Goal: Task Accomplishment & Management: Use online tool/utility

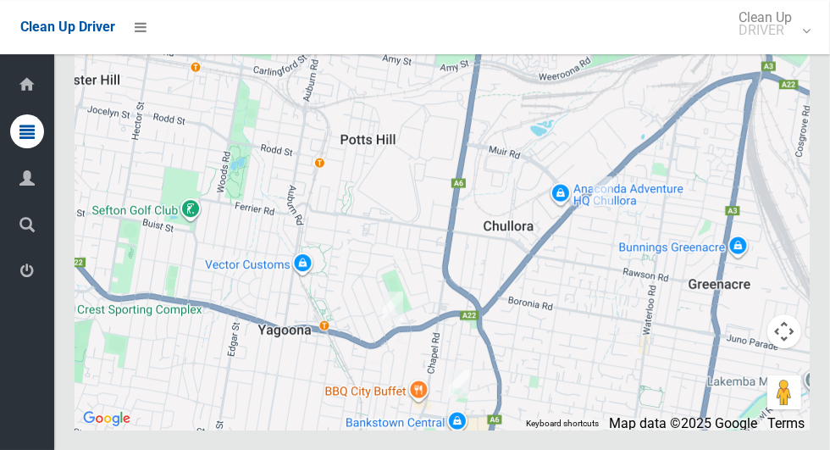
scroll to position [9349, 0]
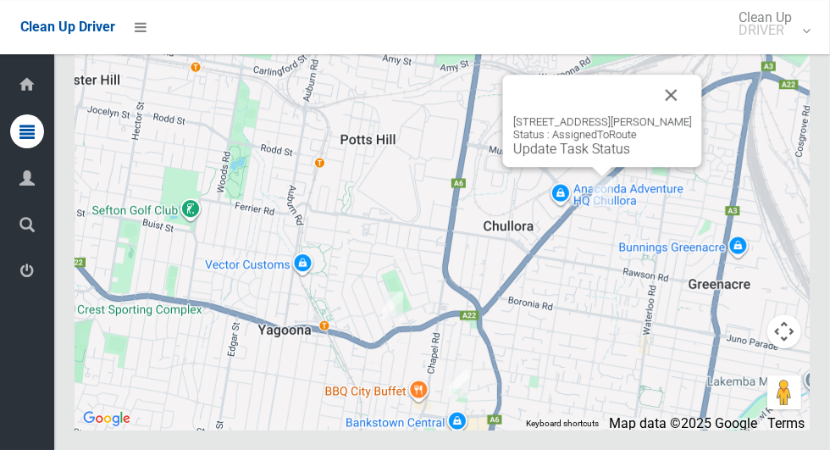
click at [570, 157] on link "Update Task Status" at bounding box center [571, 149] width 117 height 16
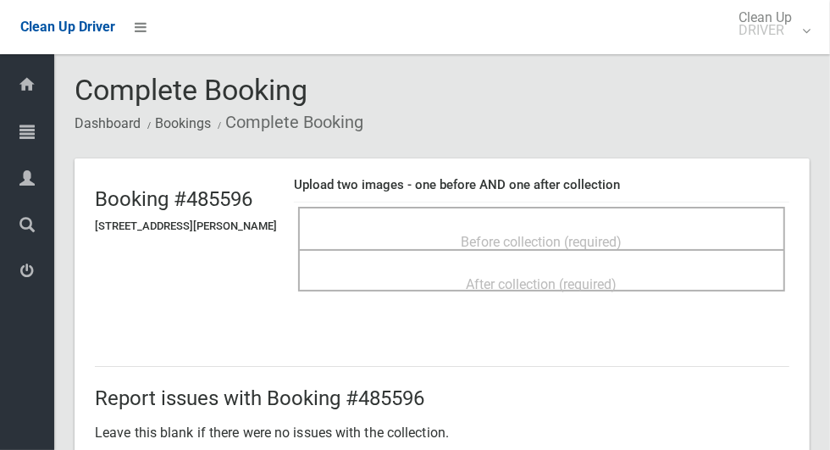
click at [482, 234] on span "Before collection (required)" at bounding box center [542, 242] width 161 height 16
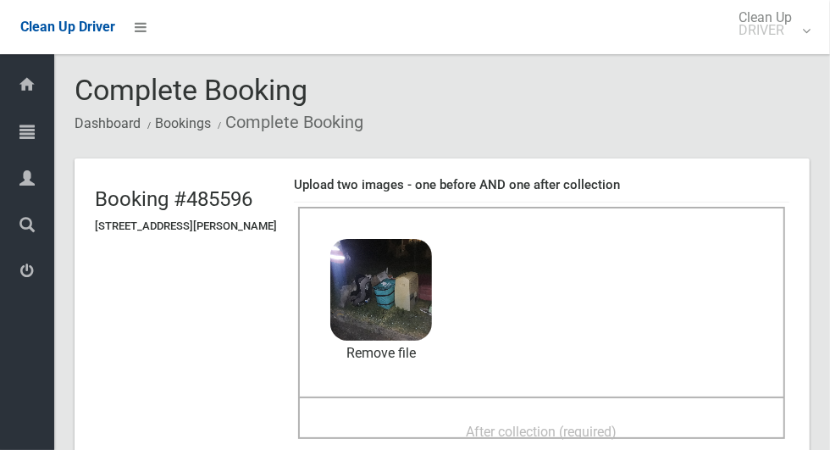
click at [479, 424] on span "After collection (required)" at bounding box center [542, 432] width 151 height 16
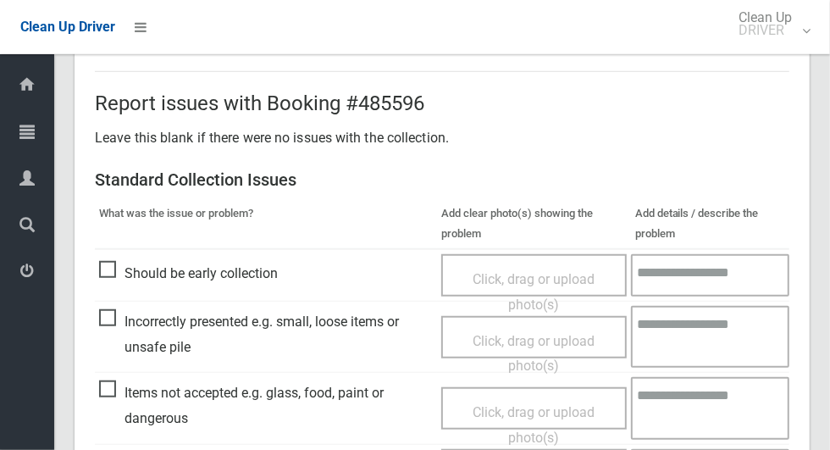
scroll to position [1386, 0]
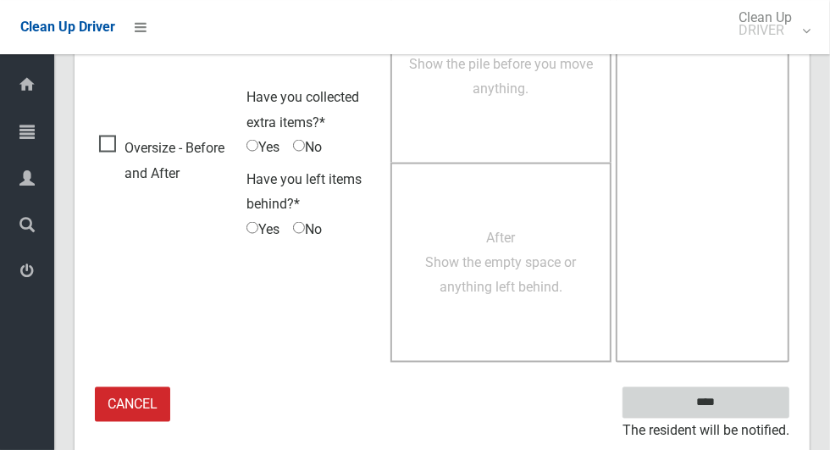
click at [737, 399] on input "****" at bounding box center [706, 402] width 167 height 31
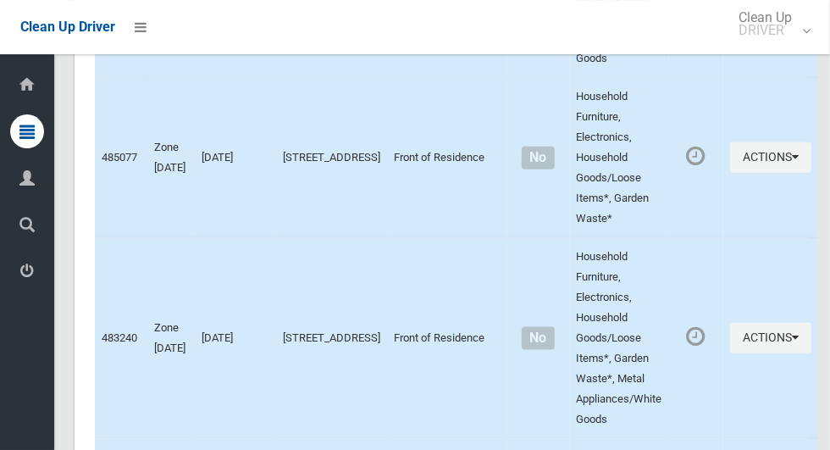
scroll to position [9349, 0]
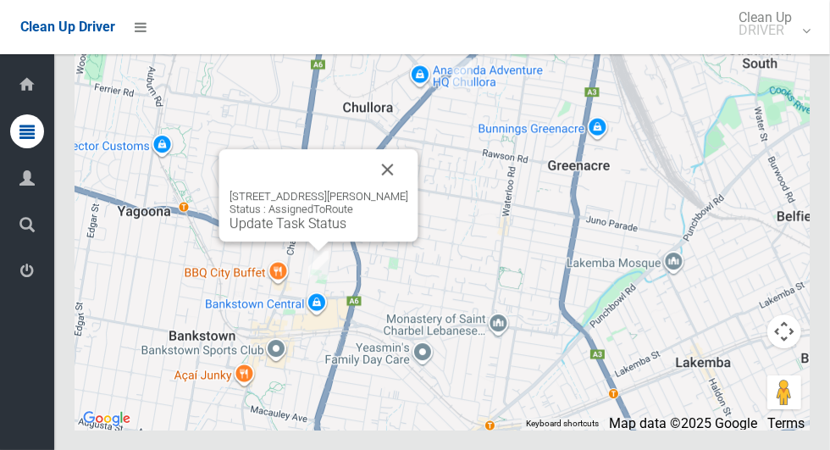
click at [404, 190] on button "Close" at bounding box center [388, 169] width 41 height 41
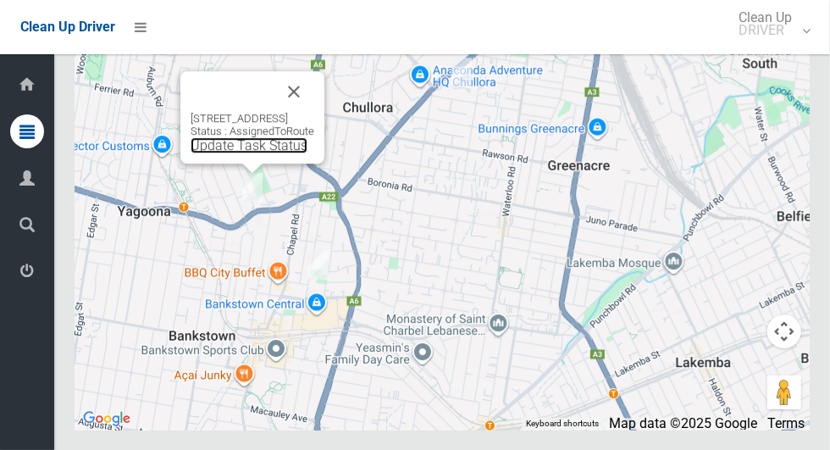
click at [213, 153] on link "Update Task Status" at bounding box center [249, 145] width 117 height 16
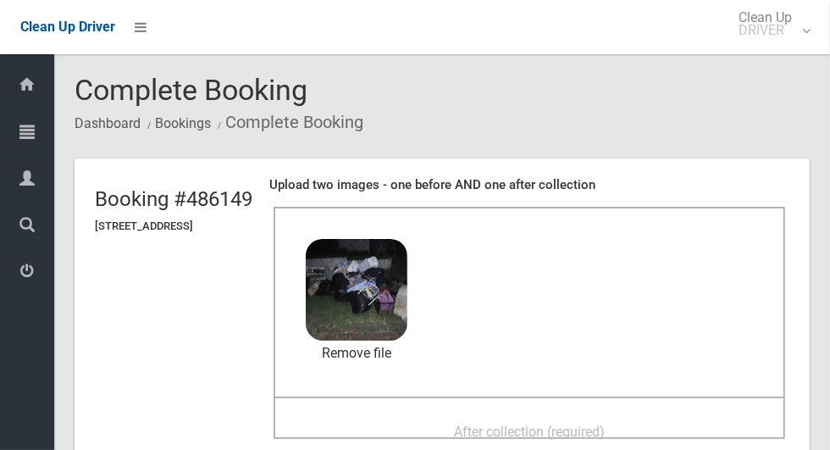
click at [441, 435] on div "After collection (required)" at bounding box center [529, 430] width 475 height 31
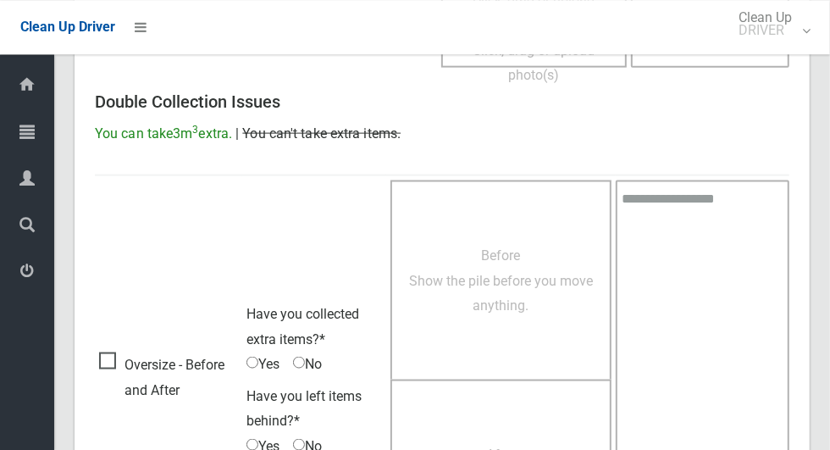
scroll to position [1386, 0]
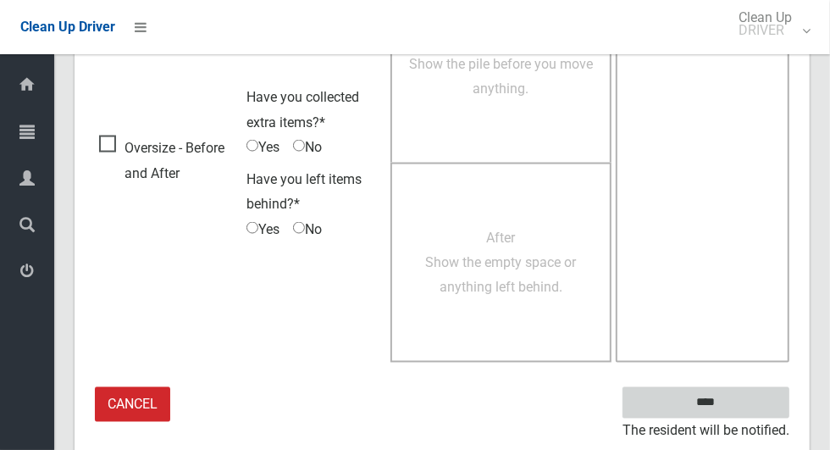
click at [735, 400] on input "****" at bounding box center [706, 402] width 167 height 31
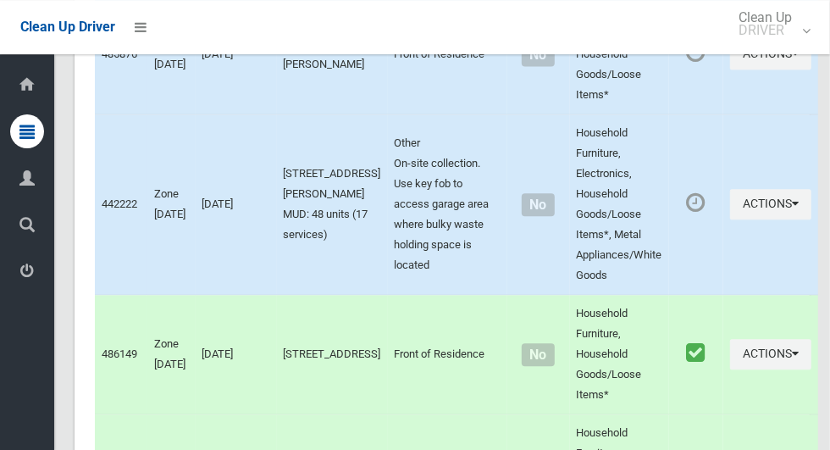
scroll to position [9349, 0]
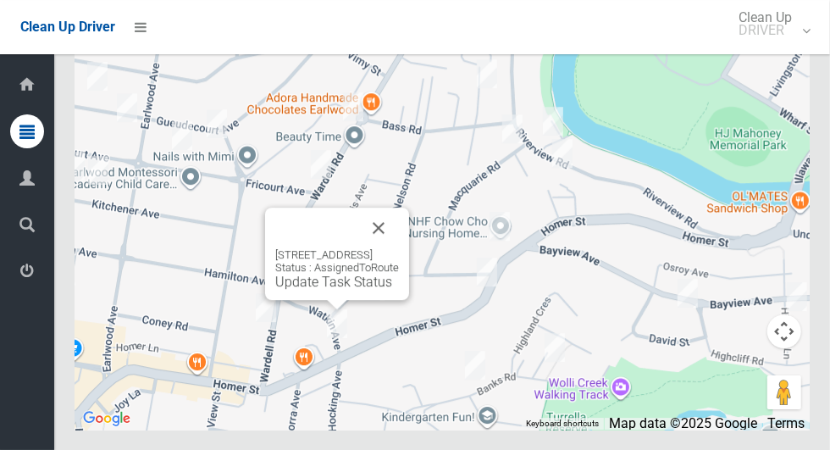
click at [399, 248] on button "Close" at bounding box center [378, 228] width 41 height 41
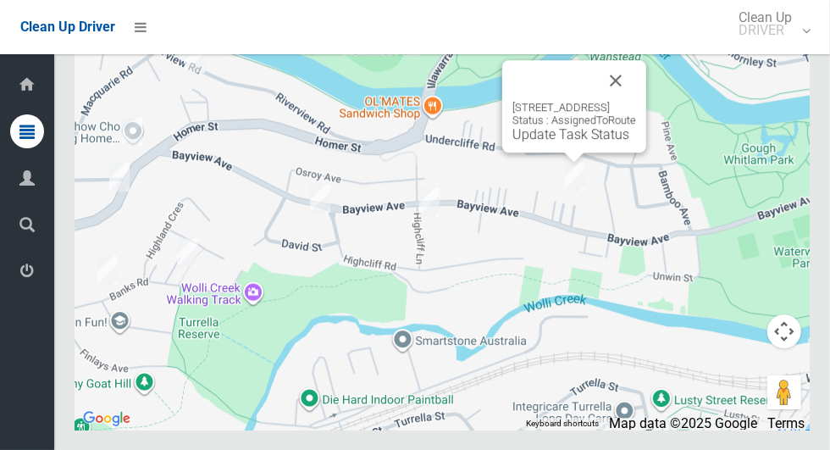
click at [636, 101] on button "Close" at bounding box center [616, 80] width 41 height 41
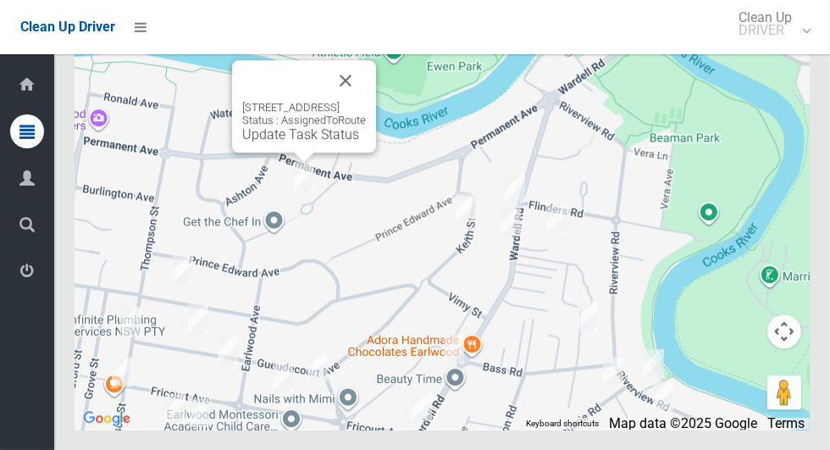
click at [366, 101] on button "Close" at bounding box center [345, 80] width 41 height 41
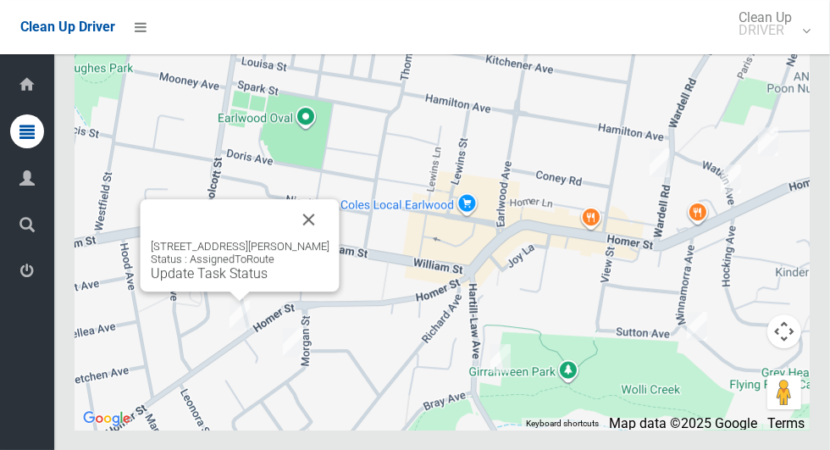
click at [320, 240] on button "Close" at bounding box center [309, 219] width 41 height 41
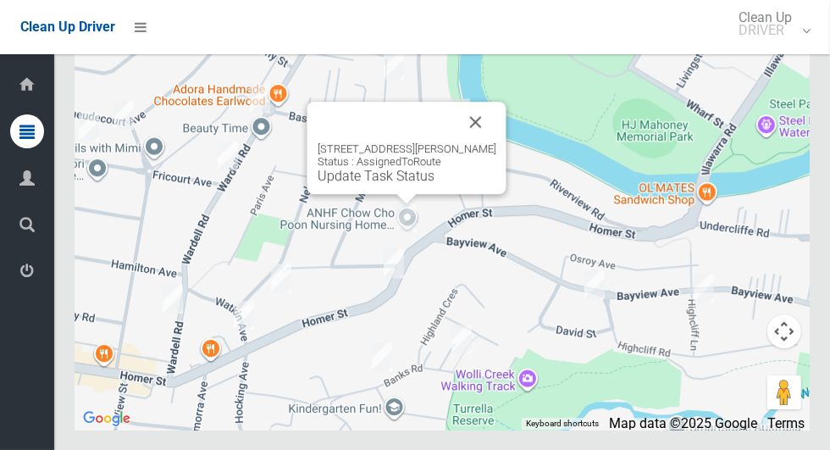
click at [497, 142] on button "Close" at bounding box center [476, 122] width 41 height 41
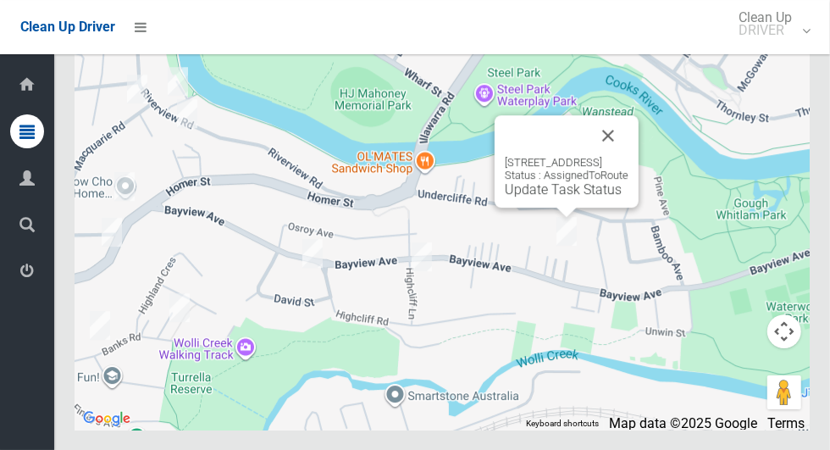
click at [629, 156] on button "Close" at bounding box center [608, 135] width 41 height 41
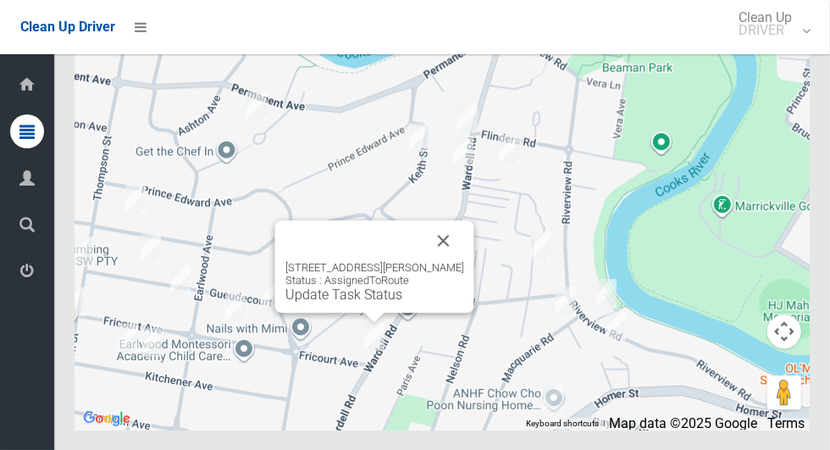
click at [458, 261] on button "Close" at bounding box center [444, 240] width 41 height 41
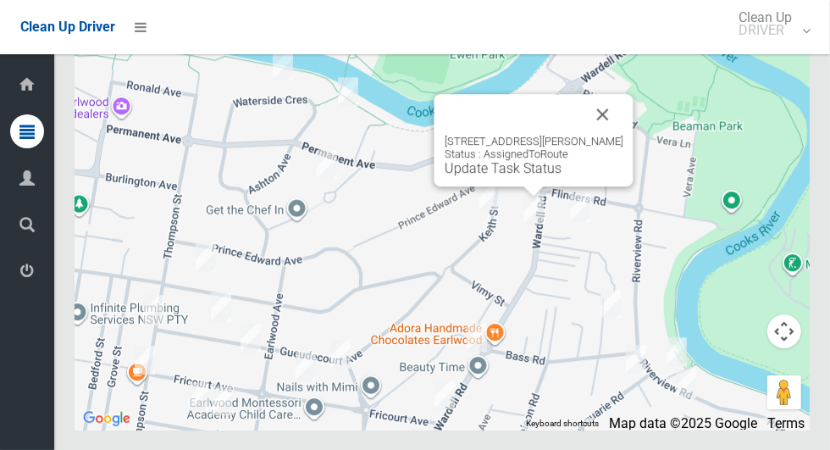
click at [622, 135] on button "Close" at bounding box center [603, 114] width 41 height 41
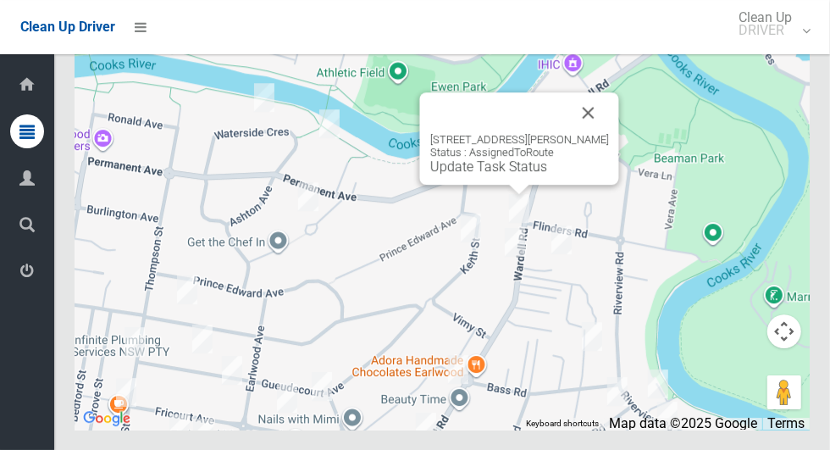
click at [580, 133] on button "Close" at bounding box center [589, 112] width 41 height 41
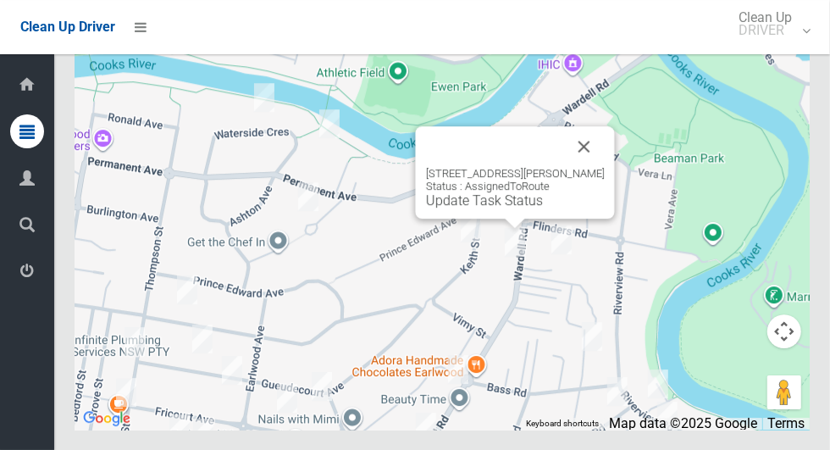
click at [597, 167] on button "Close" at bounding box center [584, 146] width 41 height 41
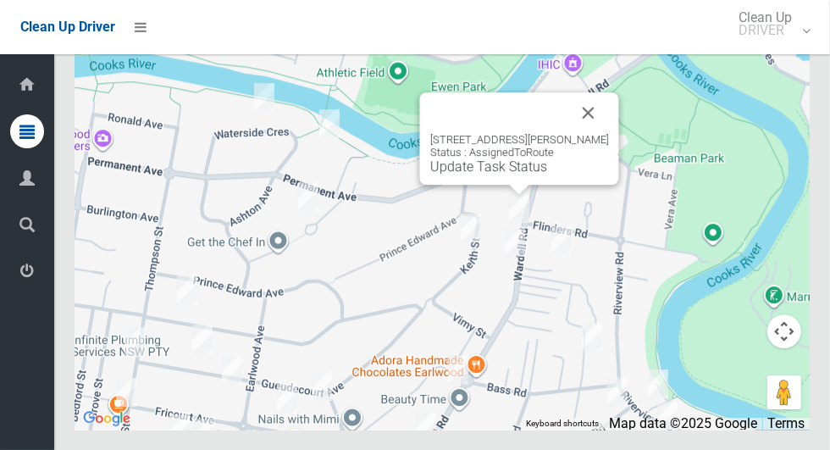
click at [500, 175] on link "Update Task Status" at bounding box center [488, 166] width 117 height 16
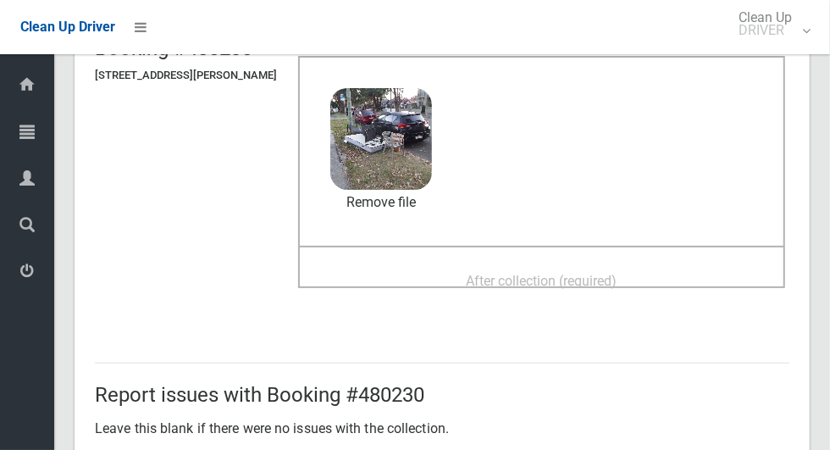
scroll to position [147, 0]
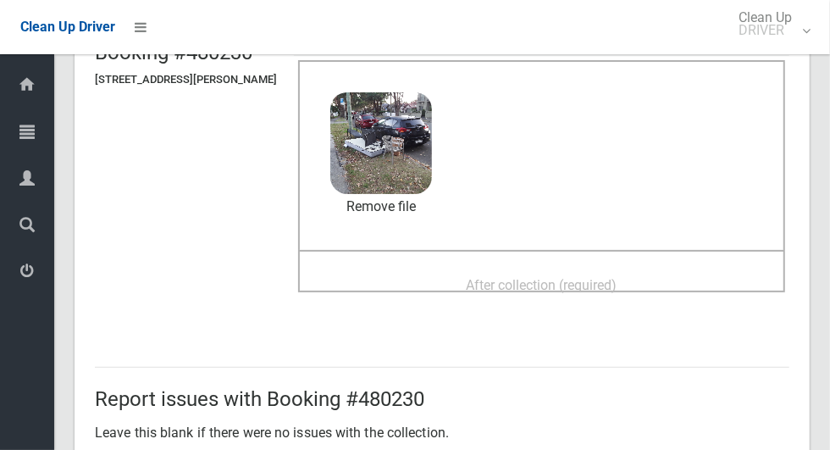
click at [529, 286] on span "After collection (required)" at bounding box center [542, 285] width 151 height 16
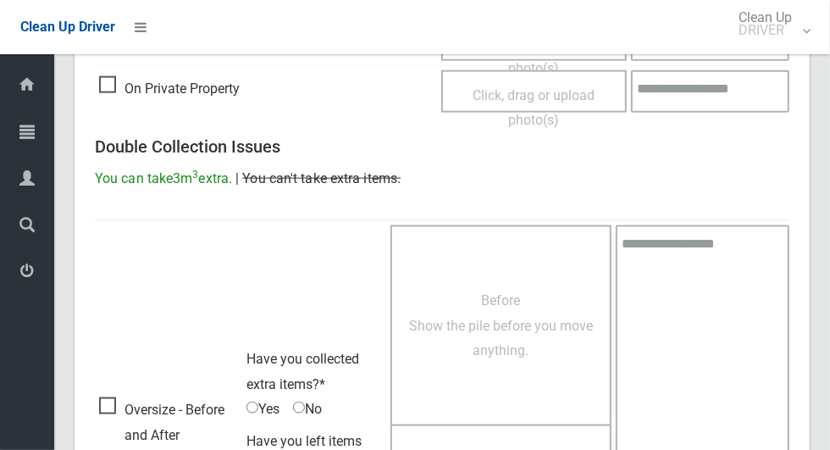
scroll to position [1386, 0]
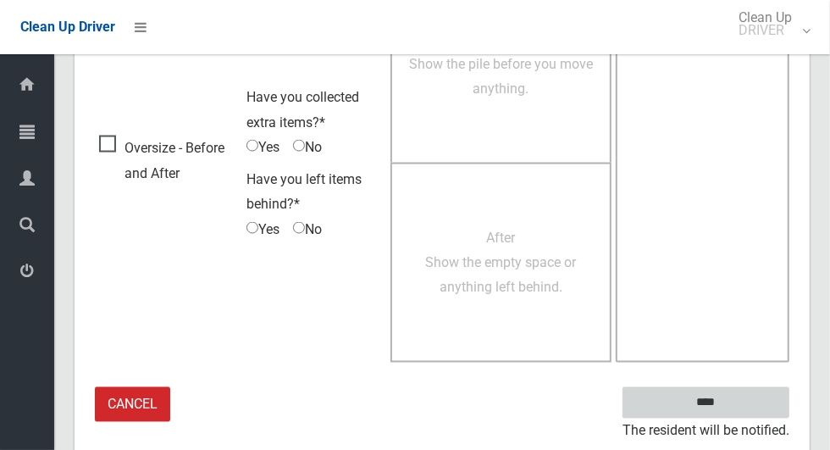
click at [735, 399] on input "****" at bounding box center [706, 402] width 167 height 31
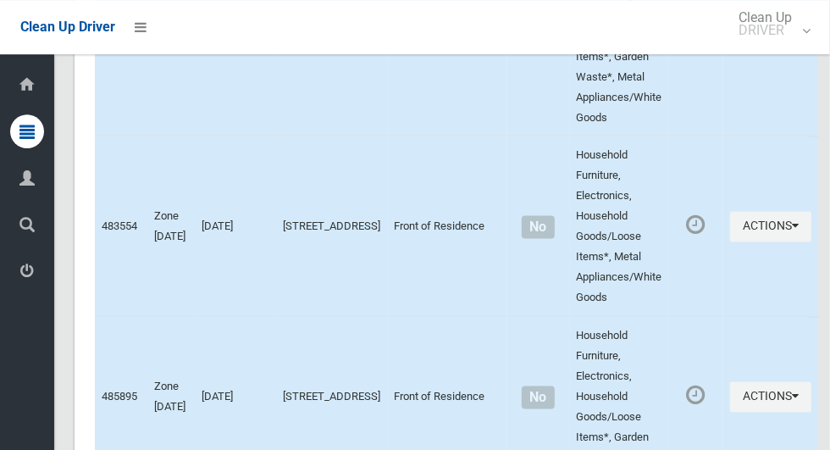
scroll to position [9349, 0]
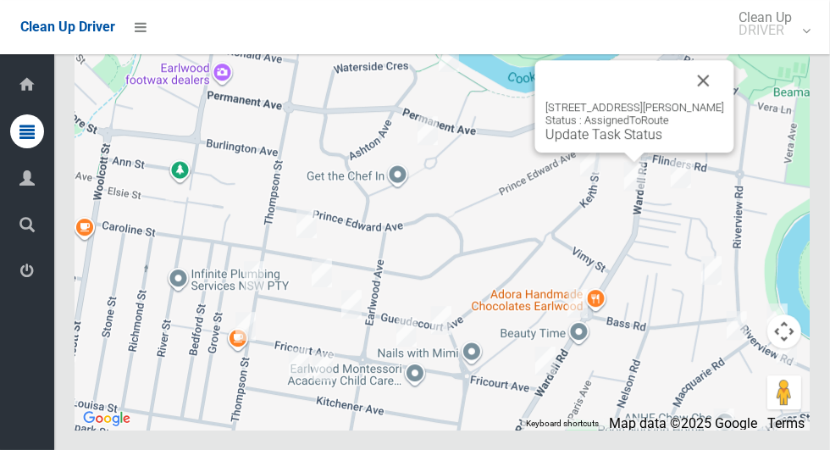
click at [616, 142] on link "Update Task Status" at bounding box center [604, 134] width 117 height 16
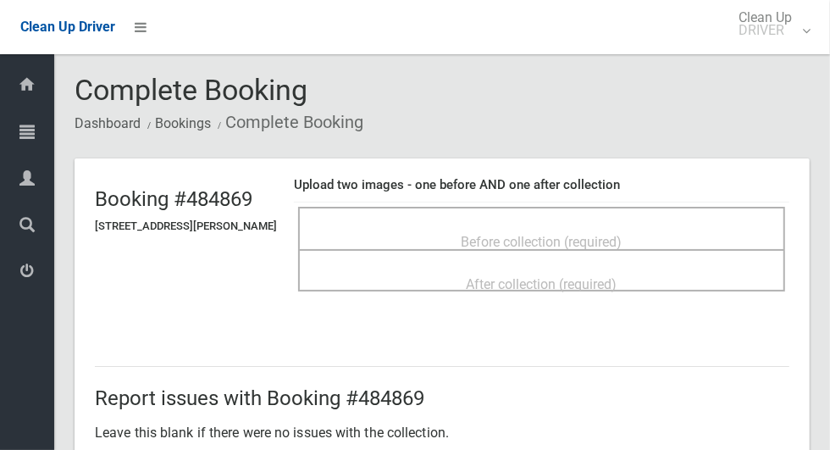
click at [551, 209] on div "Before collection (required)" at bounding box center [541, 228] width 487 height 42
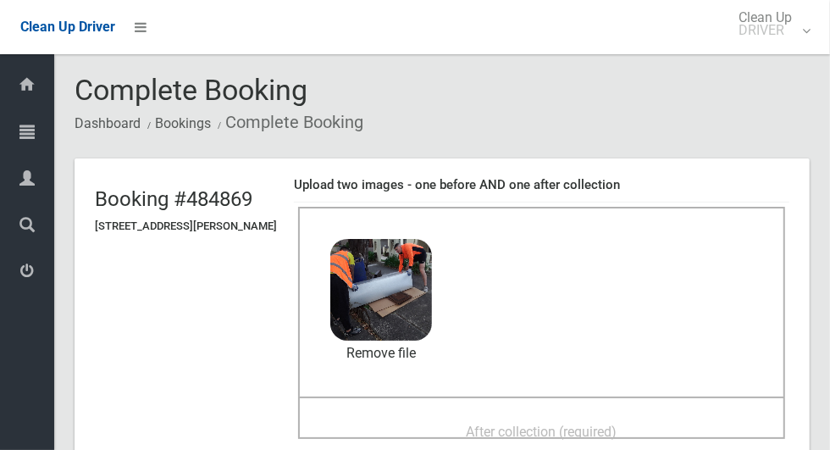
click at [480, 415] on div "After collection (required)" at bounding box center [542, 430] width 450 height 31
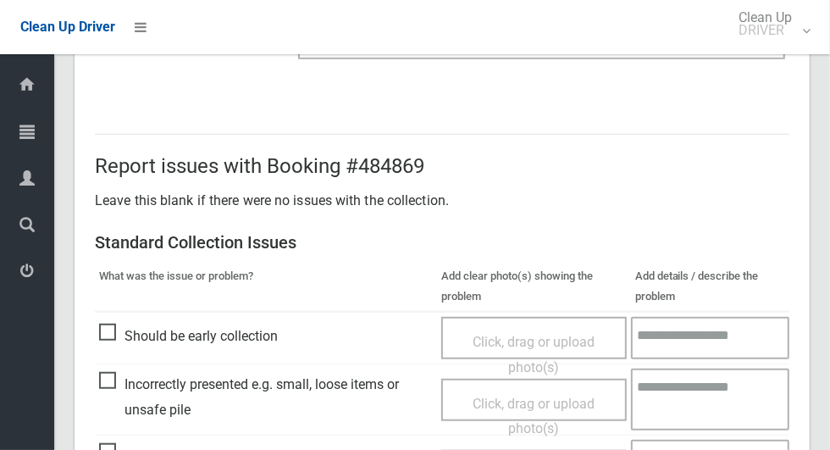
scroll to position [1386, 0]
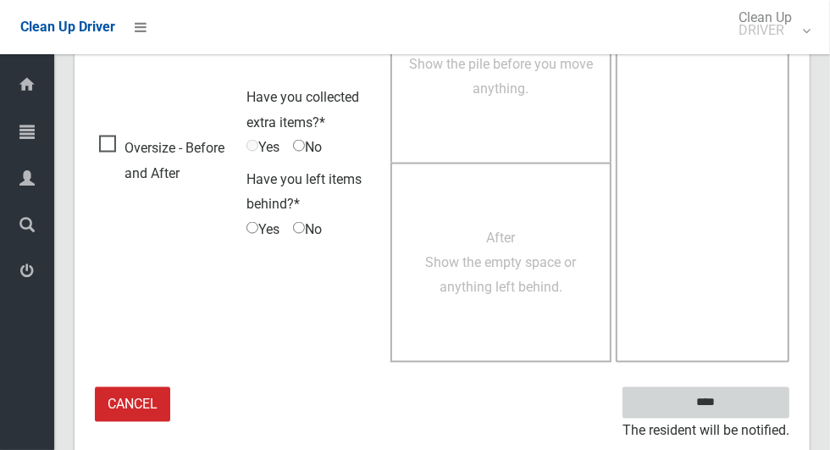
click at [735, 402] on input "****" at bounding box center [706, 402] width 167 height 31
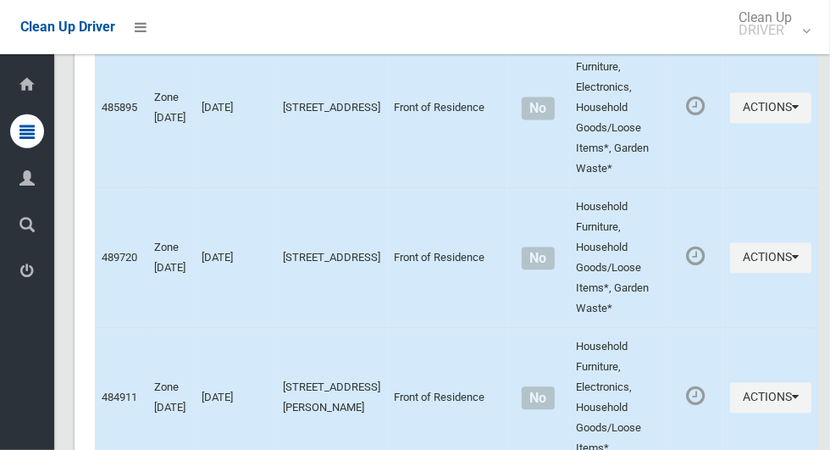
scroll to position [9349, 0]
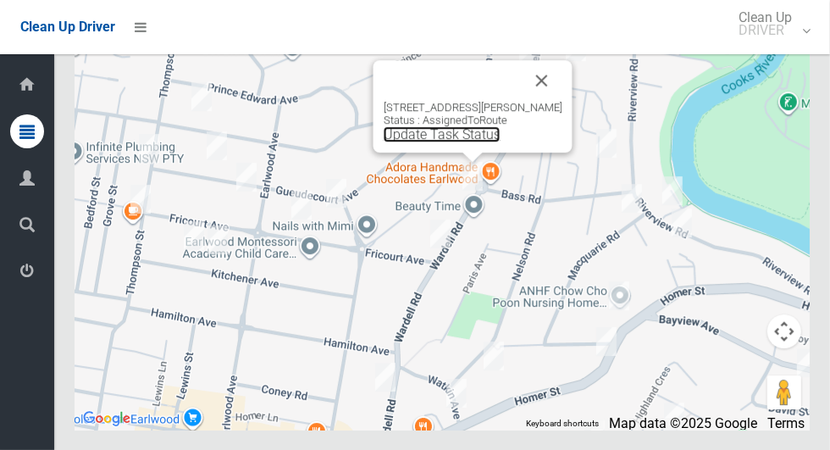
click at [450, 142] on link "Update Task Status" at bounding box center [442, 134] width 117 height 16
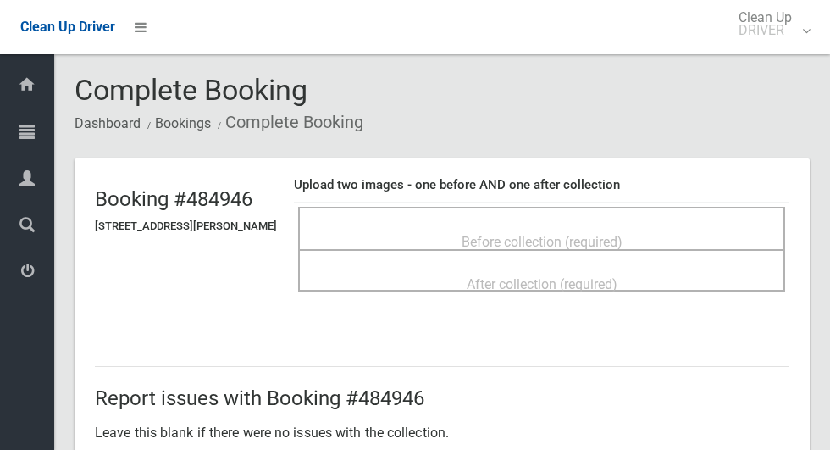
click at [475, 234] on span "Before collection (required)" at bounding box center [542, 242] width 161 height 16
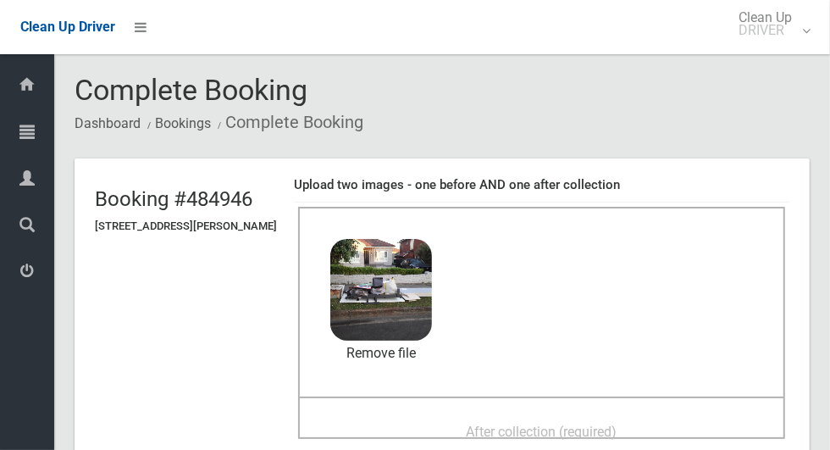
click at [561, 424] on span "After collection (required)" at bounding box center [542, 432] width 151 height 16
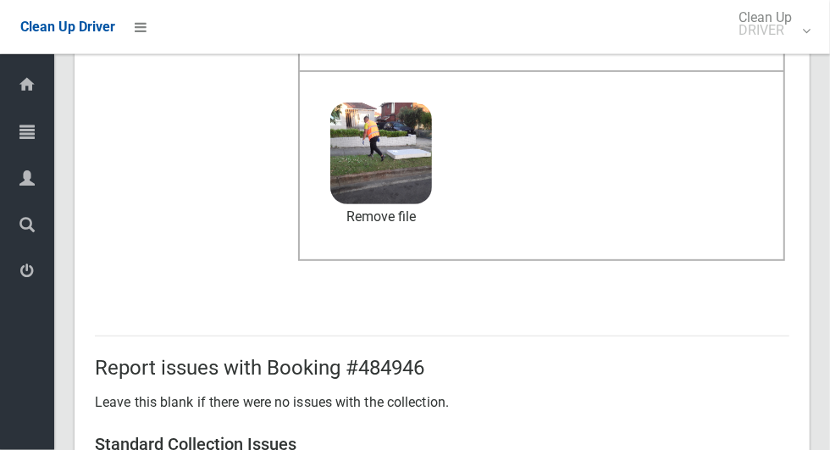
scroll to position [1386, 0]
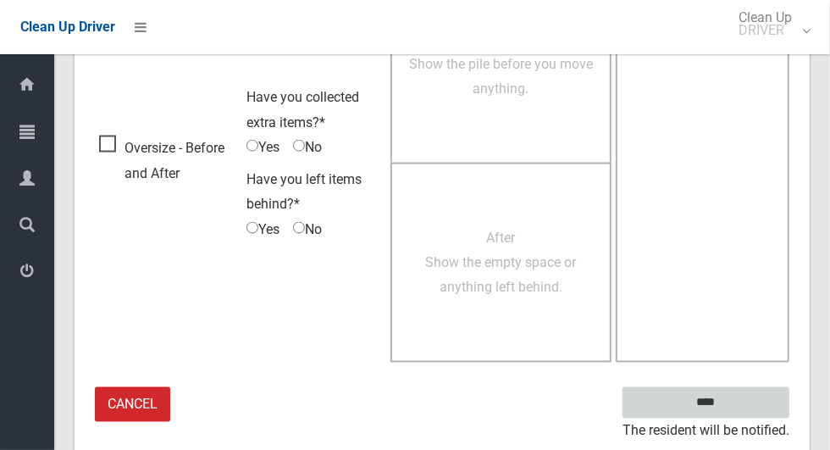
click at [735, 408] on input "****" at bounding box center [706, 402] width 167 height 31
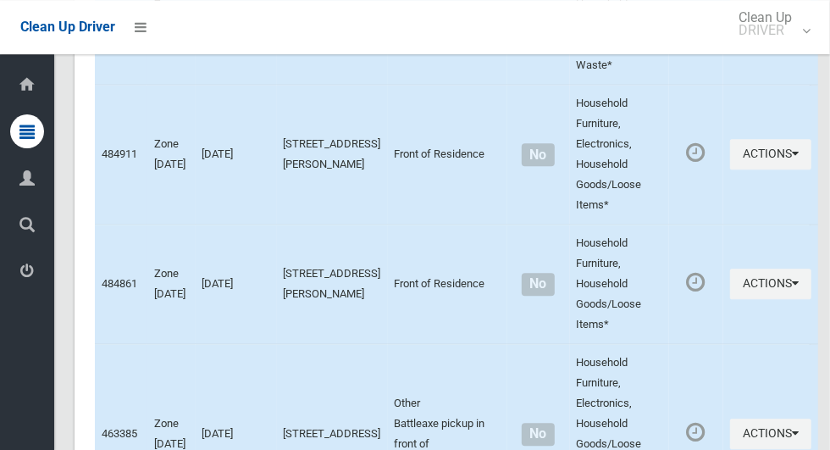
scroll to position [9349, 0]
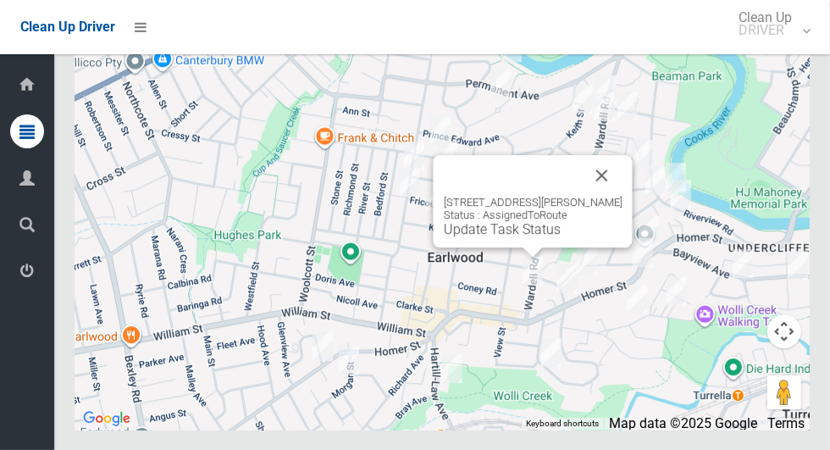
click at [609, 196] on button "Close" at bounding box center [602, 175] width 41 height 41
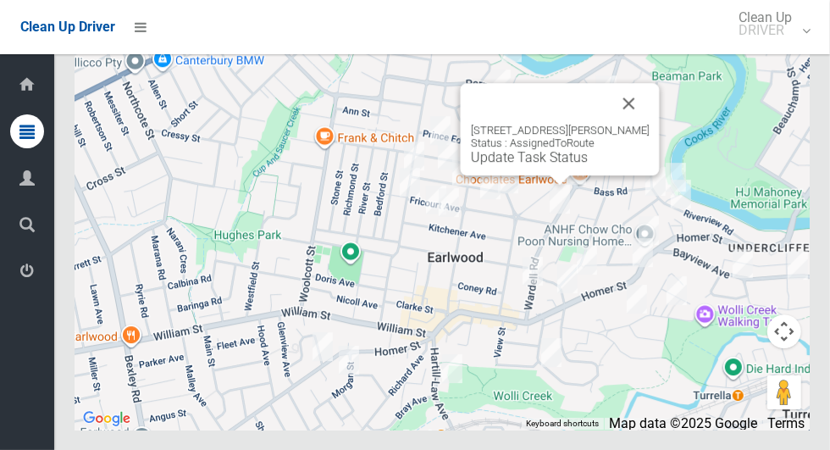
click at [530, 165] on link "Update Task Status" at bounding box center [529, 157] width 117 height 16
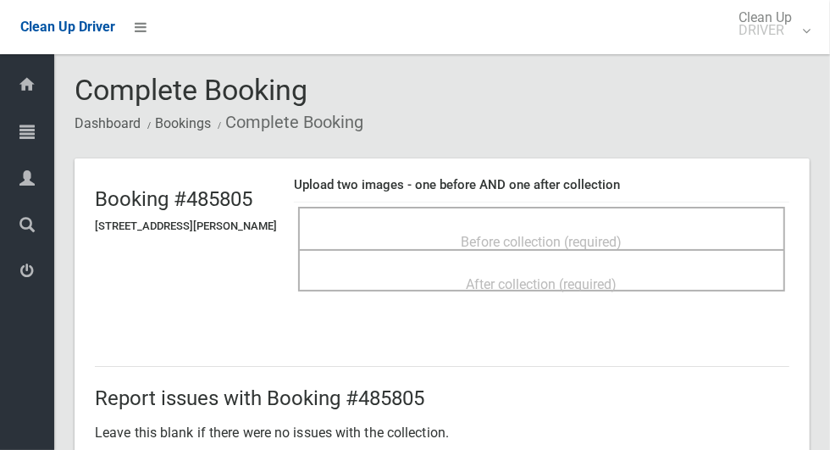
click at [568, 234] on span "Before collection (required)" at bounding box center [542, 242] width 161 height 16
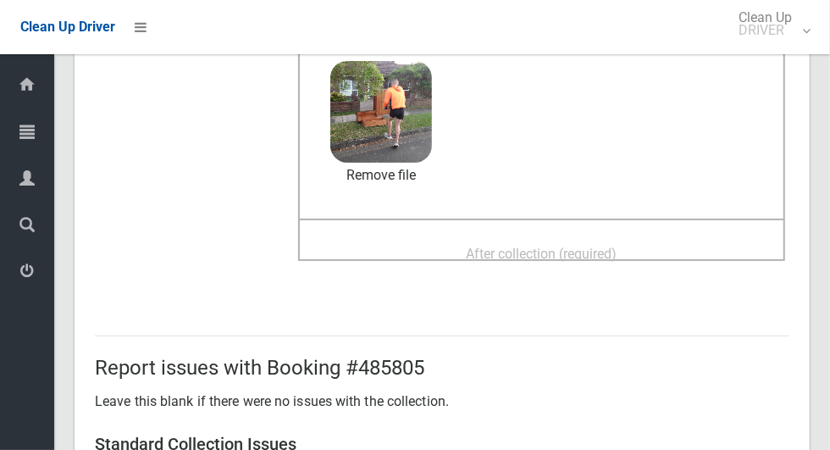
scroll to position [206, 0]
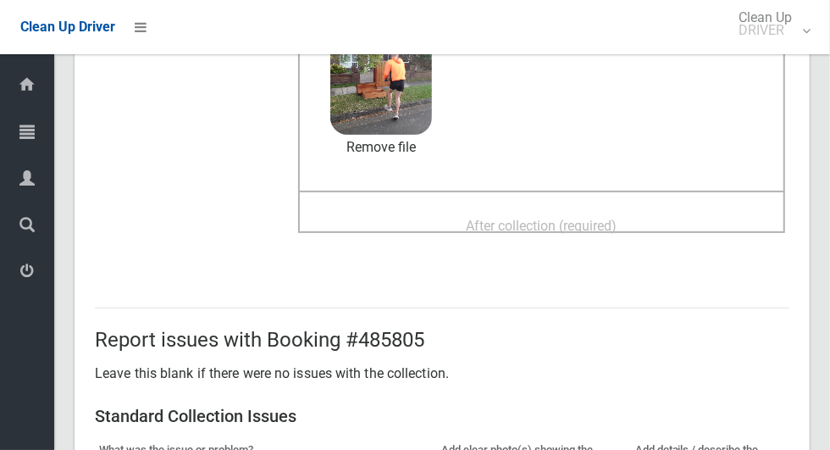
click at [559, 218] on span "After collection (required)" at bounding box center [542, 226] width 151 height 16
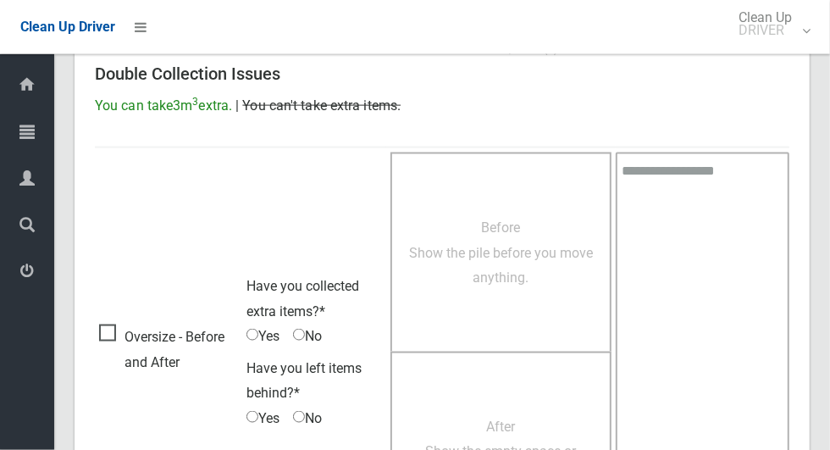
scroll to position [1386, 0]
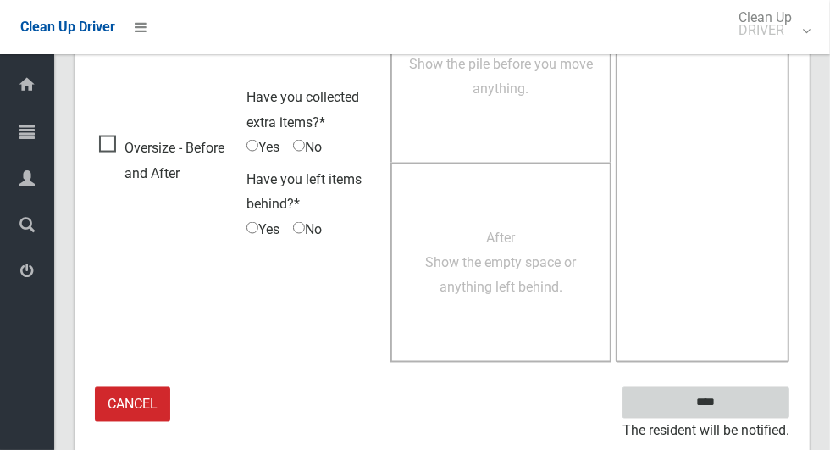
click at [741, 397] on input "****" at bounding box center [706, 402] width 167 height 31
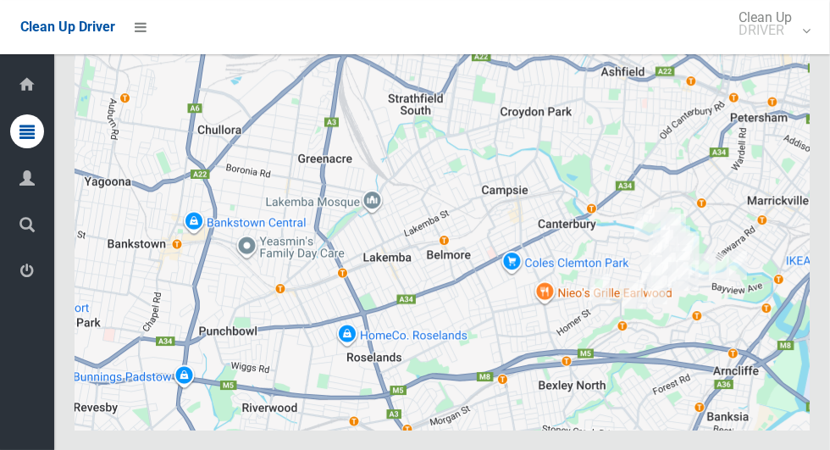
scroll to position [9349, 0]
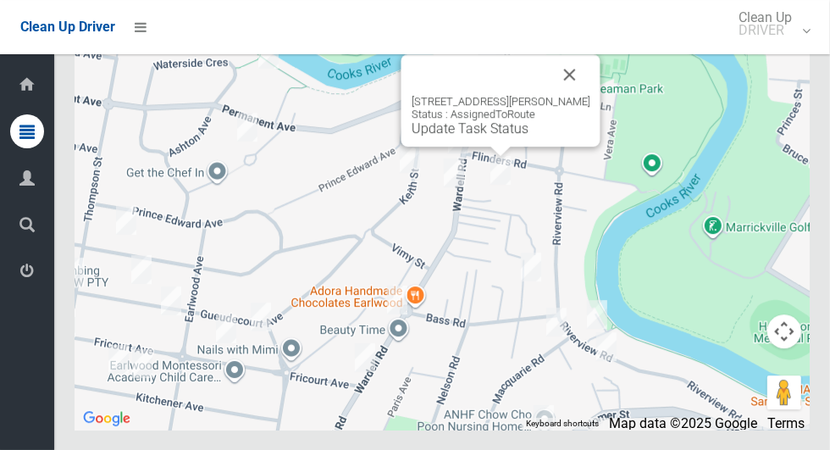
click at [581, 95] on button "Close" at bounding box center [570, 74] width 41 height 41
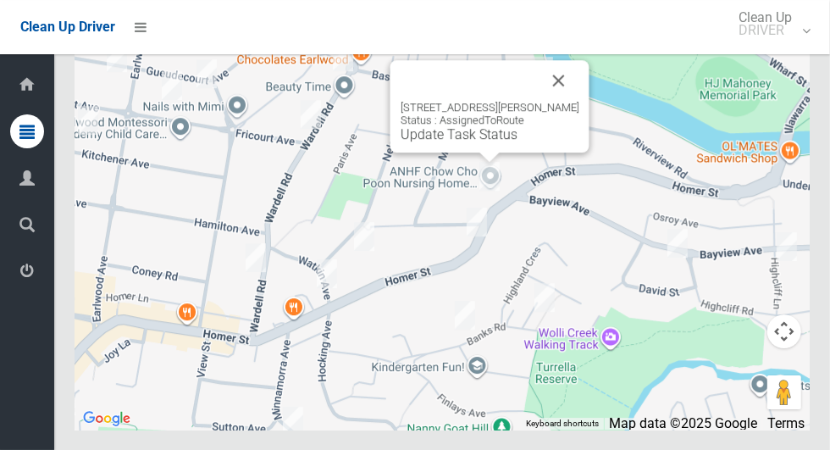
click at [580, 101] on button "Close" at bounding box center [559, 80] width 41 height 41
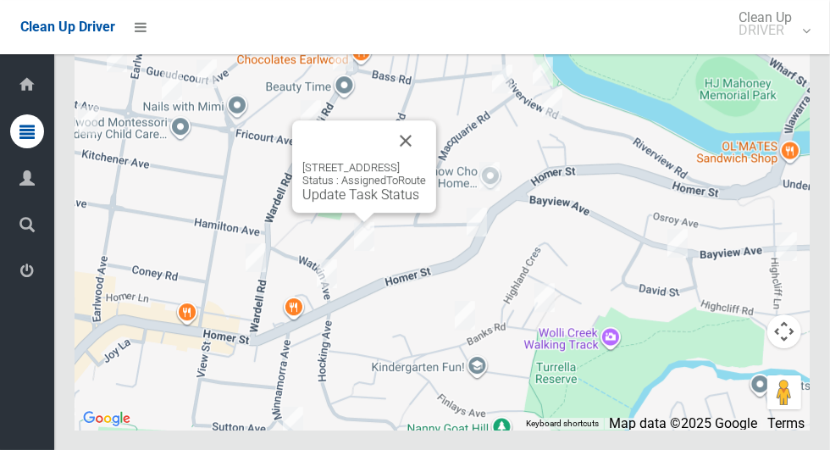
click at [426, 161] on button "Close" at bounding box center [406, 140] width 41 height 41
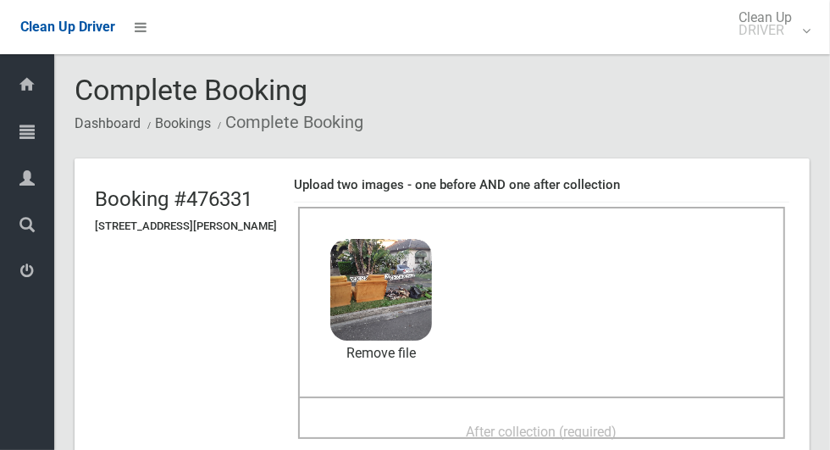
click at [489, 415] on div "After collection (required)" at bounding box center [542, 430] width 450 height 31
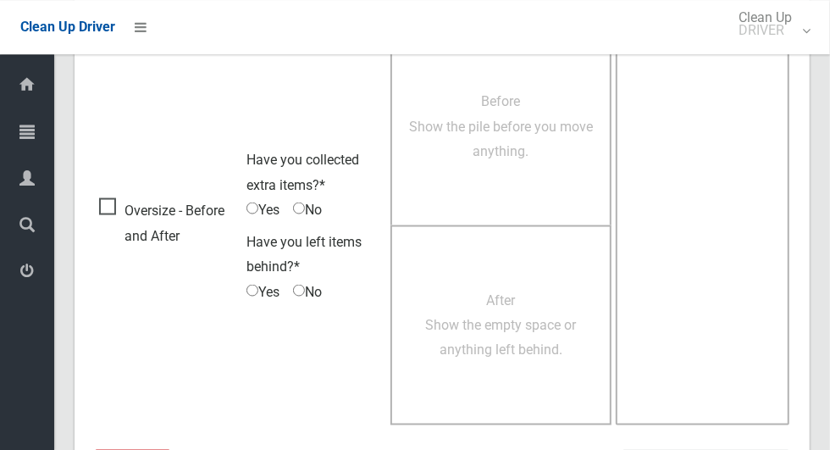
scroll to position [1386, 0]
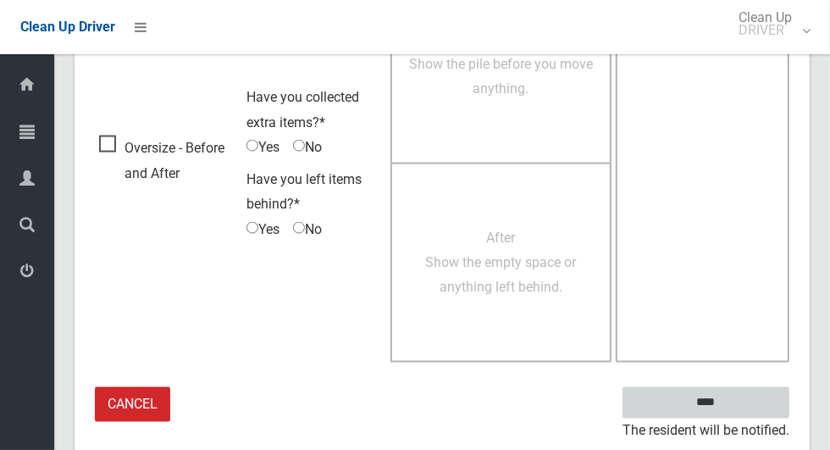
click at [735, 402] on input "****" at bounding box center [706, 402] width 167 height 31
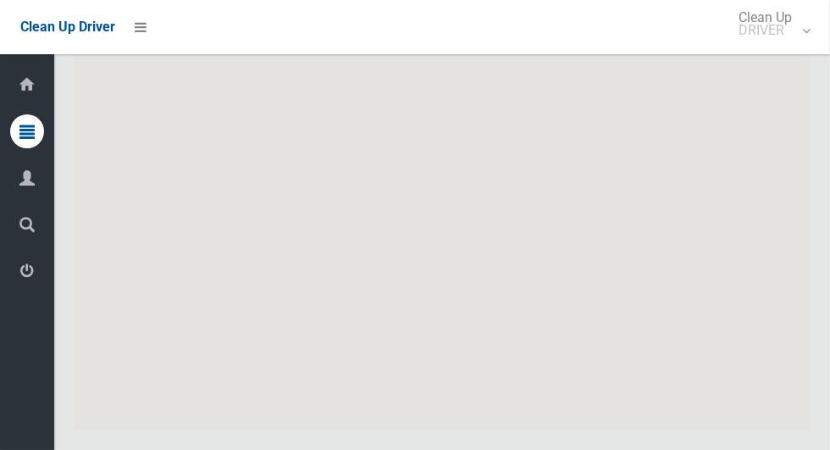
scroll to position [9349, 0]
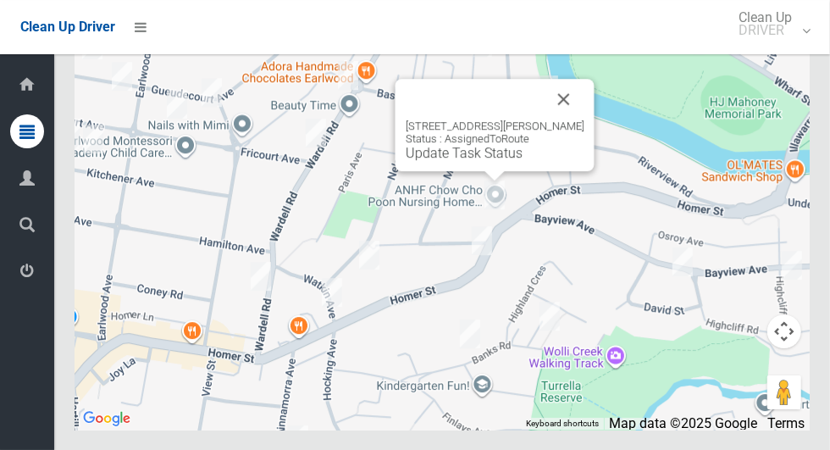
click at [572, 119] on button "Close" at bounding box center [564, 99] width 41 height 41
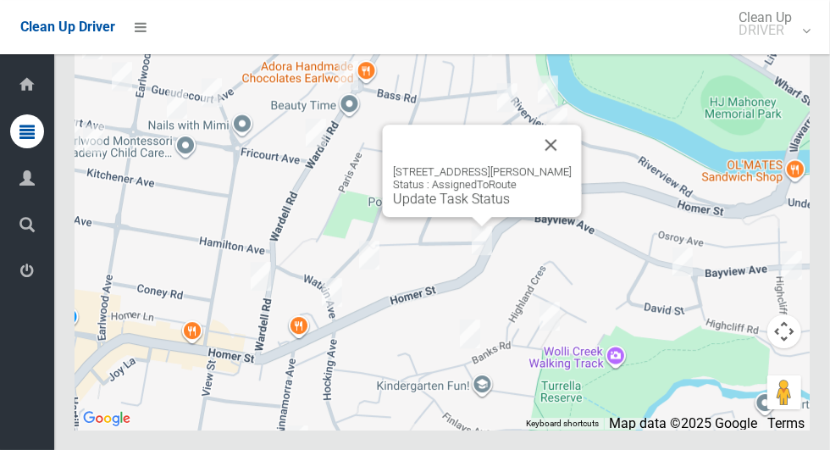
click at [569, 165] on button "Close" at bounding box center [551, 145] width 41 height 41
click at [572, 165] on button "Close" at bounding box center [551, 145] width 41 height 41
click at [569, 165] on button "Close" at bounding box center [551, 145] width 41 height 41
click at [456, 207] on link "Update Task Status" at bounding box center [451, 199] width 117 height 16
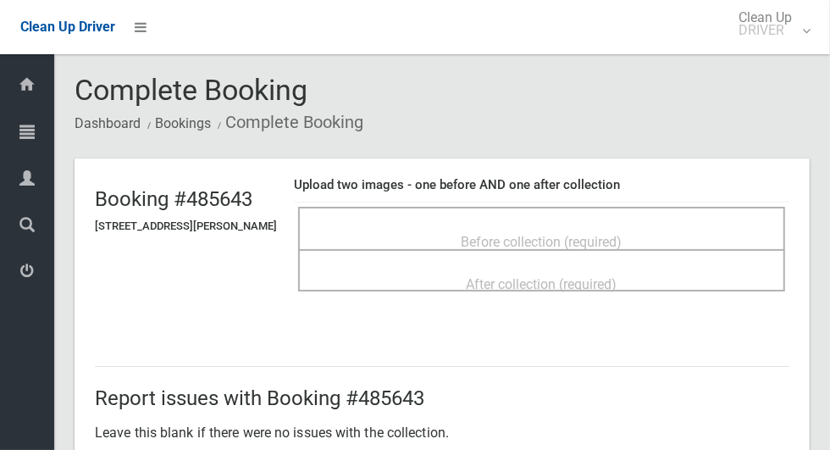
click at [514, 234] on span "Before collection (required)" at bounding box center [542, 242] width 161 height 16
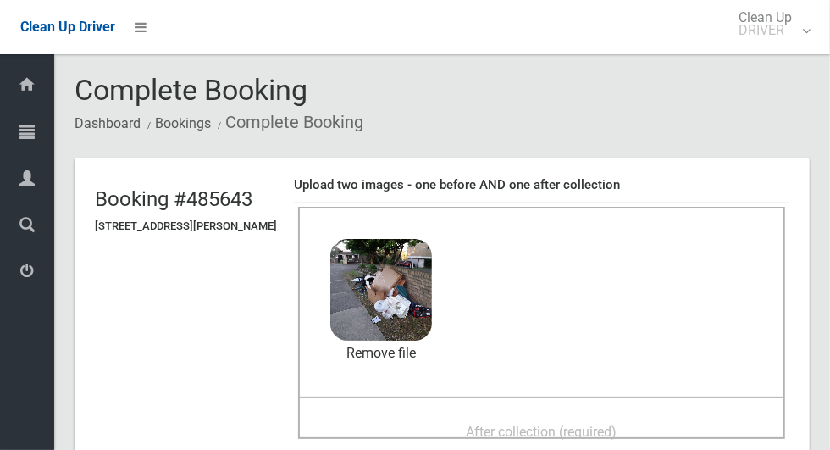
click at [455, 415] on div "After collection (required)" at bounding box center [542, 430] width 450 height 31
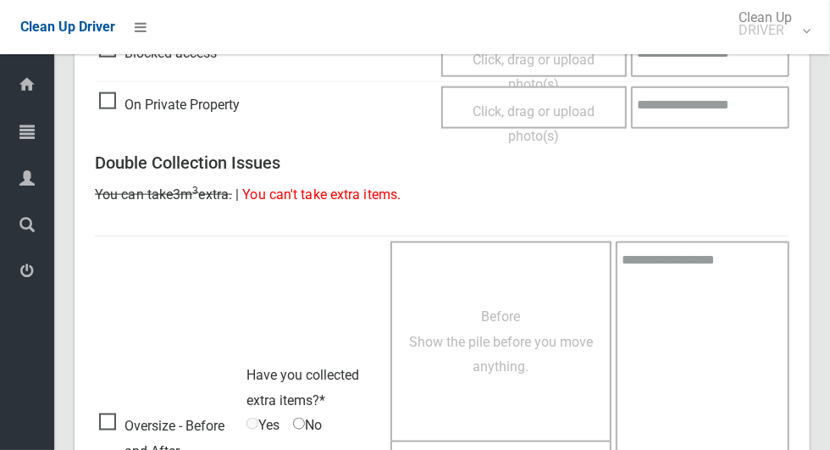
scroll to position [1386, 0]
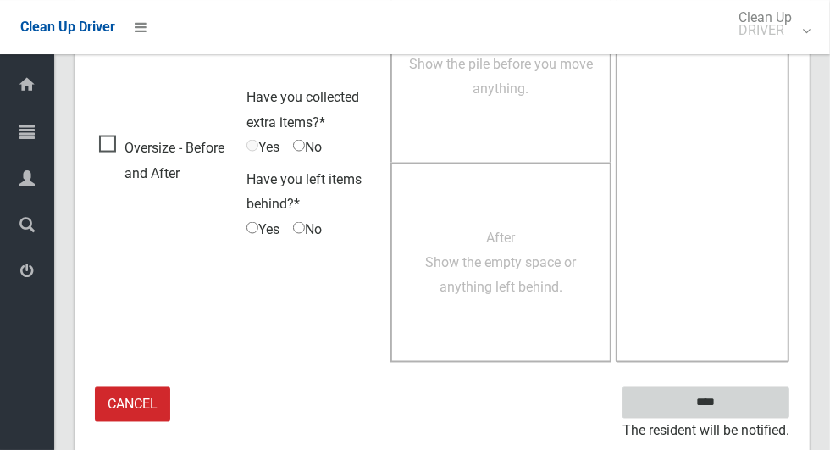
click at [743, 400] on input "****" at bounding box center [706, 402] width 167 height 31
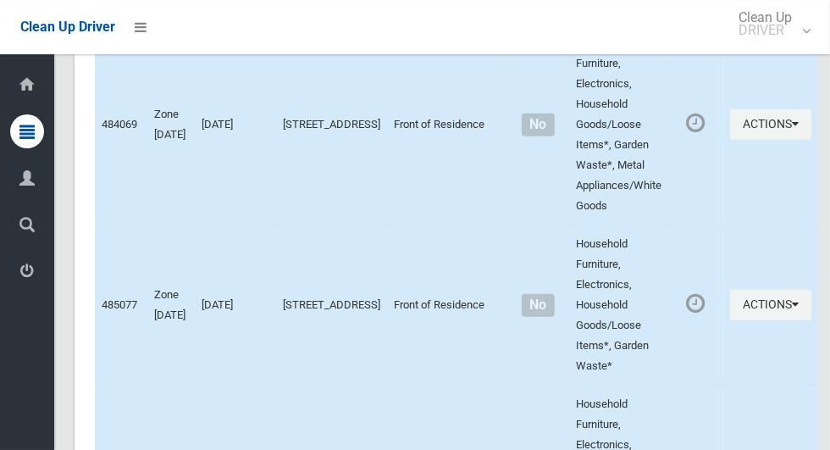
scroll to position [9349, 0]
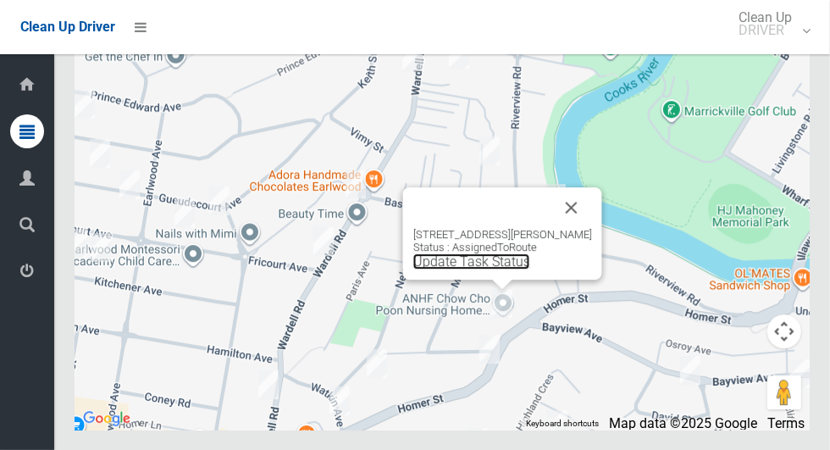
click at [486, 269] on link "Update Task Status" at bounding box center [472, 261] width 117 height 16
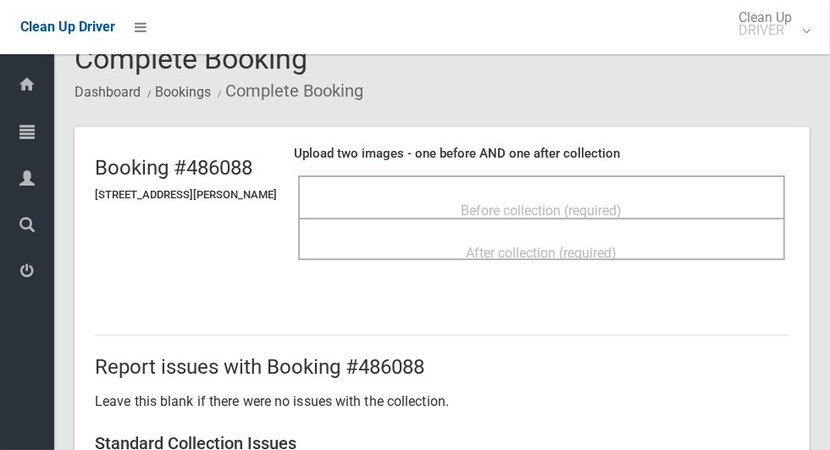
scroll to position [36, 0]
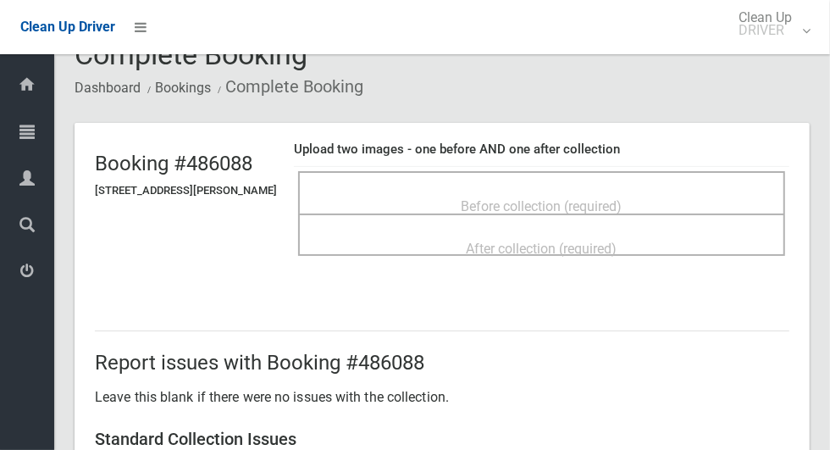
click at [551, 178] on div "Before collection (required)" at bounding box center [541, 192] width 487 height 42
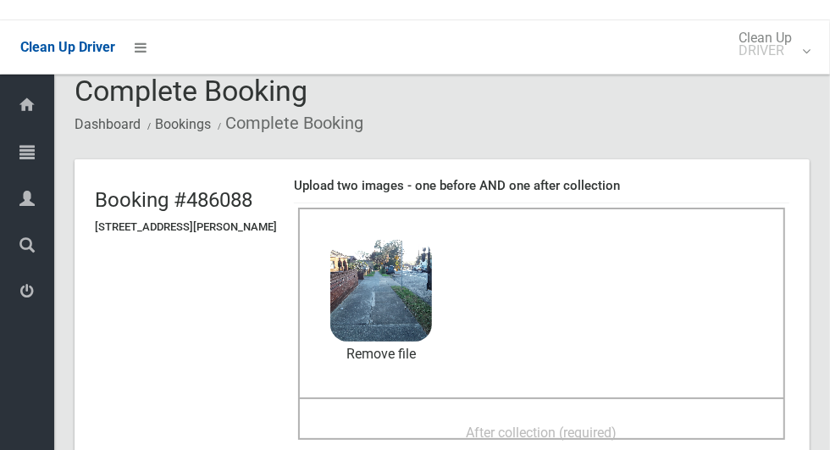
scroll to position [0, 0]
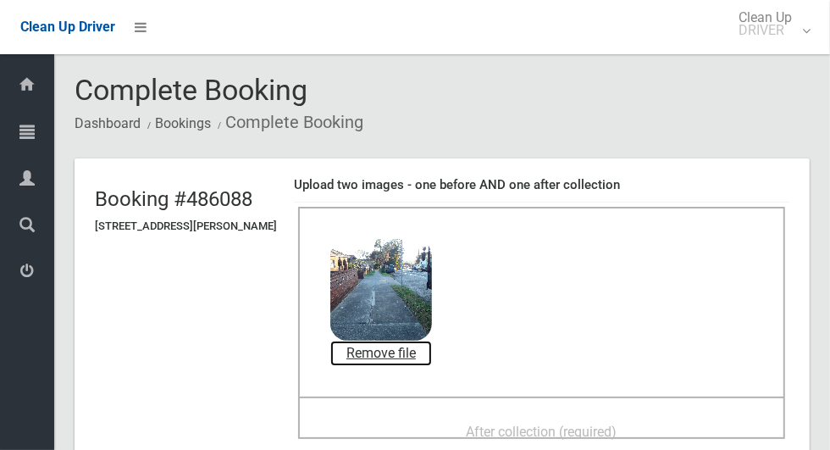
click at [429, 351] on link "Remove file" at bounding box center [381, 353] width 102 height 25
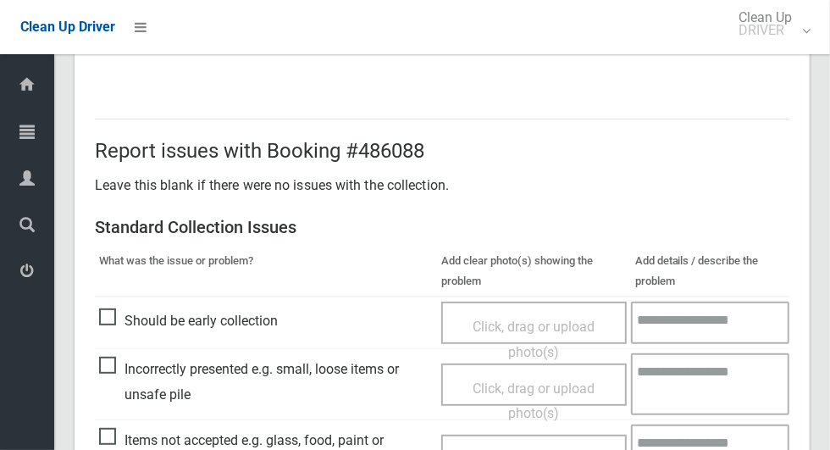
scroll to position [581, 0]
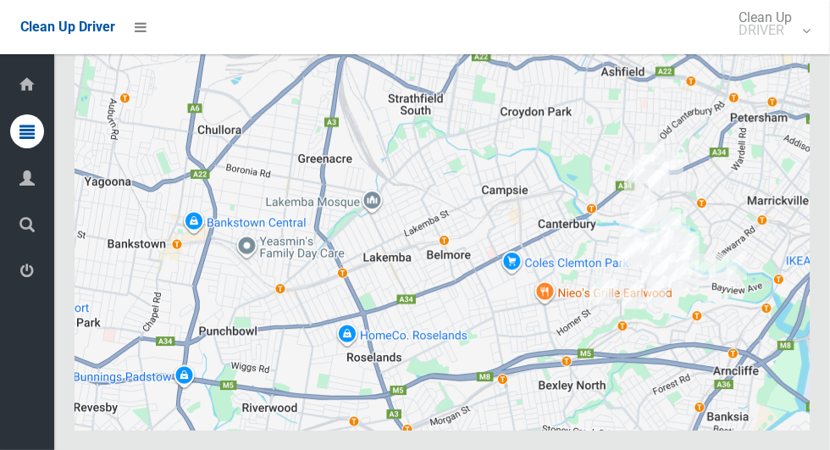
scroll to position [9349, 0]
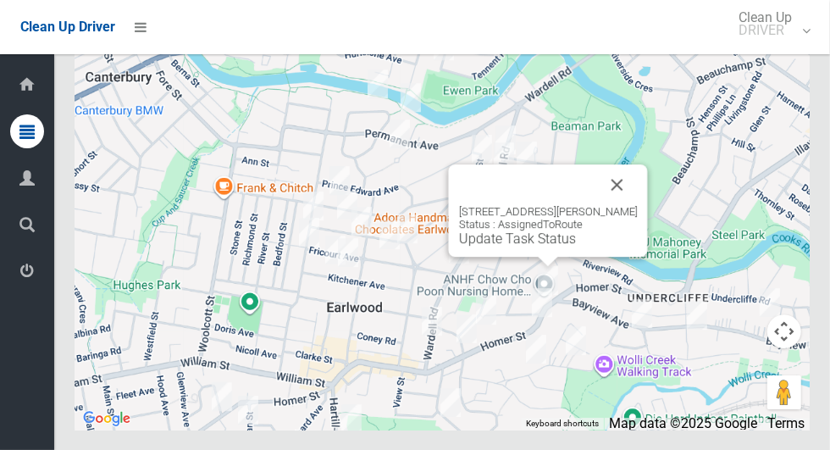
click at [638, 205] on button "Close" at bounding box center [617, 184] width 41 height 41
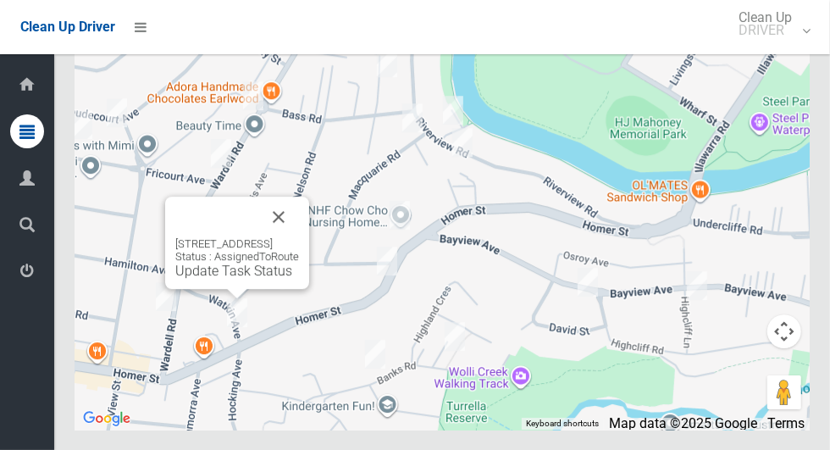
click at [299, 237] on button "Close" at bounding box center [278, 217] width 41 height 41
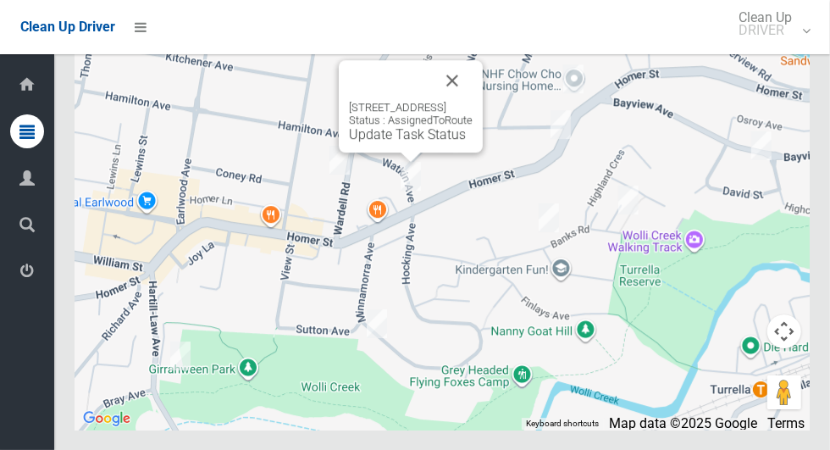
click at [473, 101] on button "Close" at bounding box center [452, 80] width 41 height 41
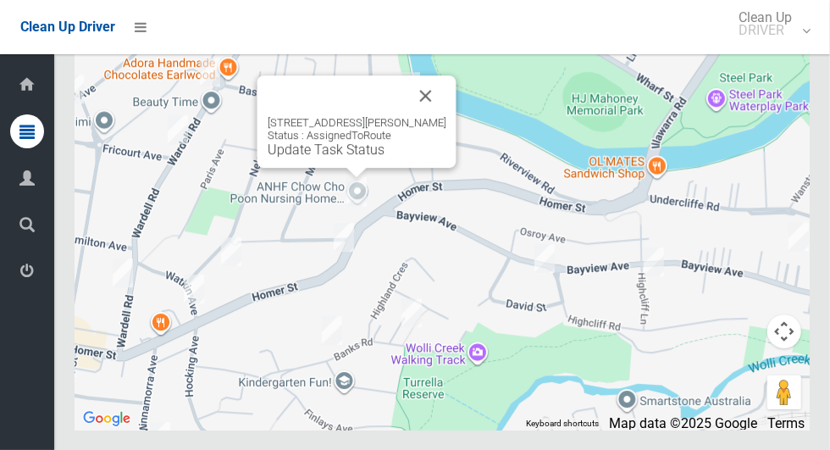
click at [447, 116] on button "Close" at bounding box center [426, 95] width 41 height 41
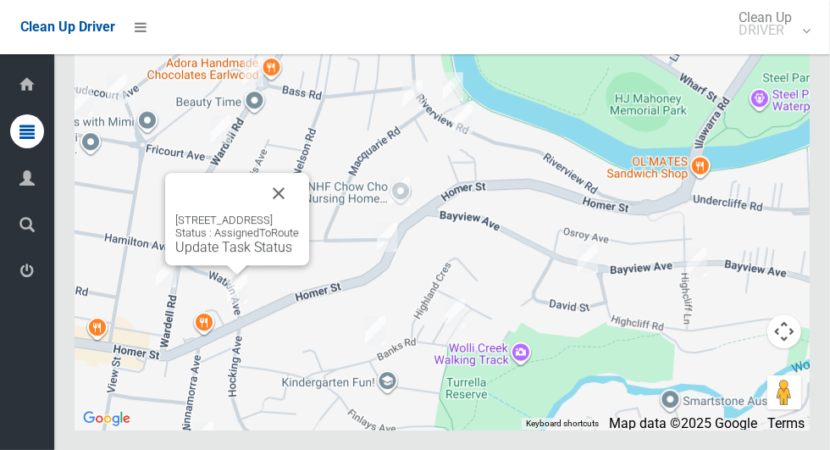
click at [299, 214] on button "Close" at bounding box center [278, 193] width 41 height 41
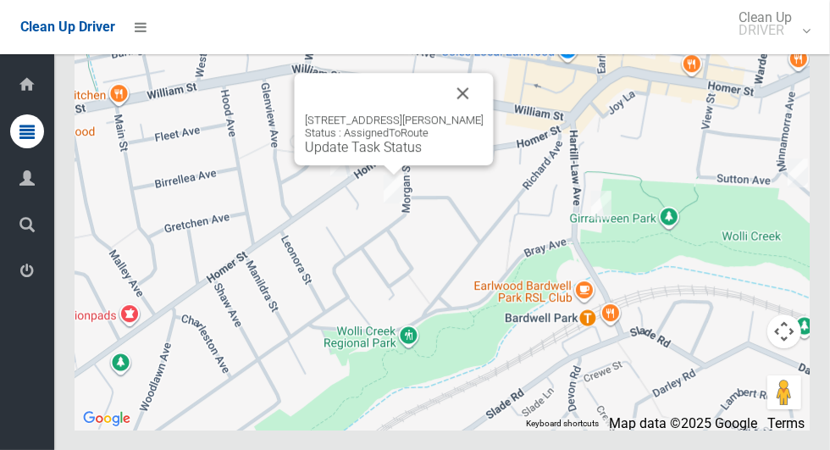
click at [475, 114] on button "Close" at bounding box center [463, 93] width 41 height 41
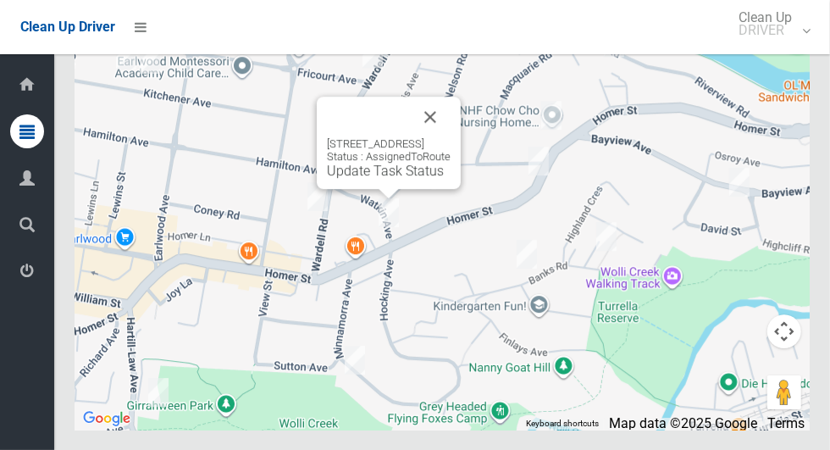
click at [451, 137] on button "Close" at bounding box center [430, 117] width 41 height 41
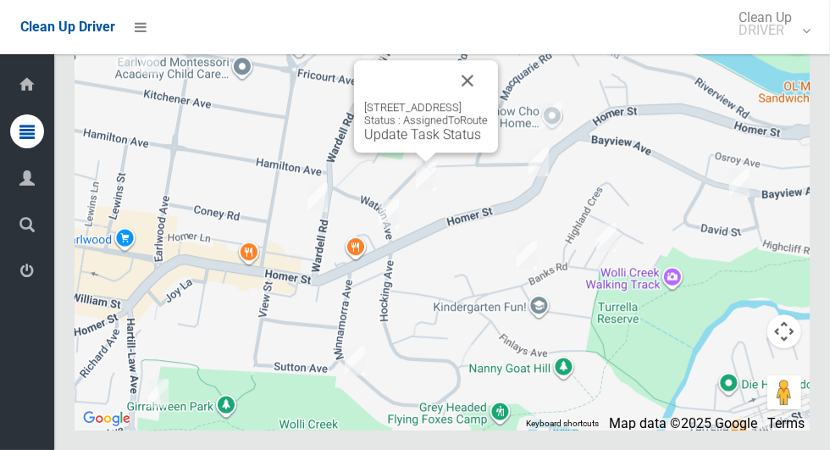
click at [488, 101] on button "Close" at bounding box center [467, 80] width 41 height 41
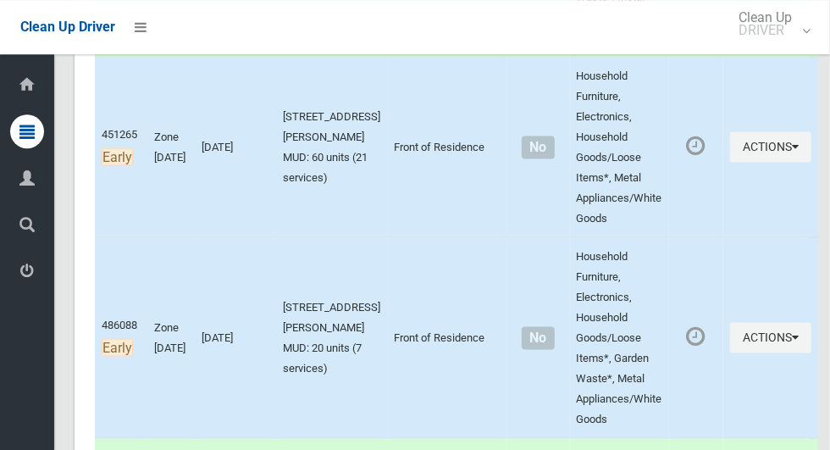
scroll to position [1155, 0]
click at [761, 354] on button "Actions" at bounding box center [770, 338] width 81 height 31
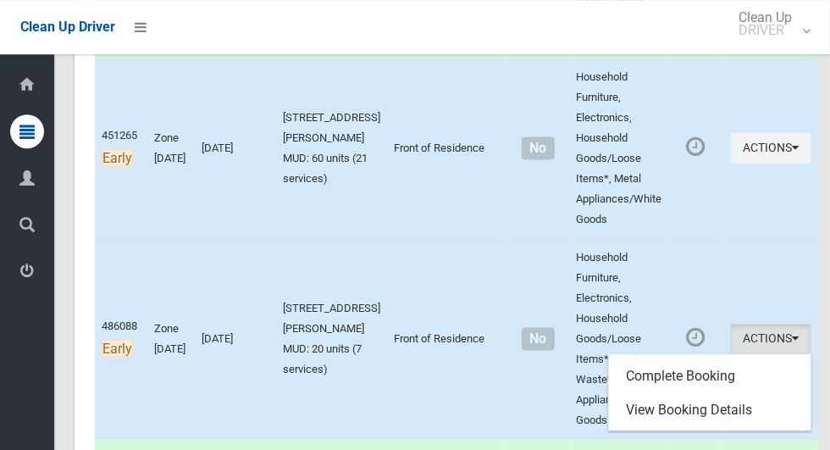
click at [740, 169] on div at bounding box center [415, 225] width 830 height 450
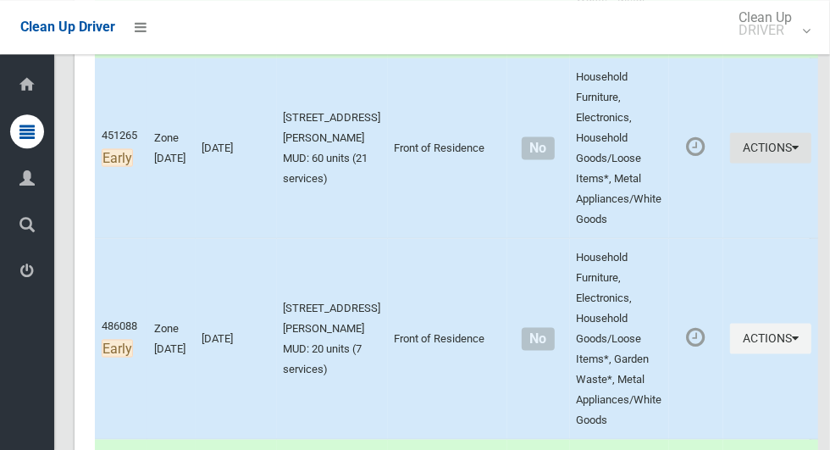
click at [750, 164] on button "Actions" at bounding box center [770, 147] width 81 height 31
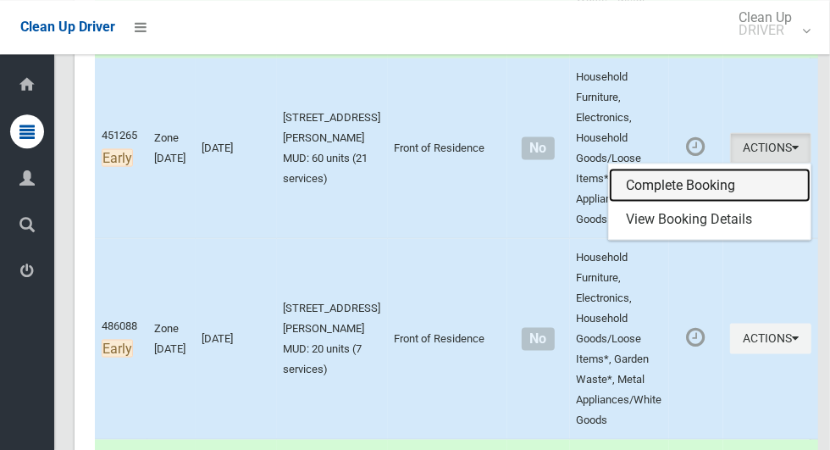
click at [648, 202] on link "Complete Booking" at bounding box center [710, 185] width 202 height 34
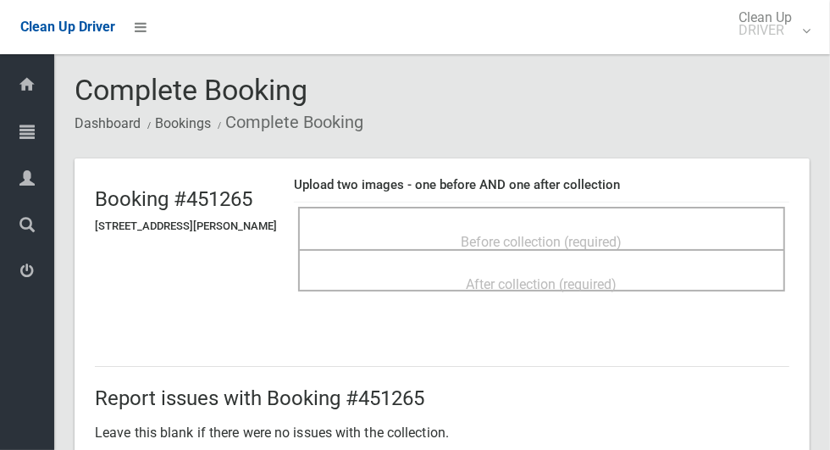
click at [498, 225] on div "Before collection (required)" at bounding box center [542, 240] width 450 height 31
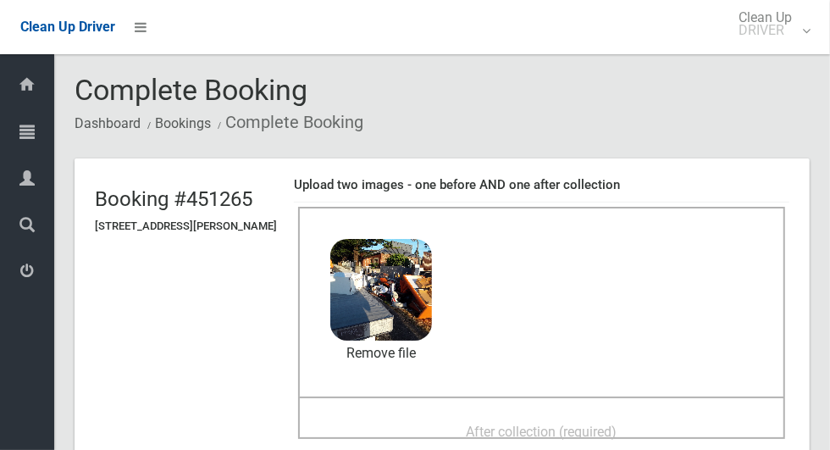
click at [371, 423] on div "After collection (required)" at bounding box center [542, 430] width 450 height 31
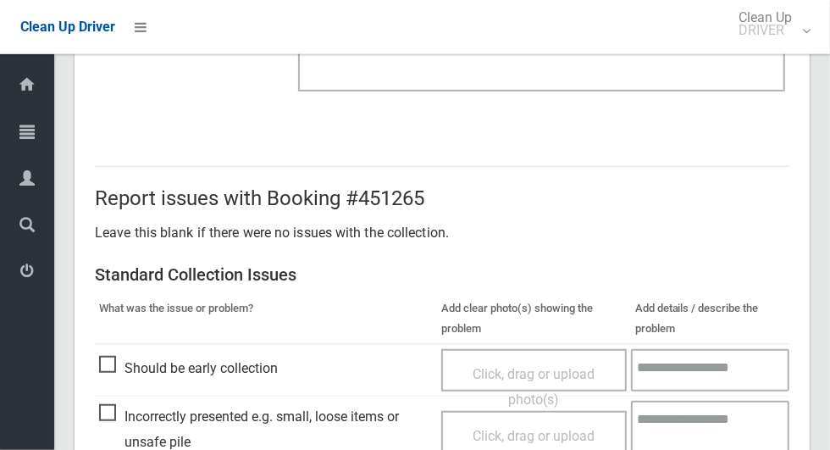
scroll to position [875, 0]
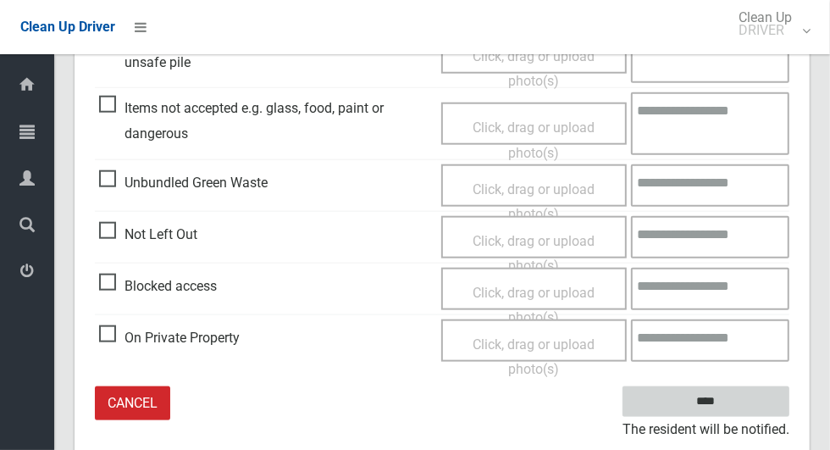
click at [735, 403] on input "****" at bounding box center [706, 401] width 167 height 31
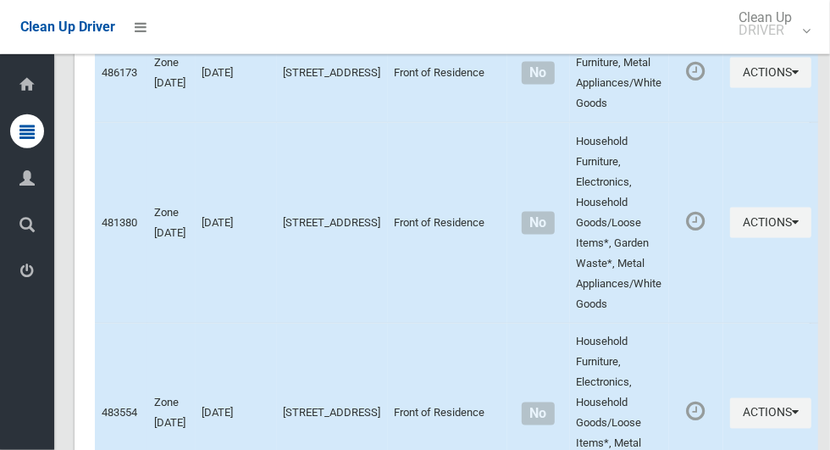
scroll to position [9349, 0]
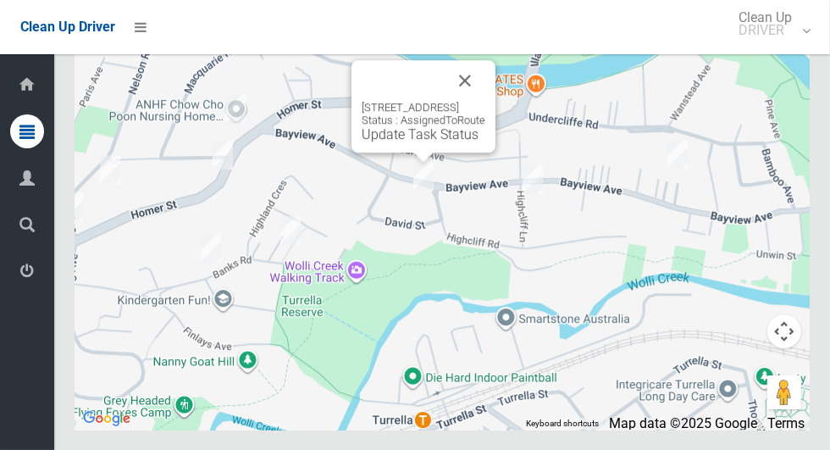
click at [486, 101] on button "Close" at bounding box center [465, 80] width 41 height 41
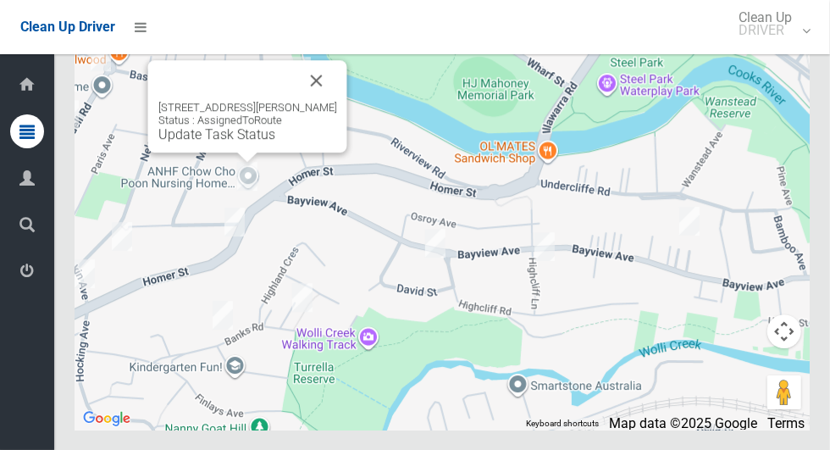
click at [337, 101] on button "Close" at bounding box center [317, 80] width 41 height 41
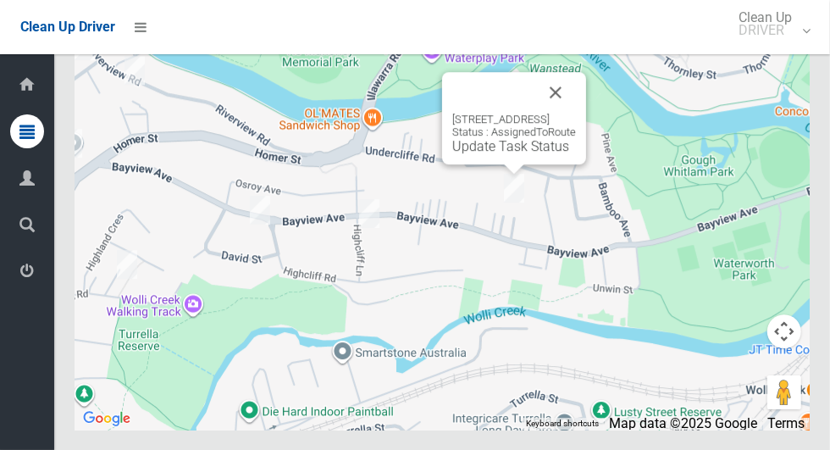
click at [490, 154] on div "[STREET_ADDRESS] Status : AssignedToRoute Update Task Status" at bounding box center [514, 134] width 124 height 42
click at [503, 154] on link "Update Task Status" at bounding box center [510, 146] width 117 height 16
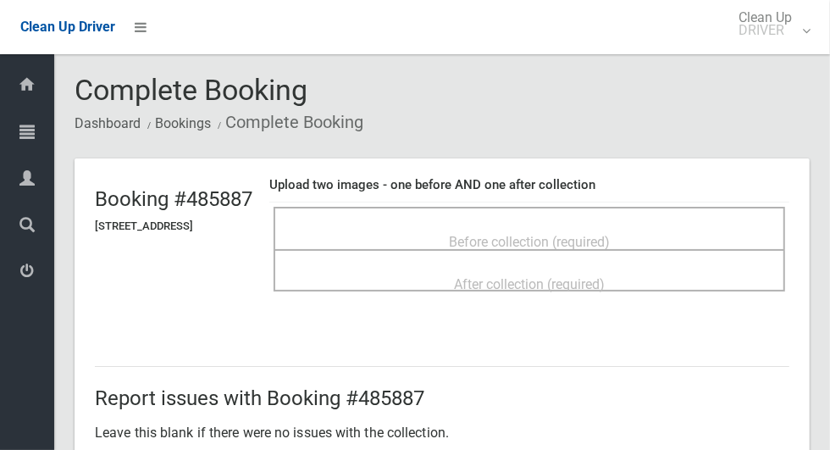
click at [508, 234] on span "Before collection (required)" at bounding box center [529, 242] width 161 height 16
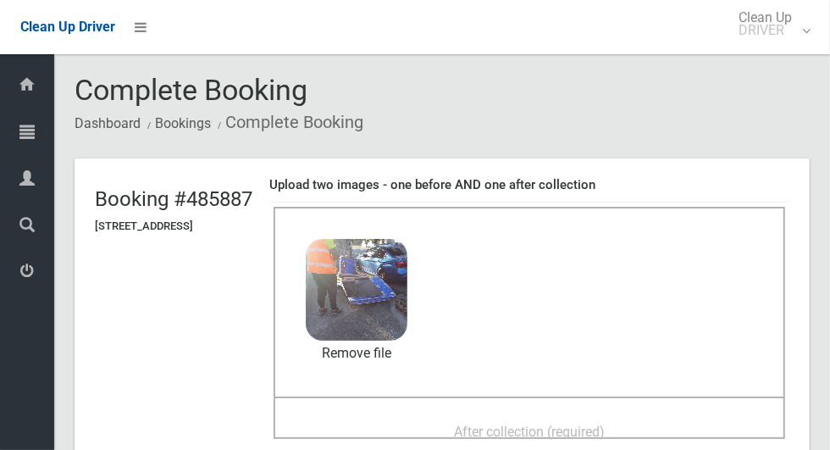
click at [487, 424] on span "After collection (required)" at bounding box center [529, 432] width 151 height 16
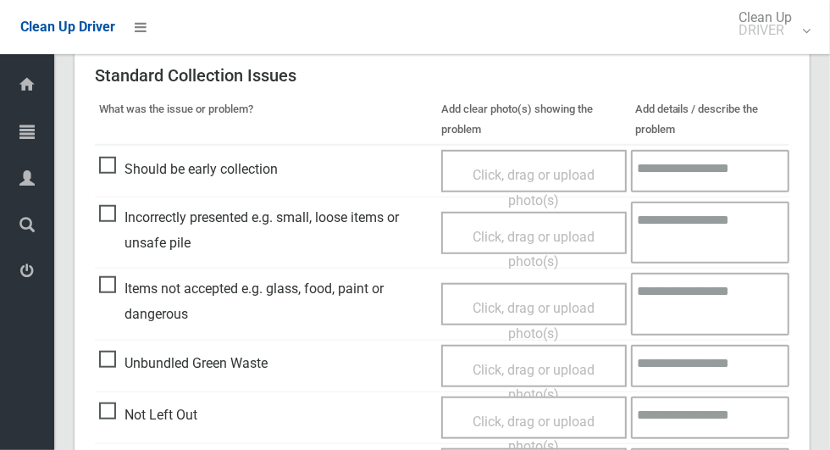
scroll to position [1386, 0]
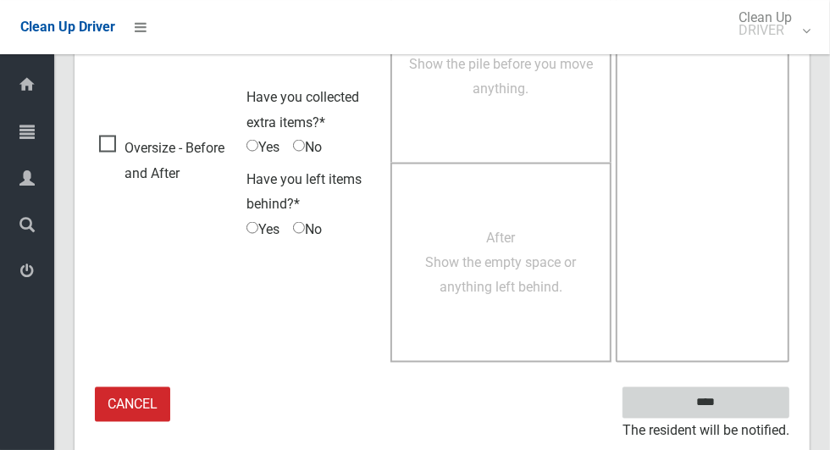
click at [735, 407] on input "****" at bounding box center [706, 402] width 167 height 31
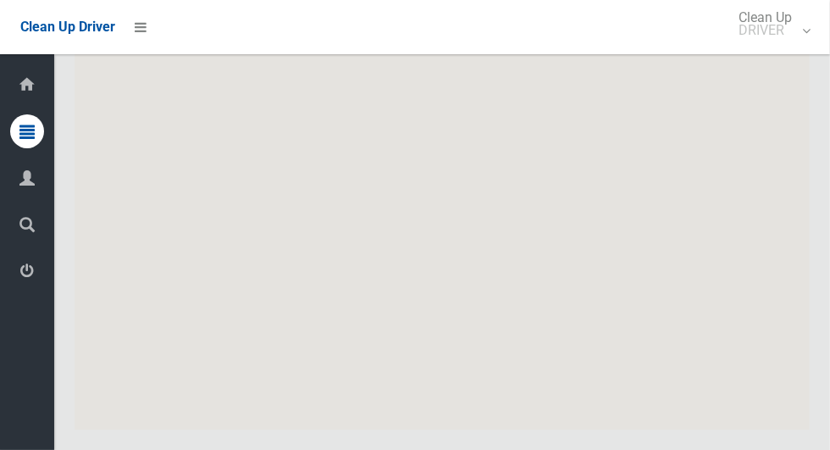
scroll to position [9349, 0]
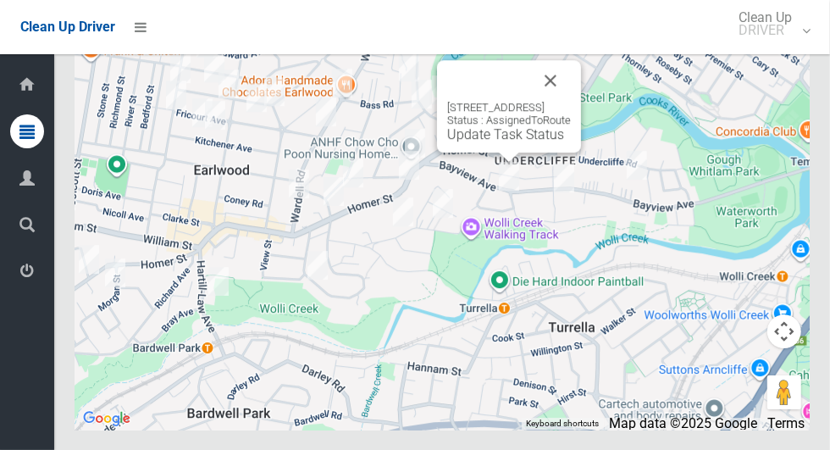
click at [571, 101] on button "Close" at bounding box center [550, 80] width 41 height 41
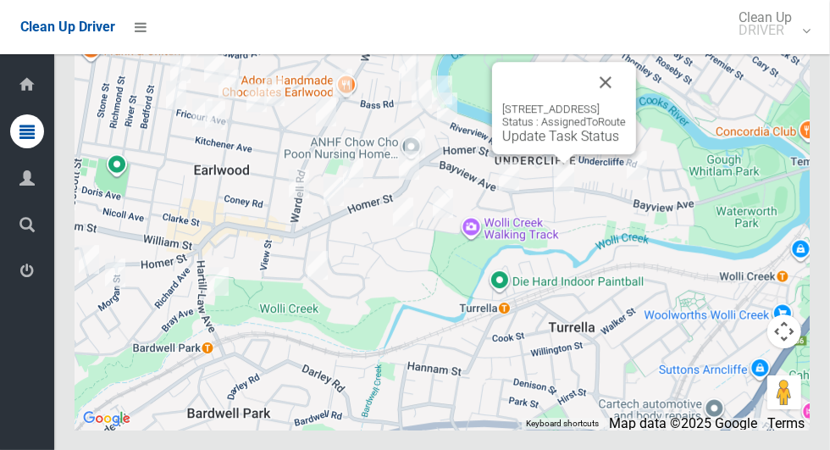
click at [539, 144] on div "90A Bayview Avenue, EARLWOOD NSW 2206 Status : AssignedToRoute Update Task Stat…" at bounding box center [564, 124] width 124 height 42
click at [547, 144] on link "Update Task Status" at bounding box center [560, 136] width 117 height 16
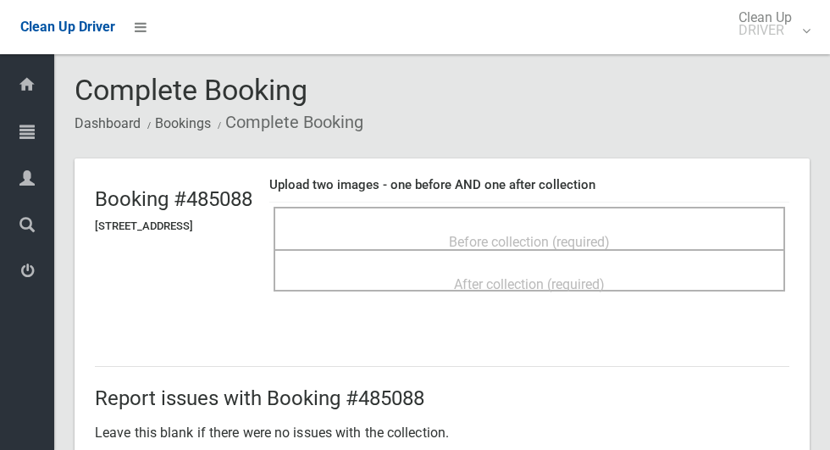
click at [586, 209] on div "Before collection (required)" at bounding box center [530, 228] width 512 height 42
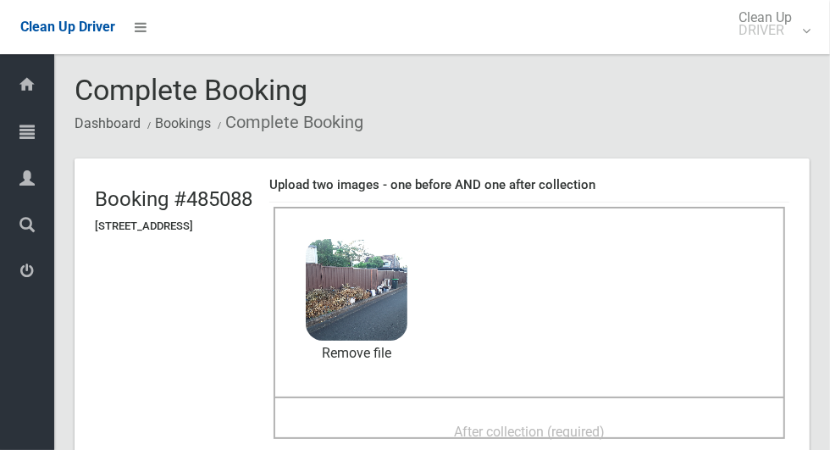
click at [467, 427] on div "After collection (required)" at bounding box center [529, 430] width 475 height 31
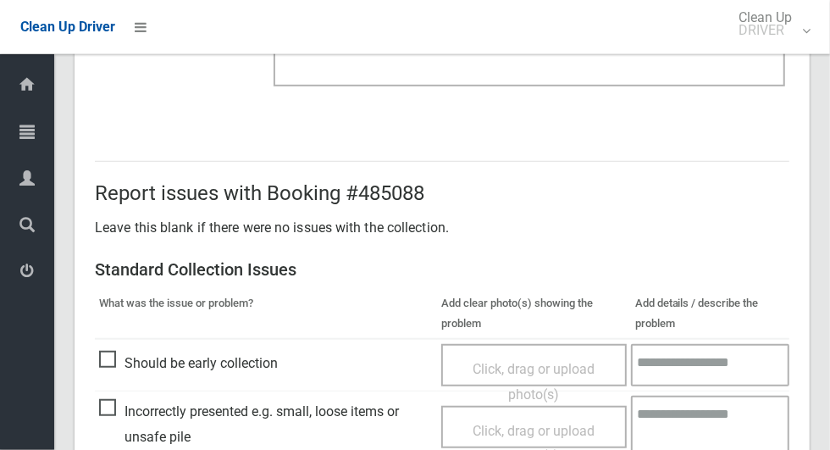
scroll to position [1386, 0]
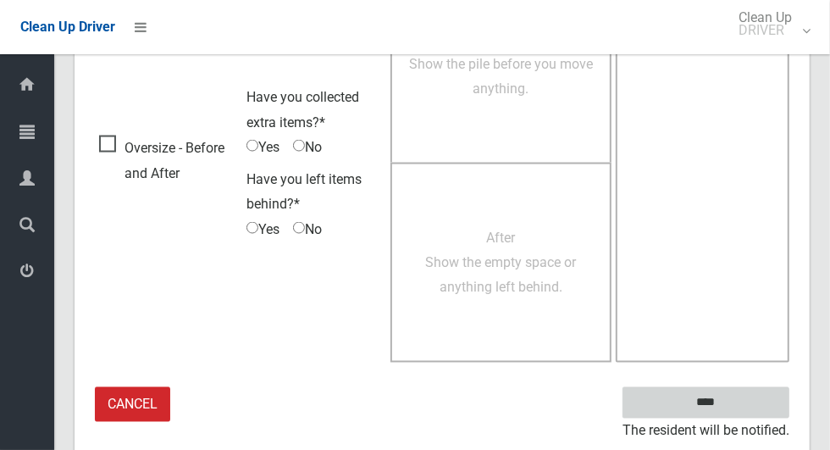
click at [748, 400] on input "****" at bounding box center [706, 402] width 167 height 31
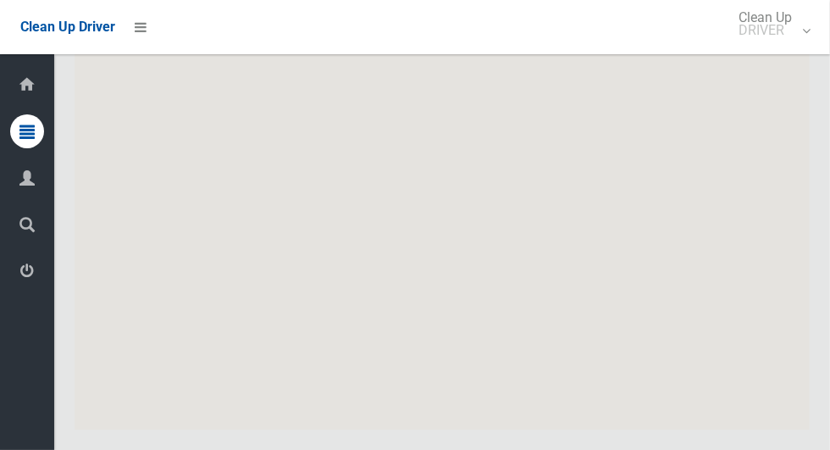
scroll to position [9349, 0]
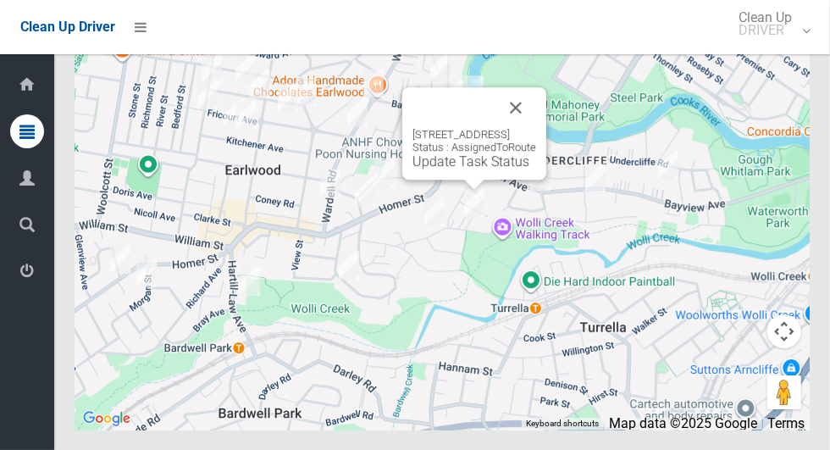
click at [536, 128] on button "Close" at bounding box center [516, 107] width 41 height 41
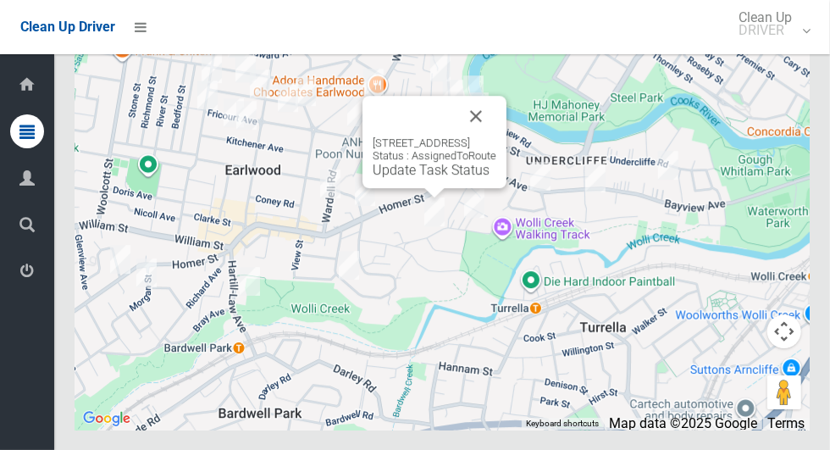
click at [497, 136] on button "Close" at bounding box center [476, 116] width 41 height 41
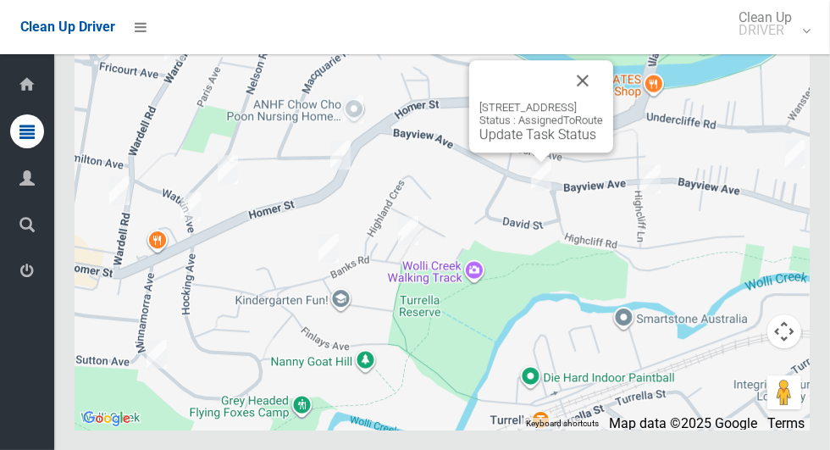
click at [494, 142] on link "Update Task Status" at bounding box center [538, 134] width 117 height 16
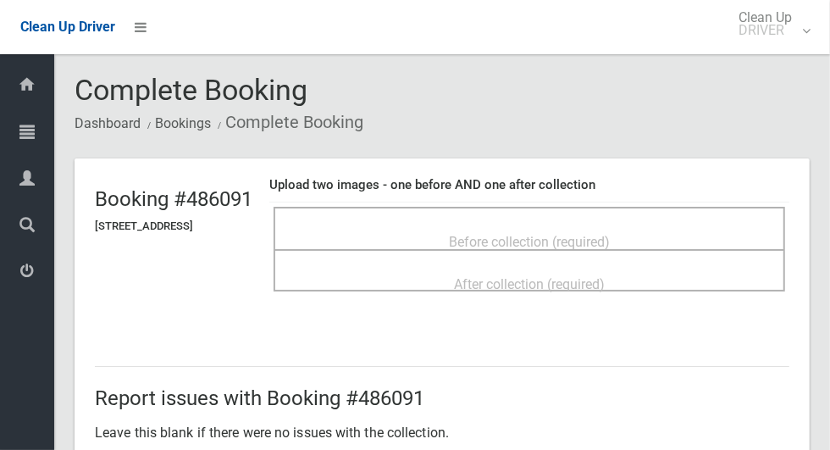
click at [610, 234] on span "Before collection (required)" at bounding box center [529, 242] width 161 height 16
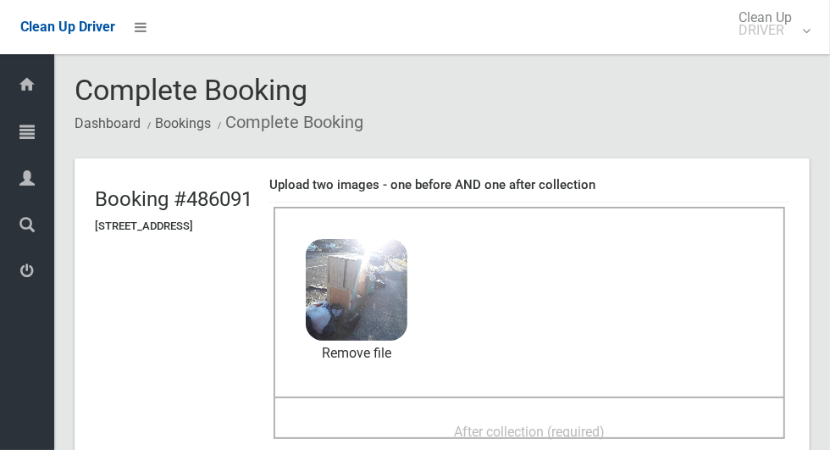
click at [484, 424] on span "After collection (required)" at bounding box center [529, 432] width 151 height 16
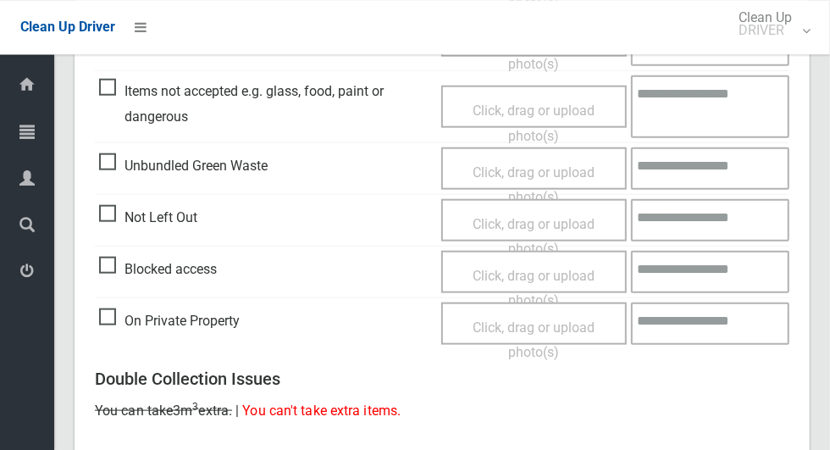
scroll to position [1386, 0]
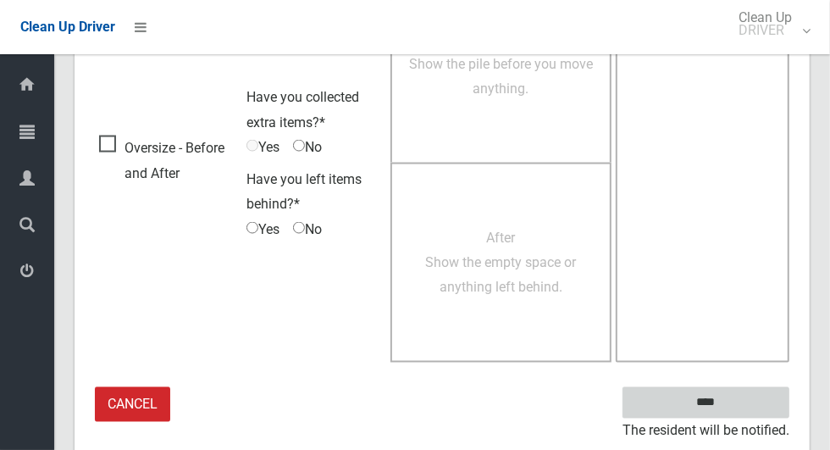
click at [741, 397] on input "****" at bounding box center [706, 402] width 167 height 31
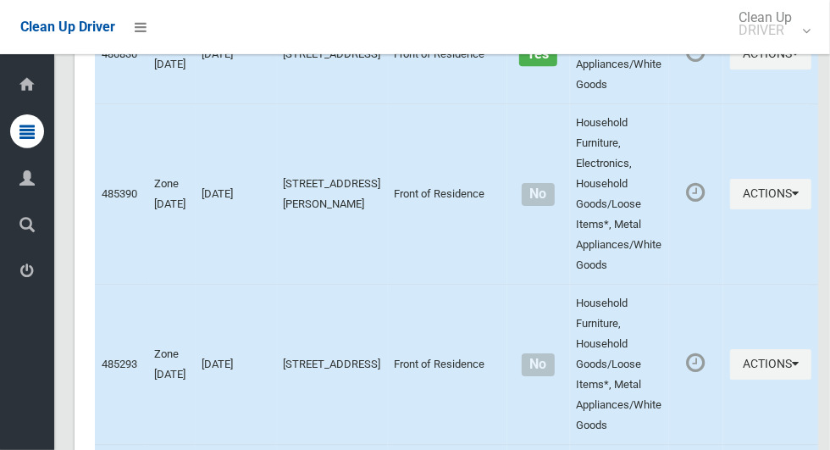
scroll to position [9349, 0]
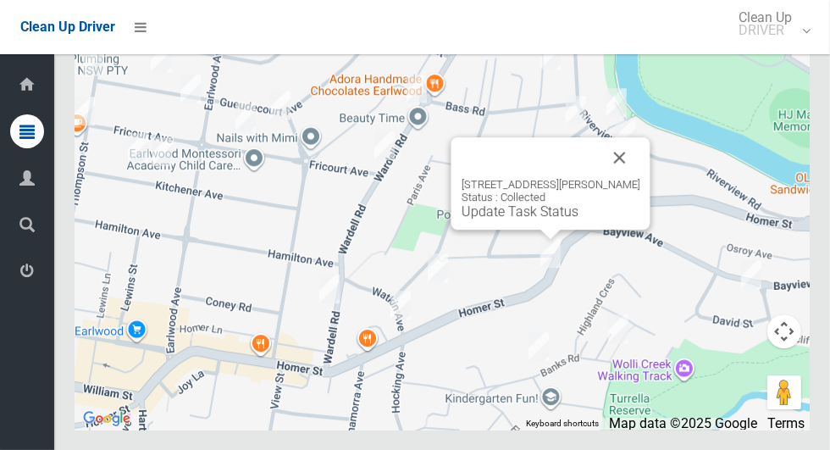
click at [635, 178] on button "Close" at bounding box center [620, 157] width 41 height 41
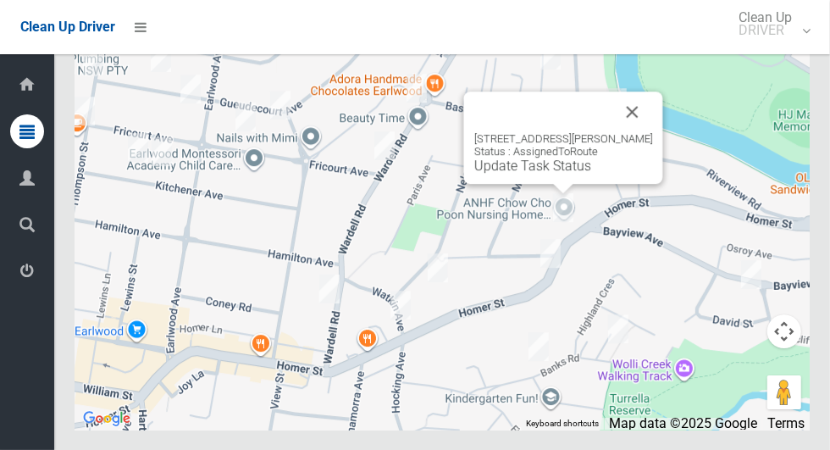
click at [539, 174] on link "Update Task Status" at bounding box center [533, 166] width 117 height 16
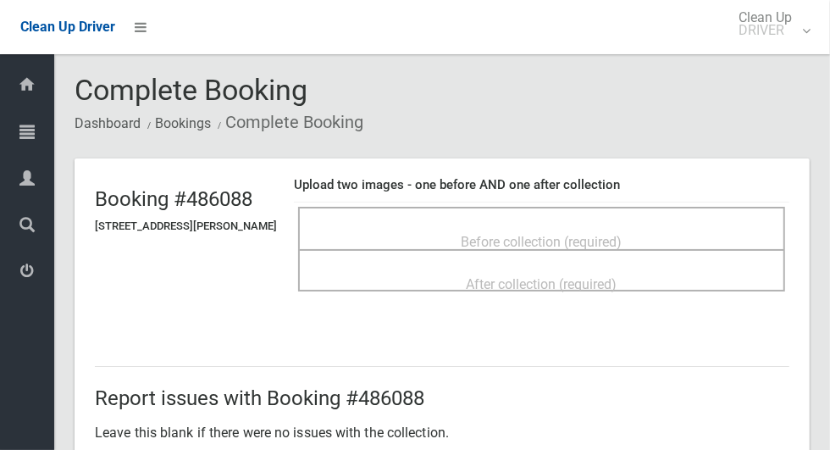
click at [525, 248] on span "Before collection (required)" at bounding box center [542, 242] width 161 height 16
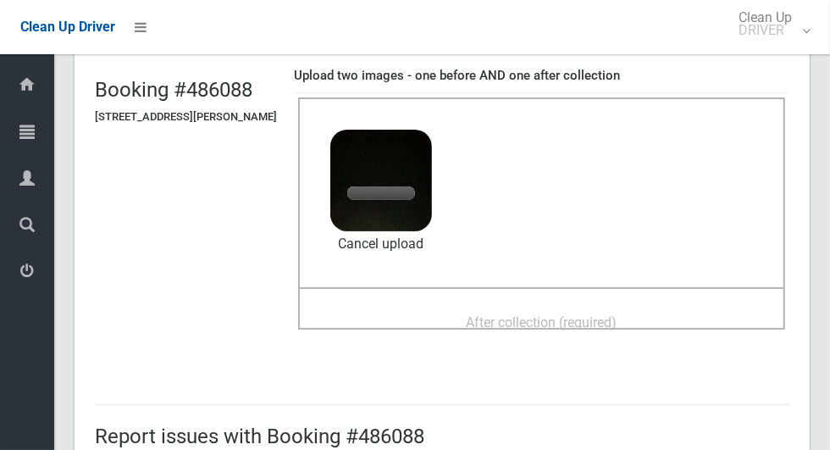
scroll to position [107, 0]
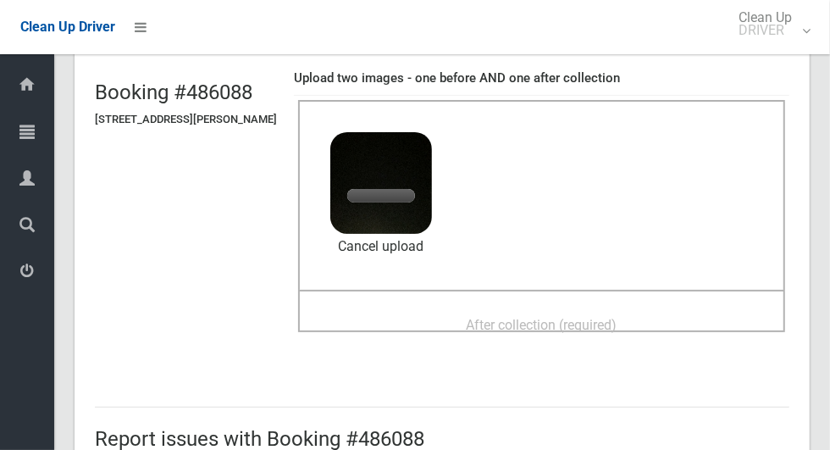
click at [488, 323] on span "After collection (required)" at bounding box center [542, 325] width 151 height 16
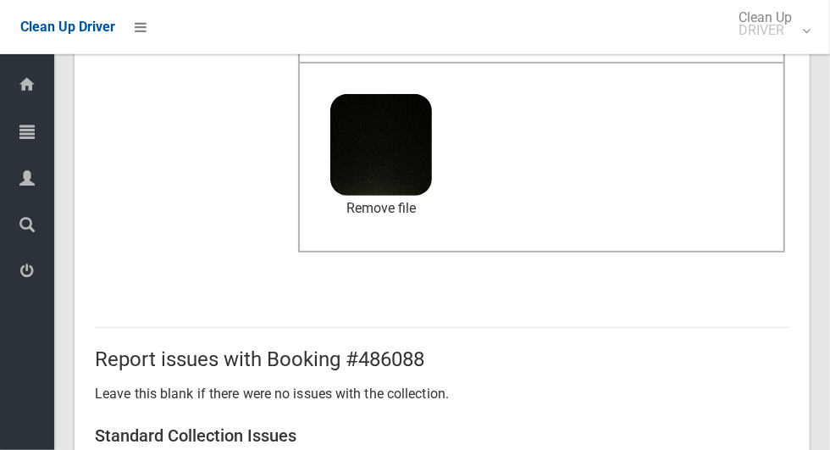
scroll to position [875, 0]
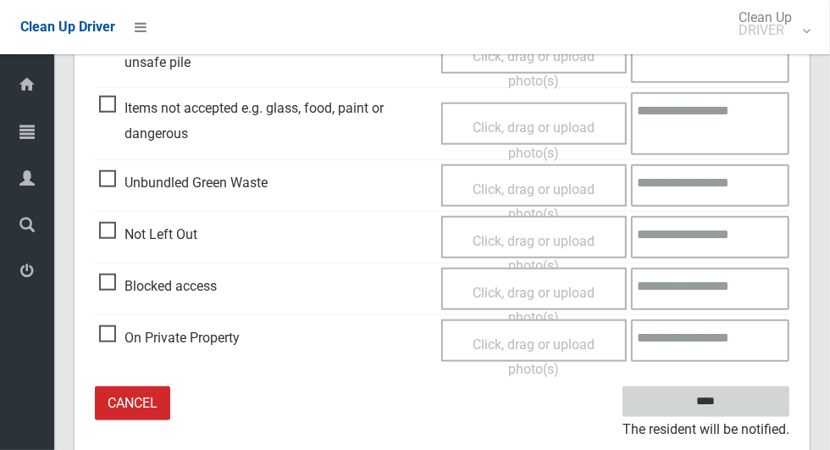
click at [752, 401] on input "****" at bounding box center [706, 401] width 167 height 31
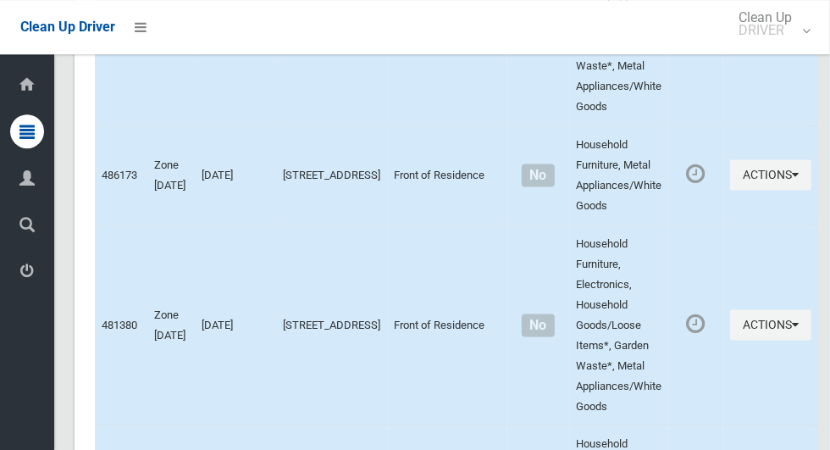
scroll to position [9349, 0]
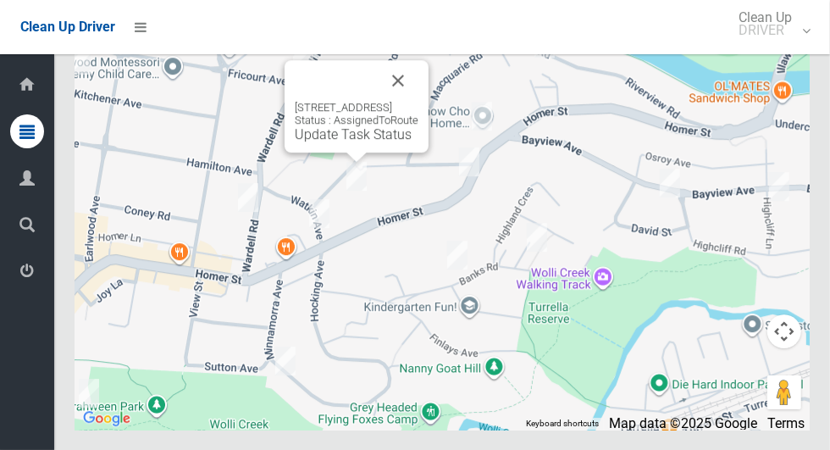
click at [419, 101] on button "Close" at bounding box center [398, 80] width 41 height 41
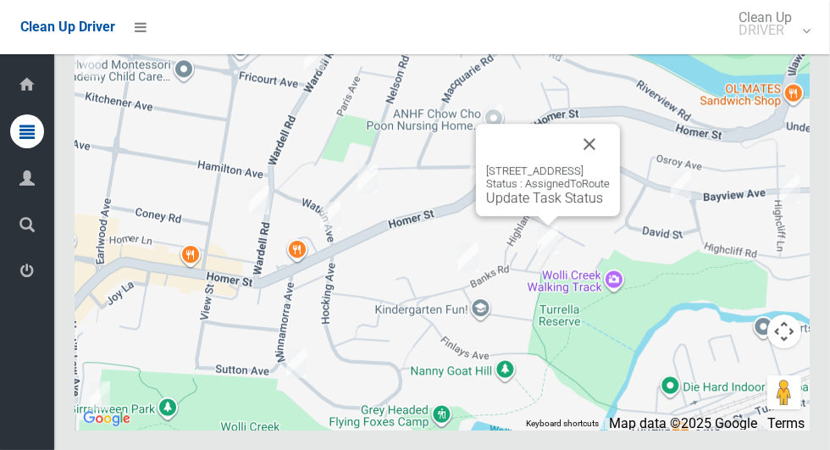
click at [610, 164] on button "Close" at bounding box center [589, 144] width 41 height 41
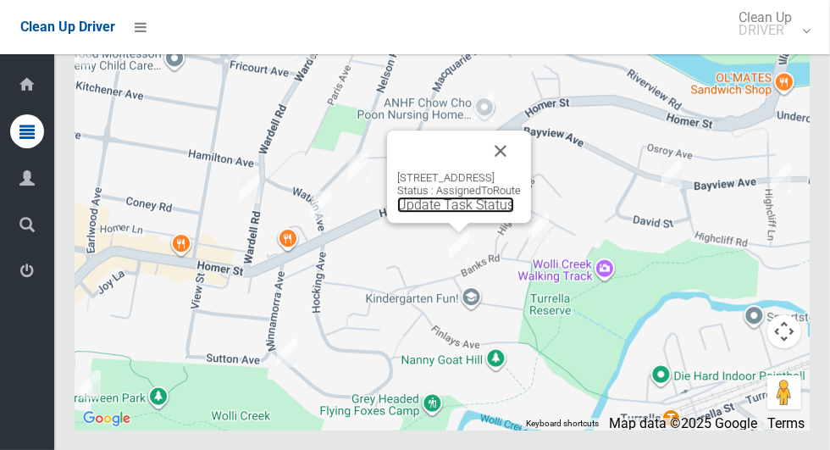
click at [443, 213] on link "Update Task Status" at bounding box center [455, 205] width 117 height 16
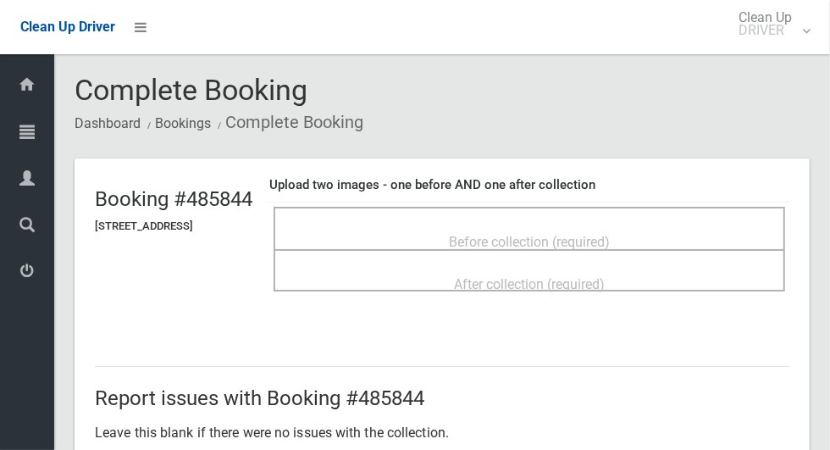
click at [500, 240] on span "Before collection (required)" at bounding box center [529, 242] width 161 height 16
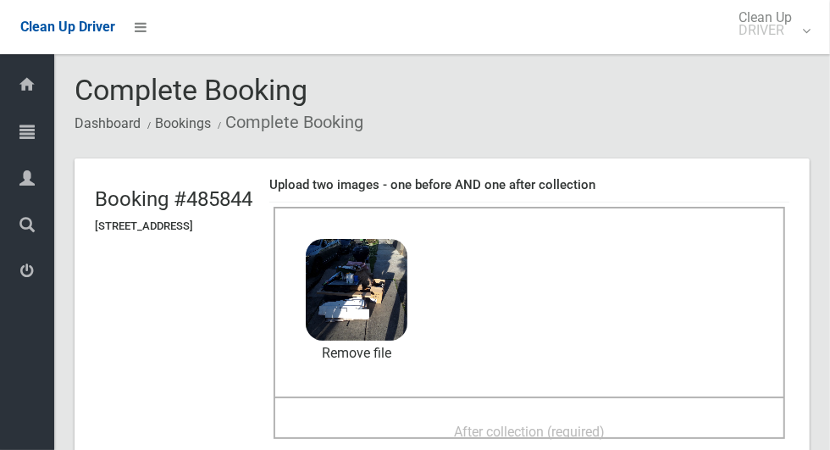
click at [469, 424] on span "After collection (required)" at bounding box center [529, 432] width 151 height 16
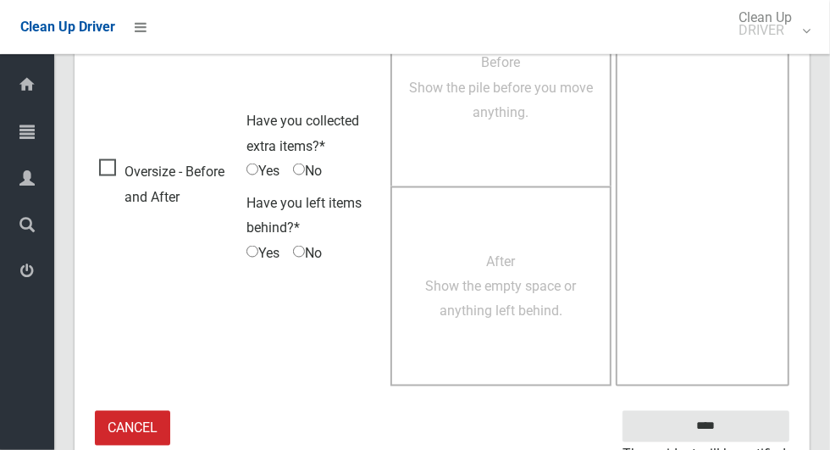
scroll to position [1386, 0]
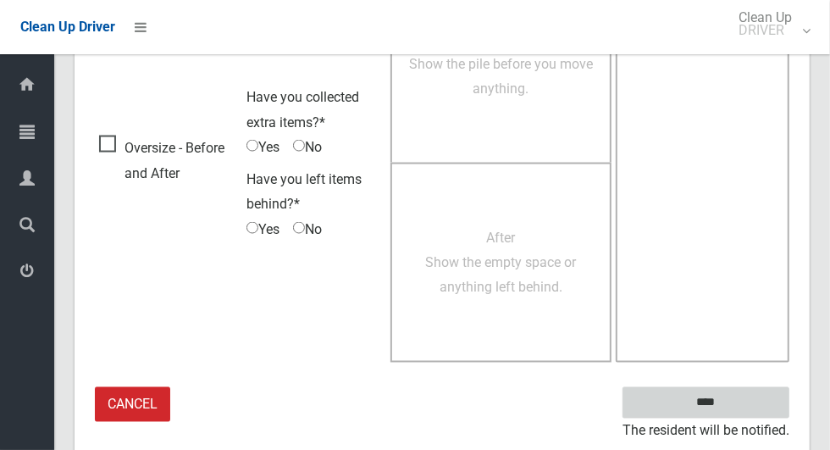
click at [749, 397] on input "****" at bounding box center [706, 402] width 167 height 31
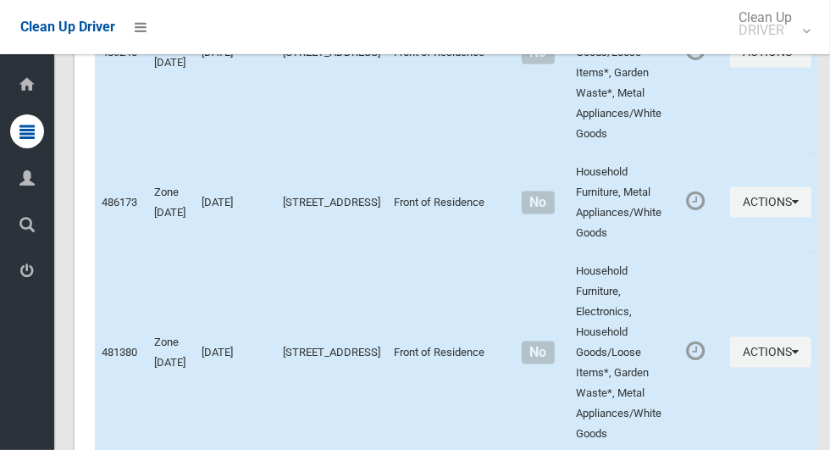
scroll to position [9349, 0]
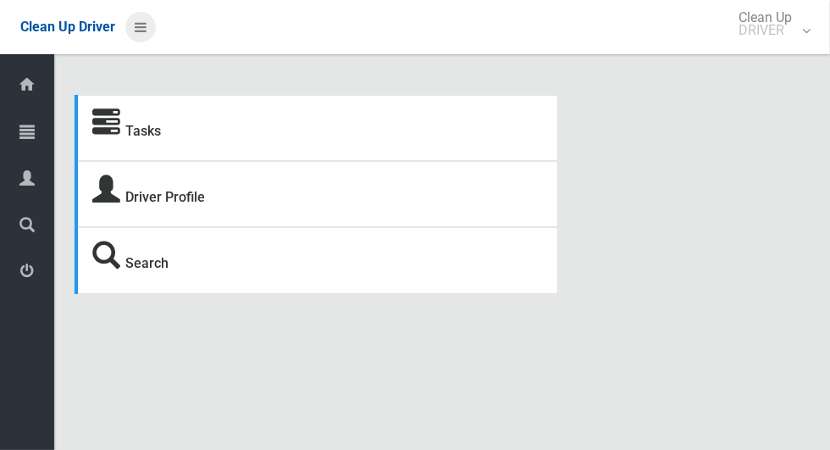
click at [147, 26] on icon at bounding box center [141, 27] width 12 height 29
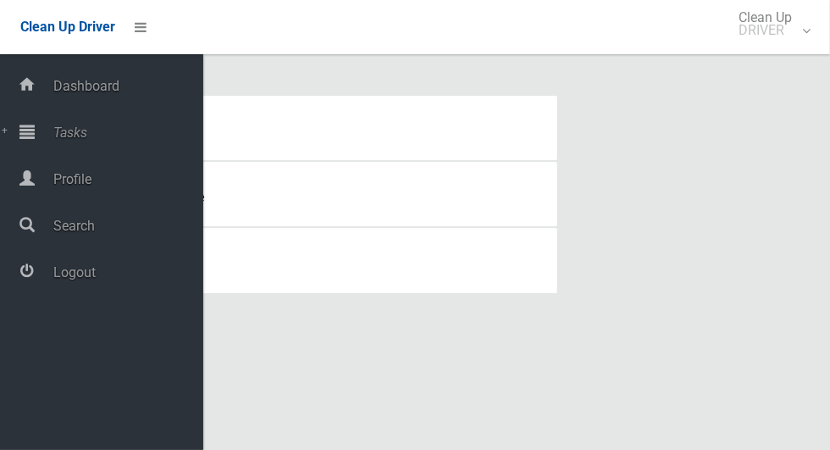
click at [65, 130] on span "Tasks" at bounding box center [125, 133] width 155 height 16
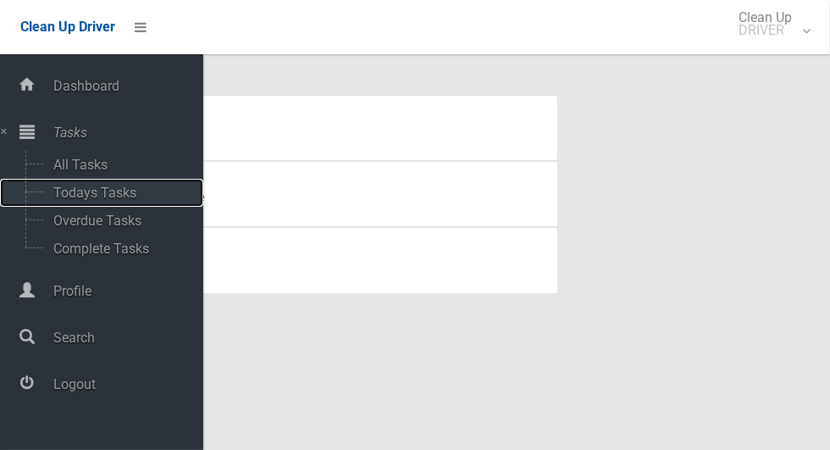
click at [58, 191] on span "Todays Tasks" at bounding box center [118, 193] width 141 height 16
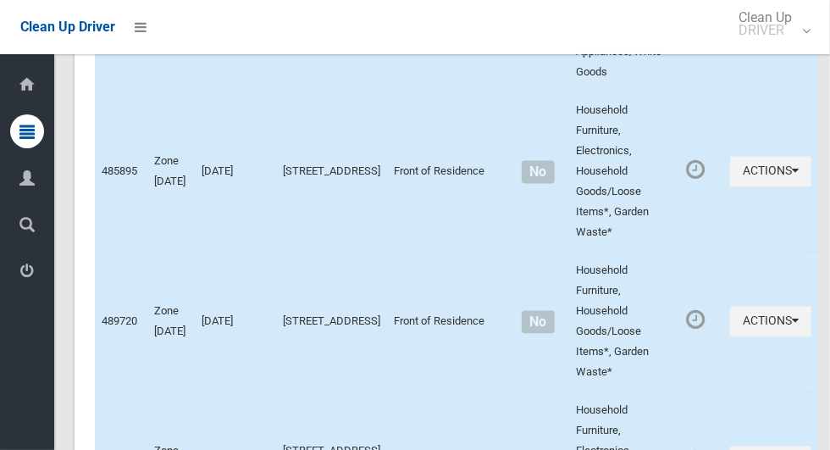
scroll to position [9349, 0]
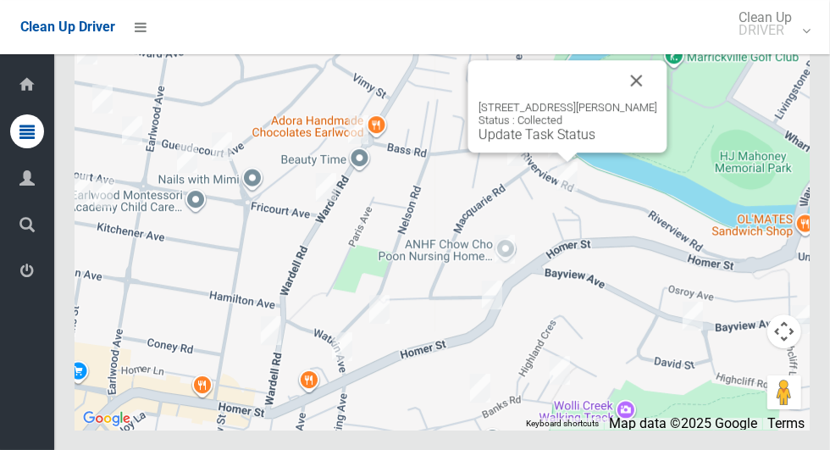
click at [653, 101] on button "Close" at bounding box center [637, 80] width 41 height 41
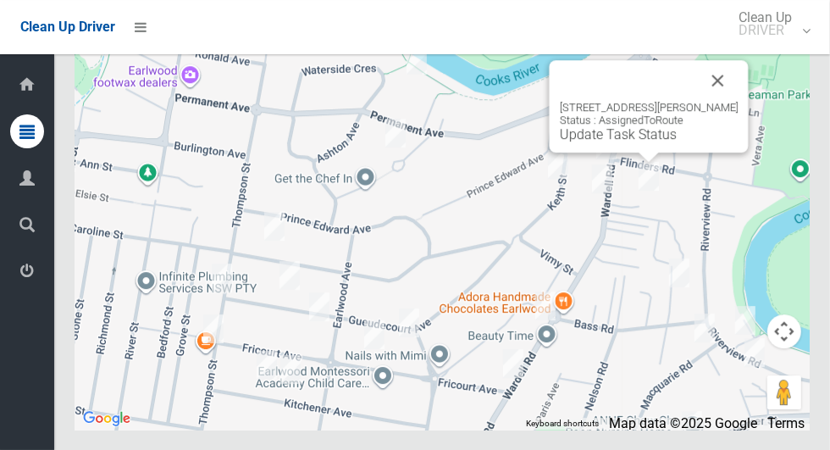
click at [734, 101] on button "Close" at bounding box center [718, 80] width 41 height 41
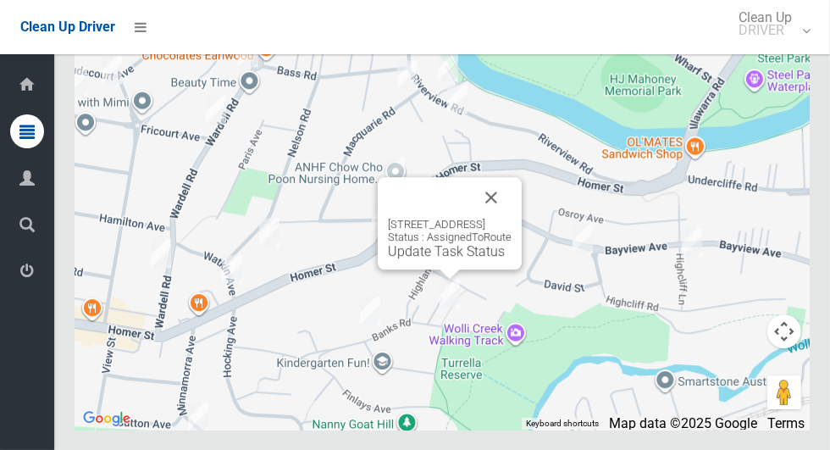
click at [434, 259] on div "15A Banks Road, EARLWOOD NSW 2206 Status : AssignedToRoute Update Task Status" at bounding box center [450, 239] width 124 height 42
click at [431, 259] on link "Update Task Status" at bounding box center [446, 251] width 117 height 16
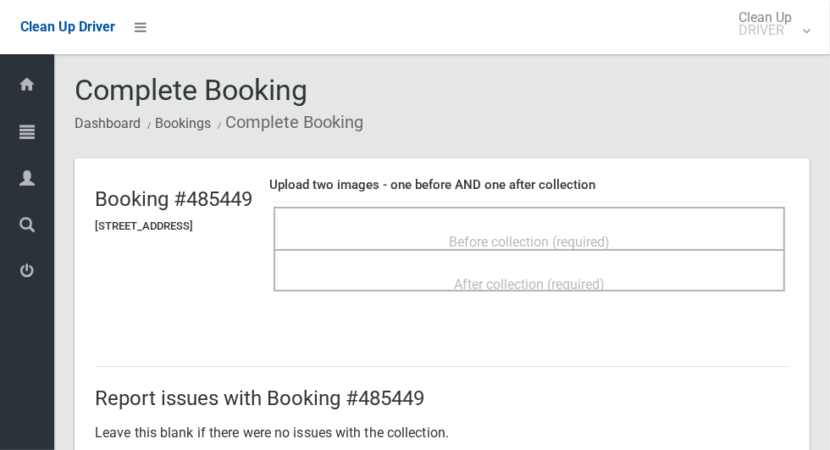
click at [522, 234] on span "Before collection (required)" at bounding box center [529, 242] width 161 height 16
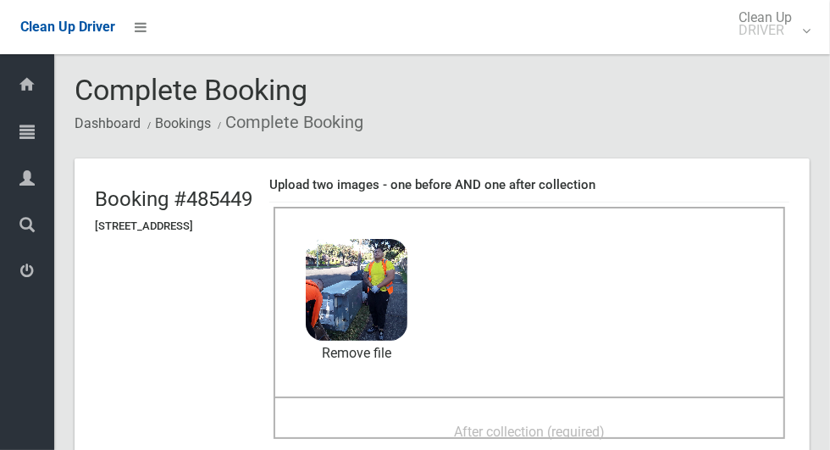
click at [476, 424] on span "After collection (required)" at bounding box center [529, 432] width 151 height 16
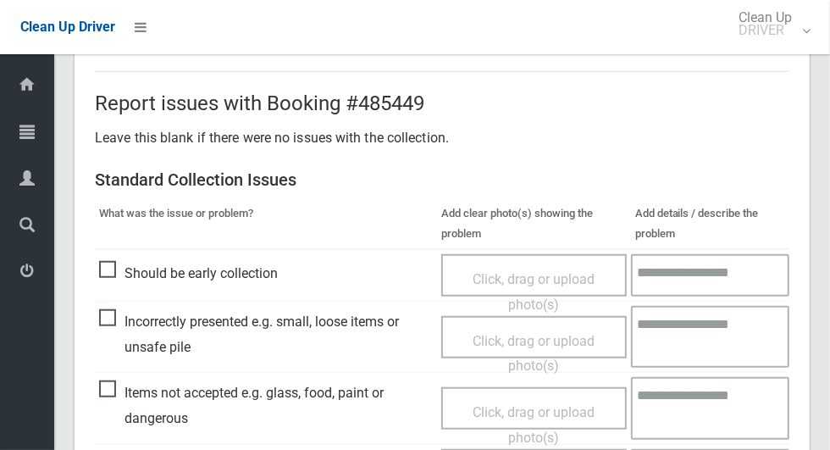
scroll to position [1386, 0]
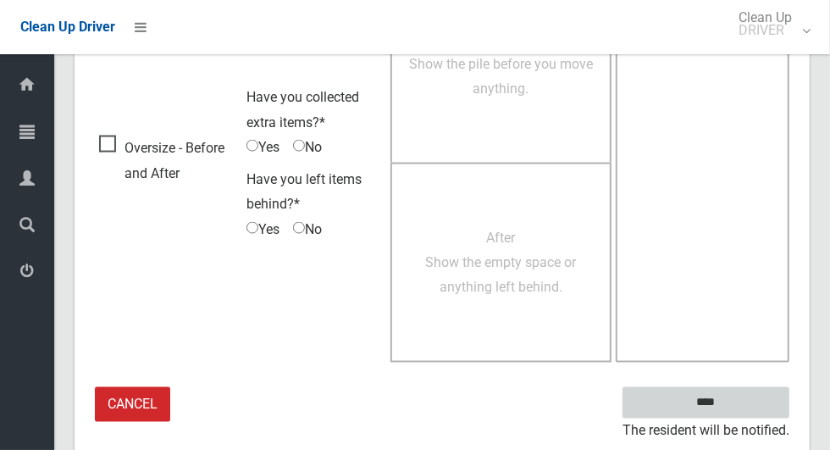
click at [714, 390] on input "****" at bounding box center [706, 402] width 167 height 31
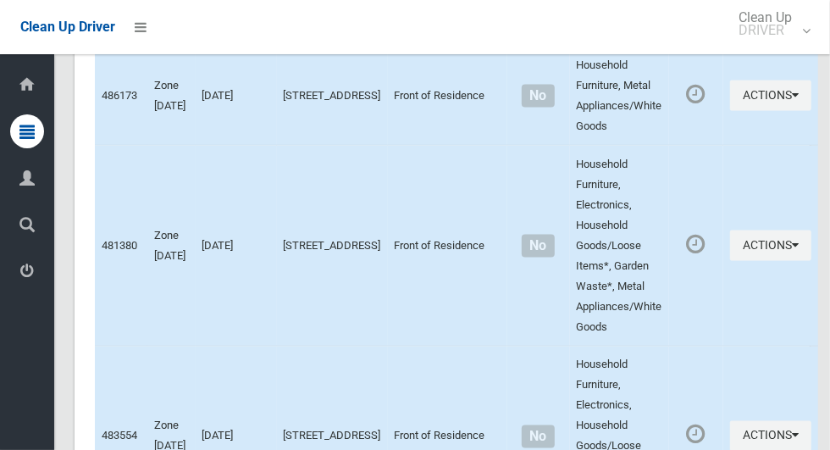
scroll to position [9349, 0]
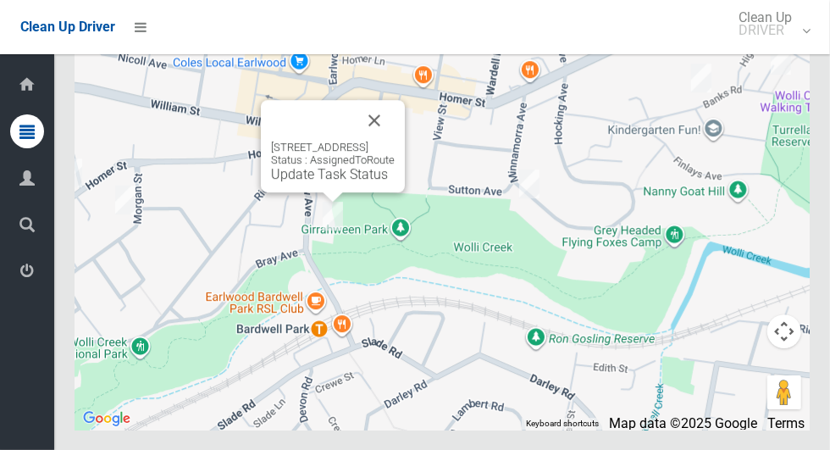
click at [395, 141] on button "Close" at bounding box center [374, 120] width 41 height 41
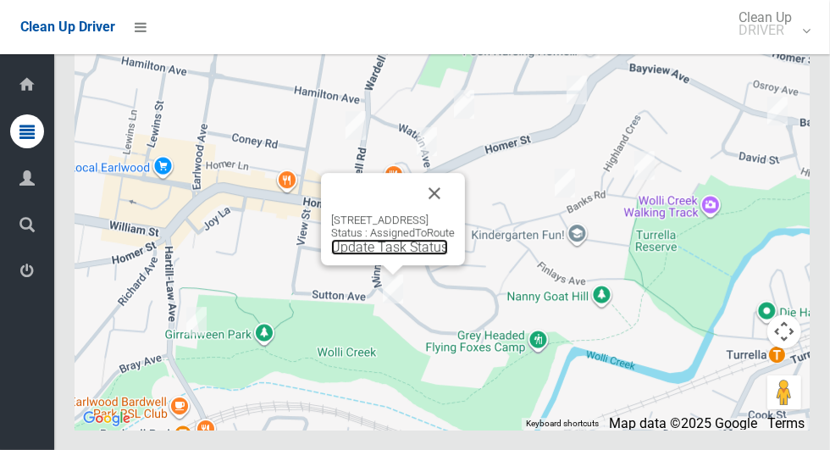
click at [352, 255] on link "Update Task Status" at bounding box center [389, 247] width 117 height 16
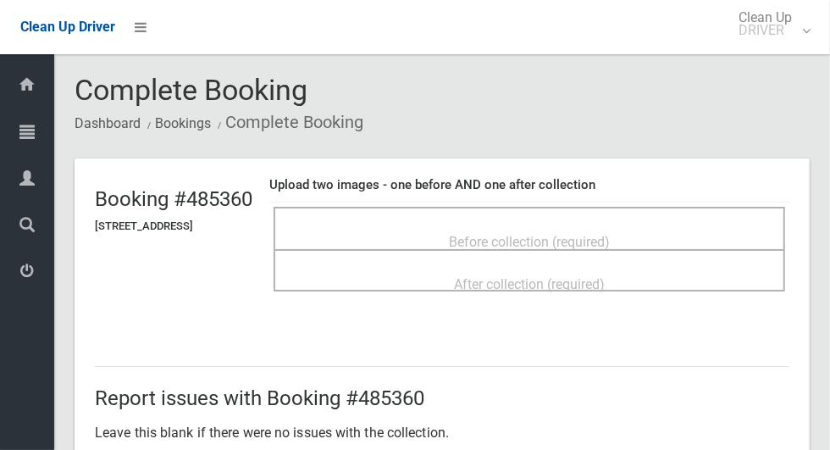
click at [442, 225] on div "Before collection (required)" at bounding box center [529, 240] width 475 height 31
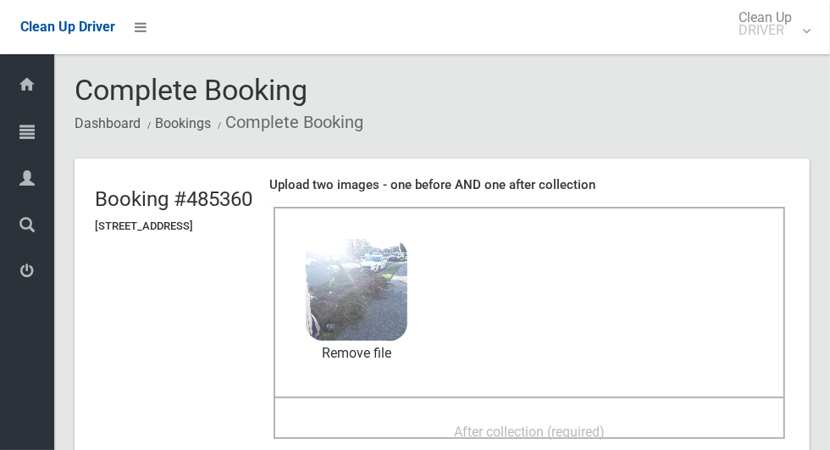
click at [470, 422] on div "After collection (required)" at bounding box center [529, 430] width 475 height 31
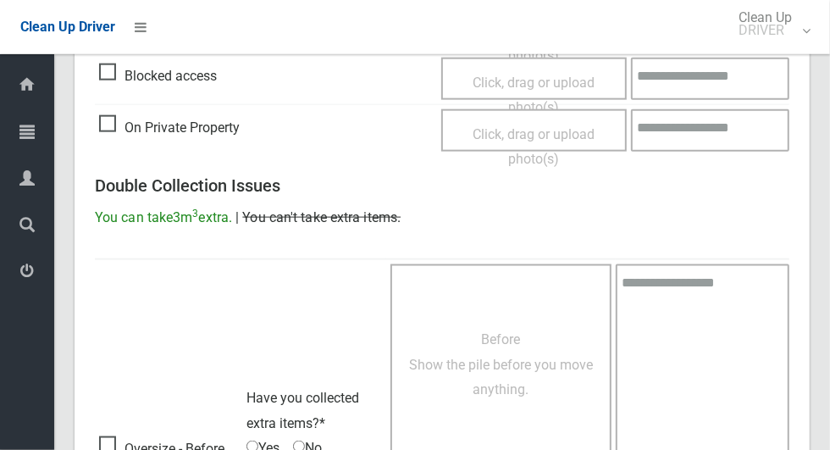
scroll to position [1386, 0]
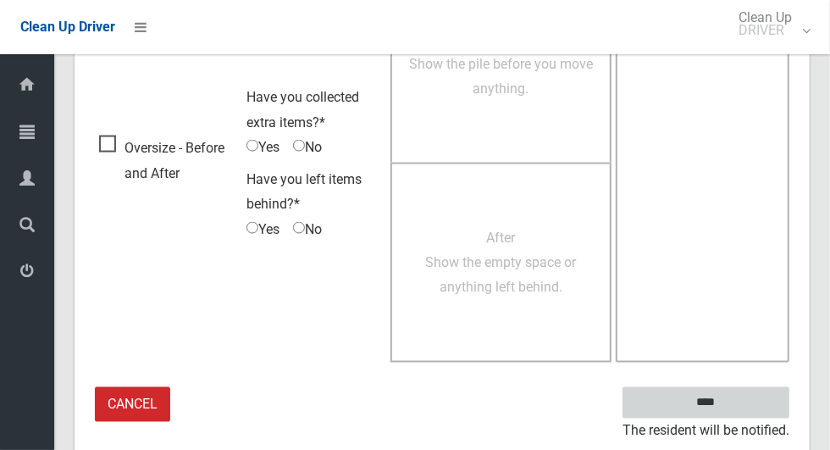
click at [735, 412] on input "****" at bounding box center [706, 402] width 167 height 31
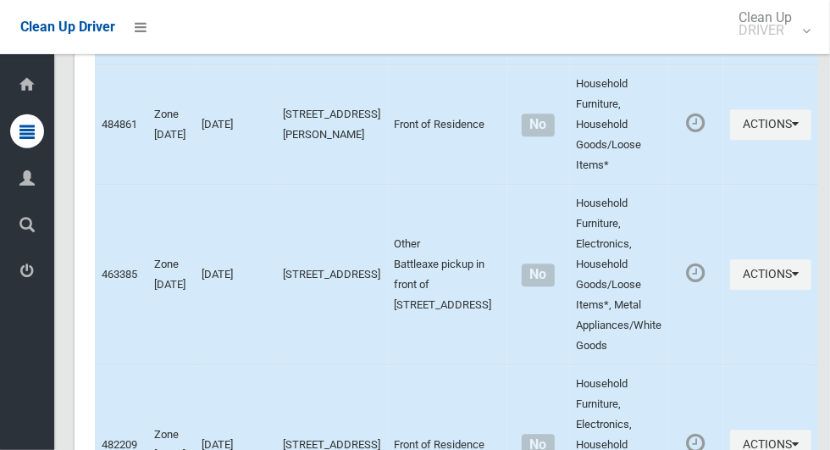
scroll to position [9349, 0]
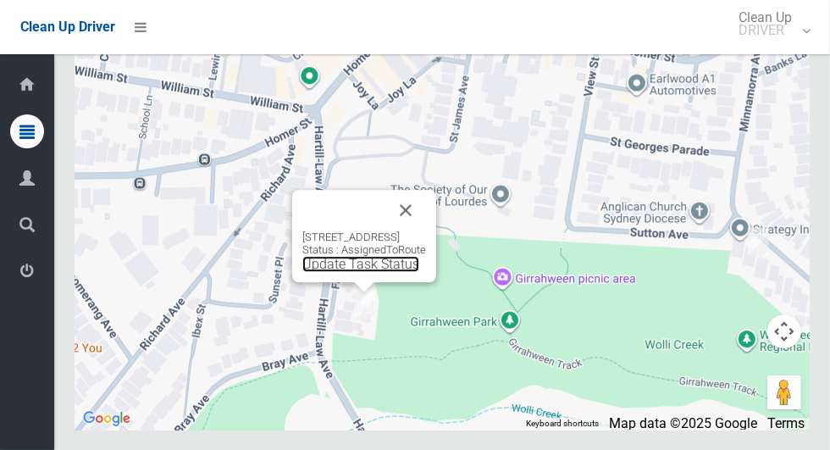
click at [327, 272] on link "Update Task Status" at bounding box center [361, 264] width 117 height 16
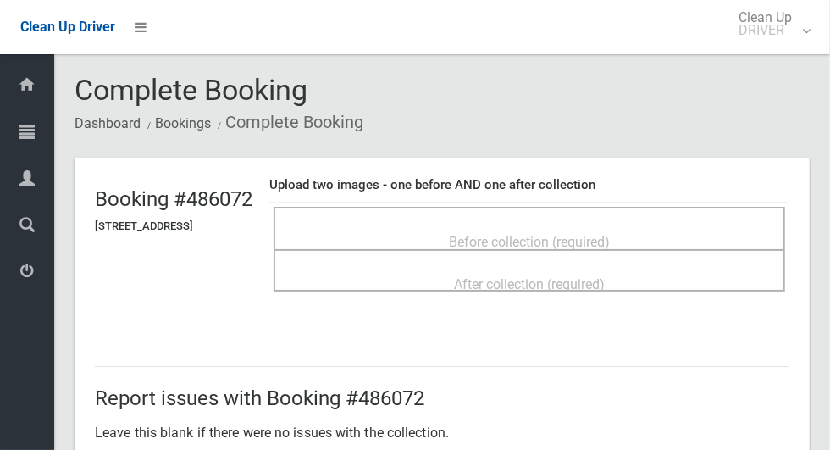
click at [506, 234] on span "Before collection (required)" at bounding box center [529, 242] width 161 height 16
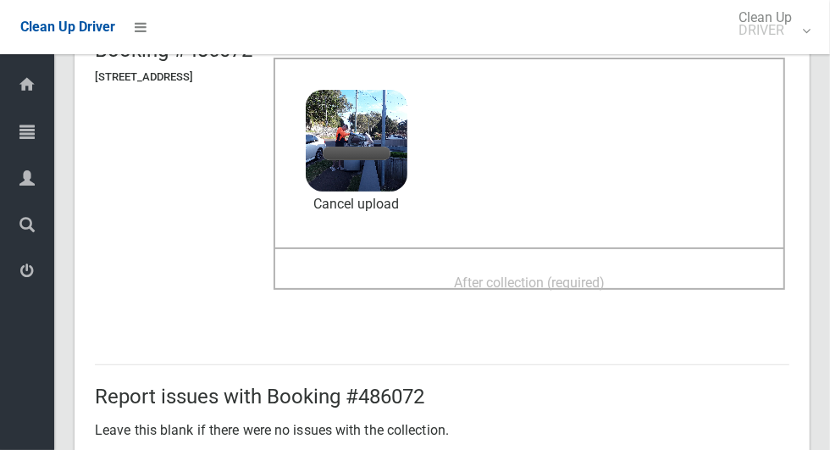
scroll to position [203, 0]
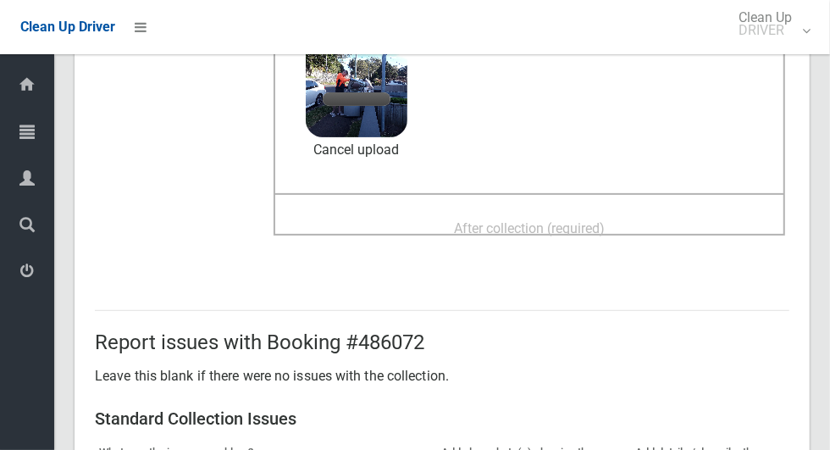
click at [550, 228] on span "After collection (required)" at bounding box center [529, 228] width 151 height 16
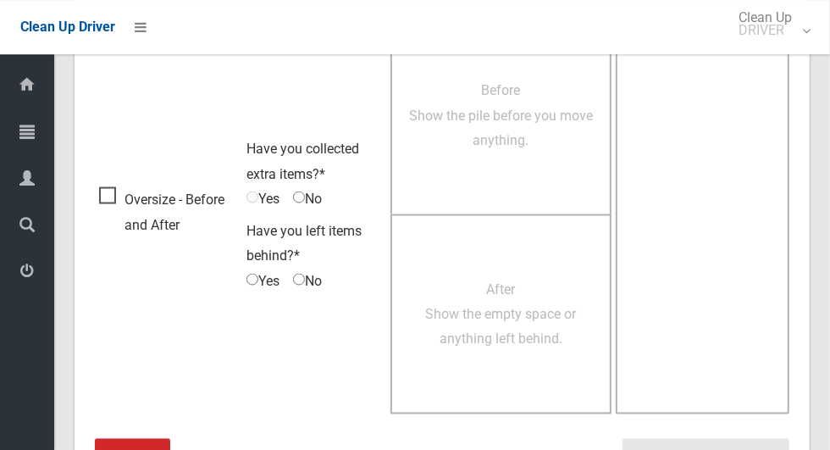
scroll to position [1386, 0]
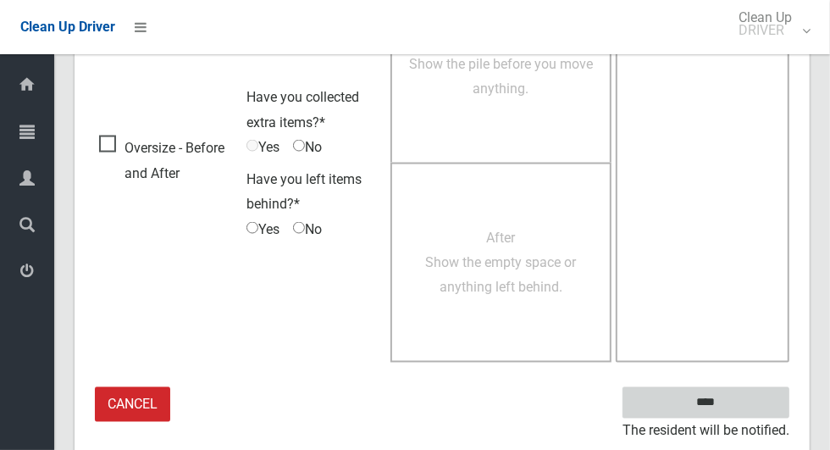
click at [735, 408] on input "****" at bounding box center [706, 402] width 167 height 31
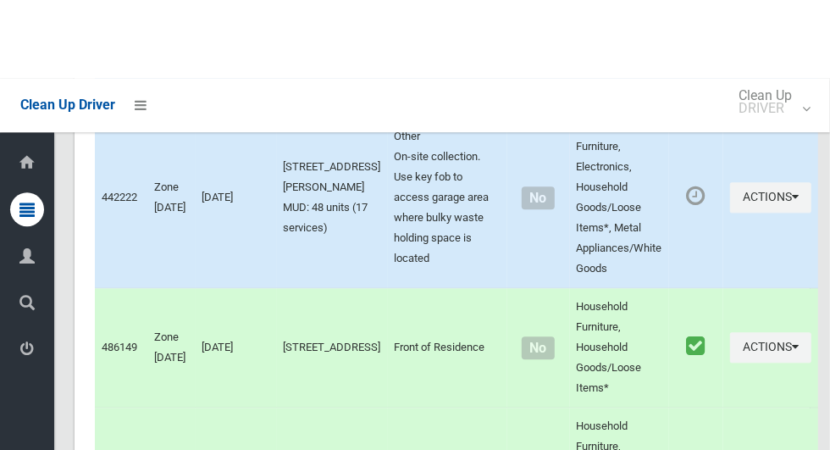
scroll to position [9349, 0]
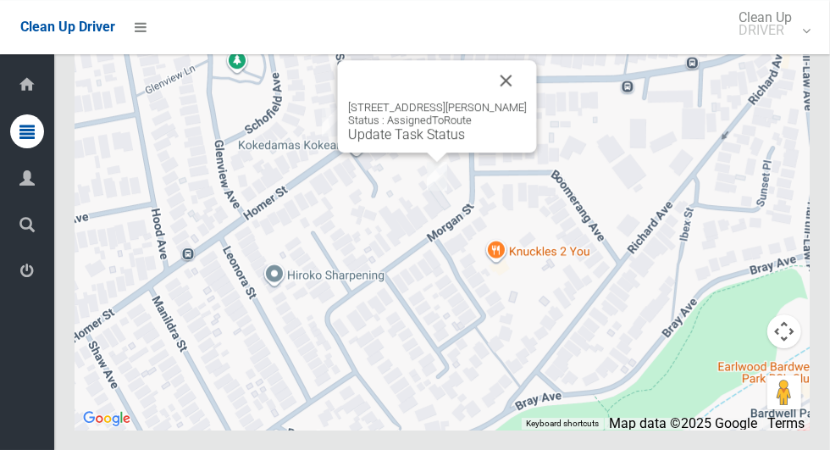
click at [525, 101] on button "Close" at bounding box center [506, 80] width 41 height 41
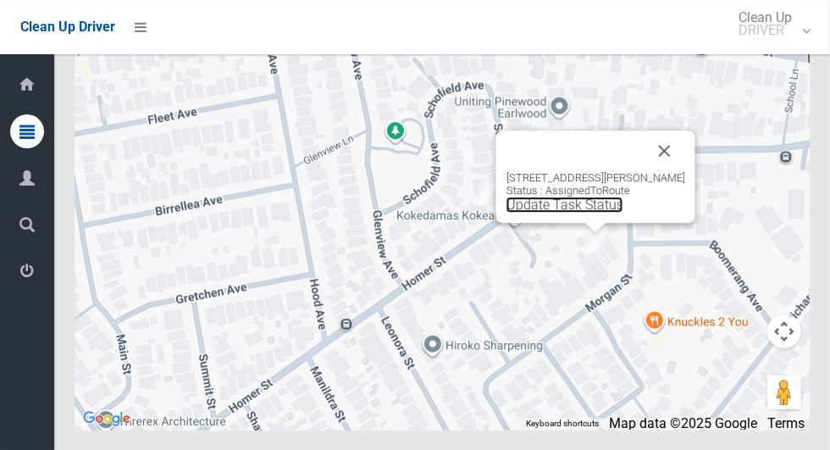
click at [567, 213] on link "Update Task Status" at bounding box center [565, 205] width 117 height 16
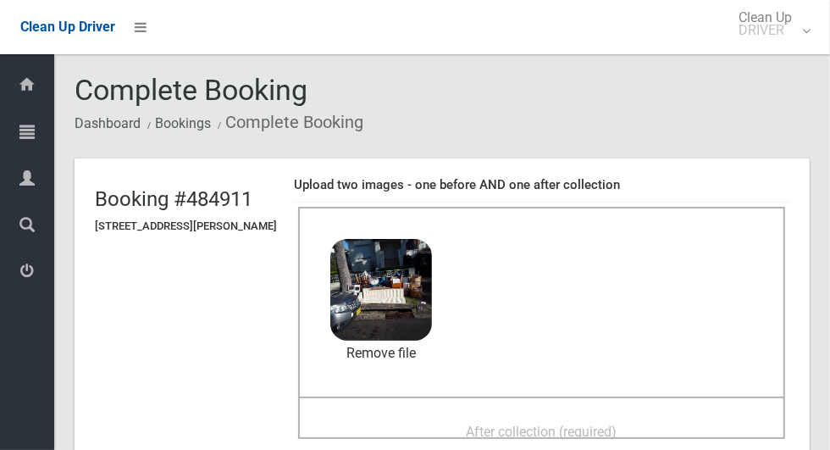
click at [475, 424] on span "After collection (required)" at bounding box center [542, 432] width 151 height 16
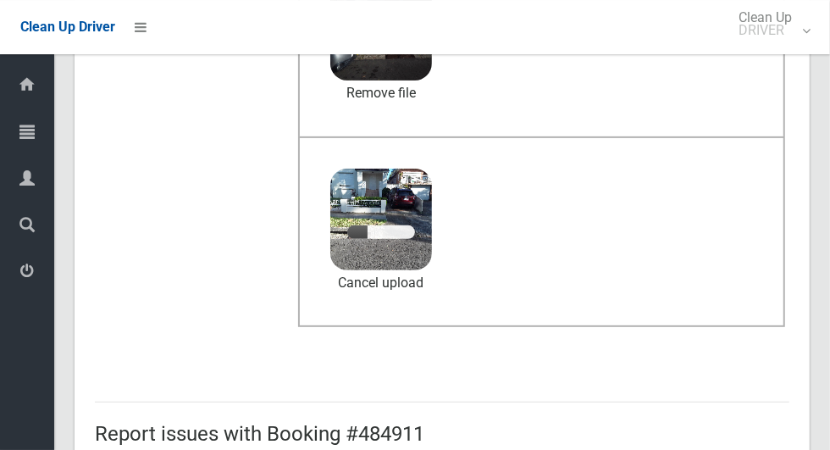
scroll to position [291, 0]
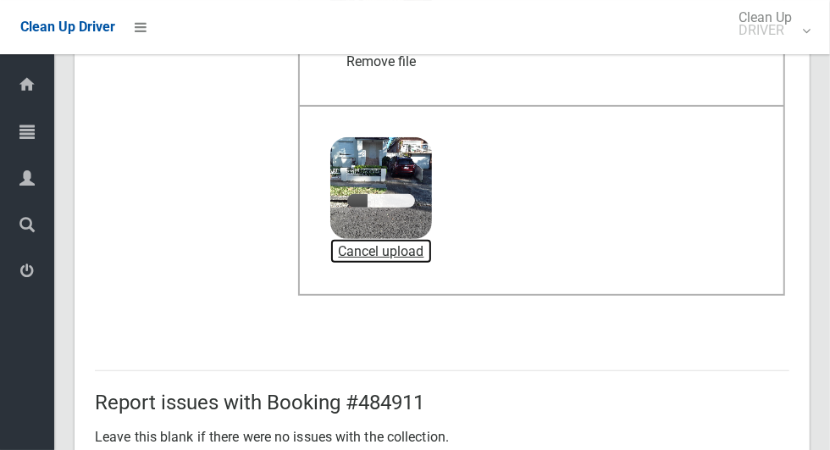
click at [432, 244] on link "Cancel upload" at bounding box center [381, 251] width 102 height 25
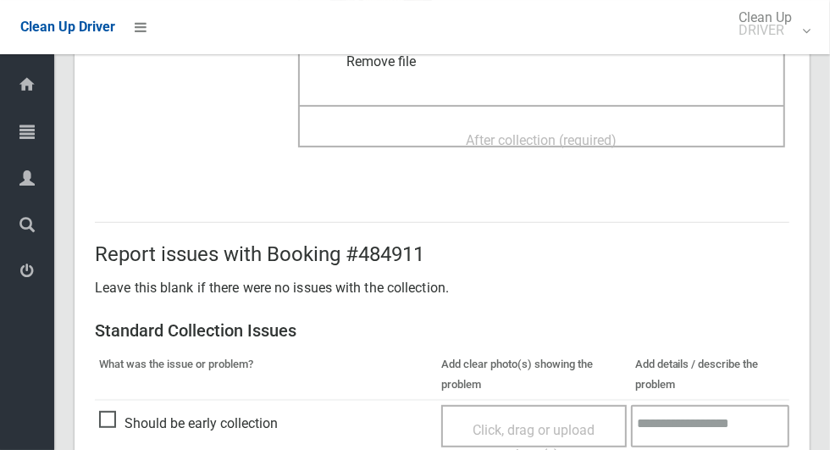
click at [580, 134] on span "After collection (required)" at bounding box center [542, 140] width 151 height 16
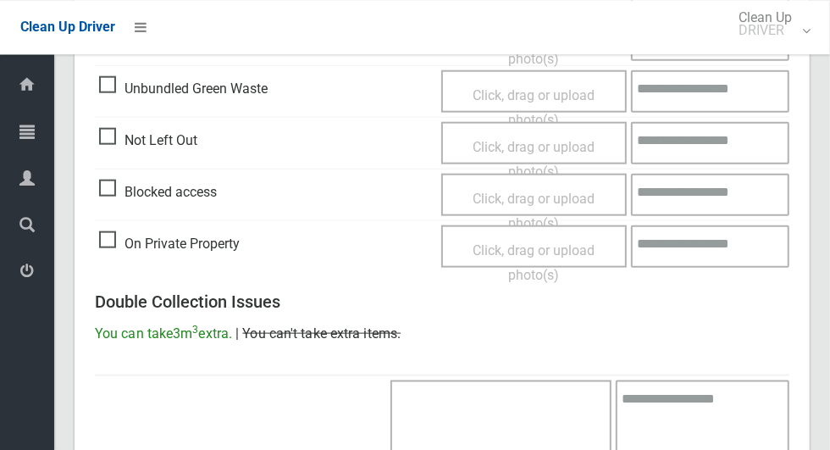
scroll to position [1386, 0]
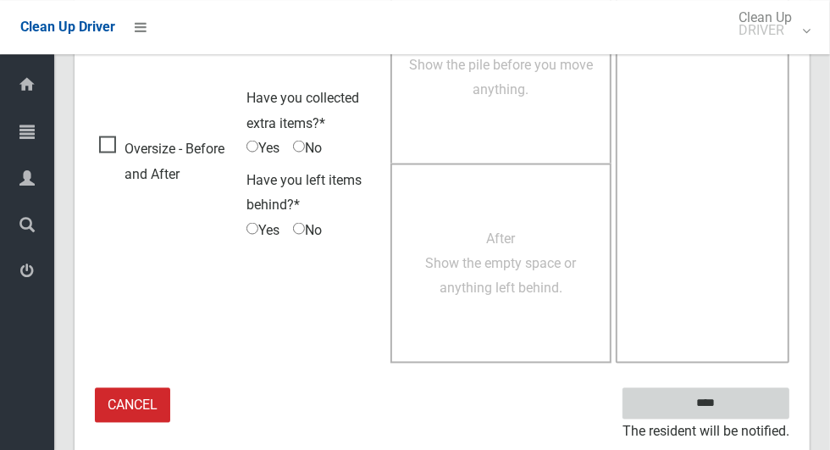
click at [747, 402] on input "****" at bounding box center [706, 402] width 167 height 31
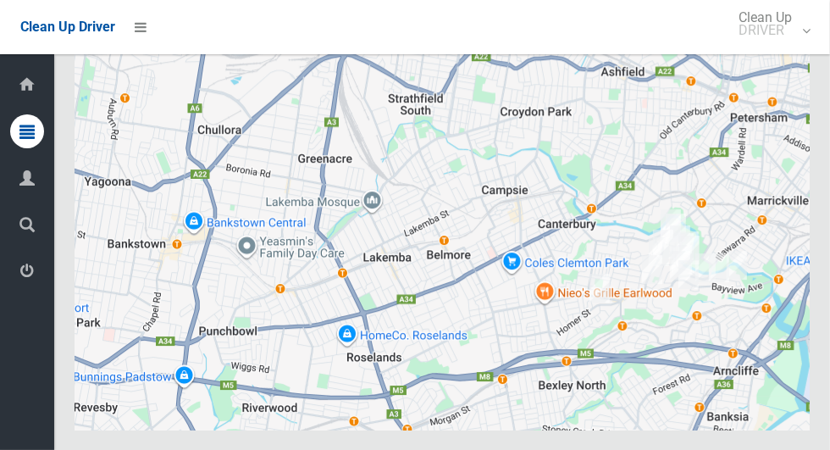
scroll to position [9349, 0]
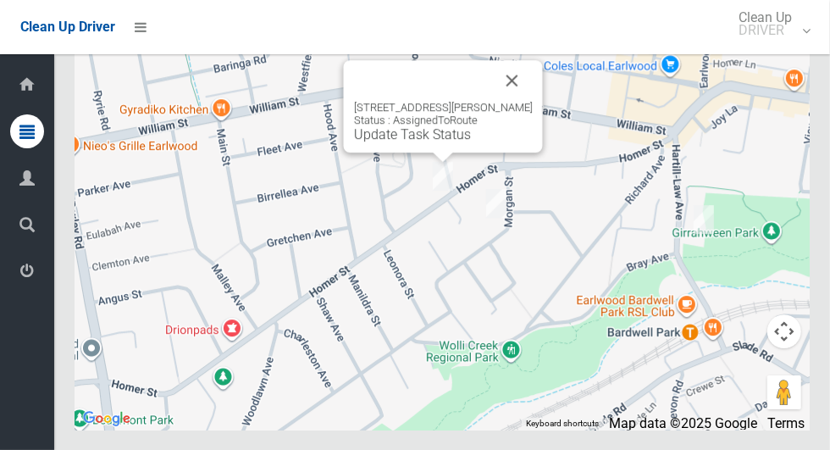
click at [412, 142] on link "Update Task Status" at bounding box center [412, 134] width 117 height 16
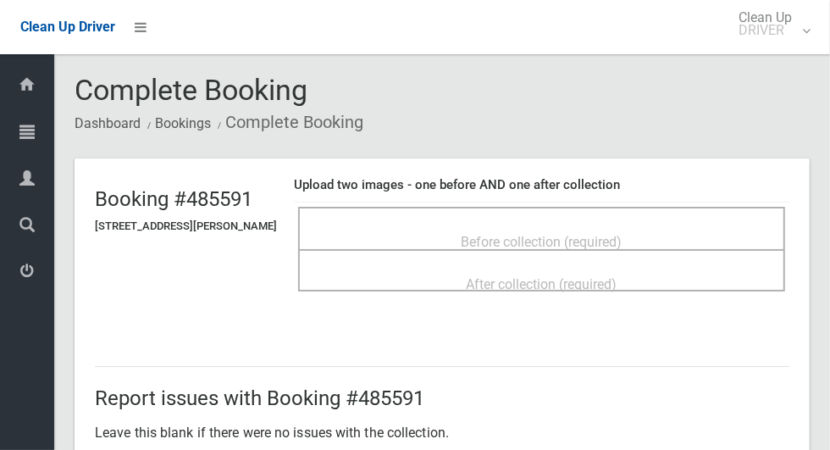
click at [559, 234] on span "Before collection (required)" at bounding box center [542, 242] width 161 height 16
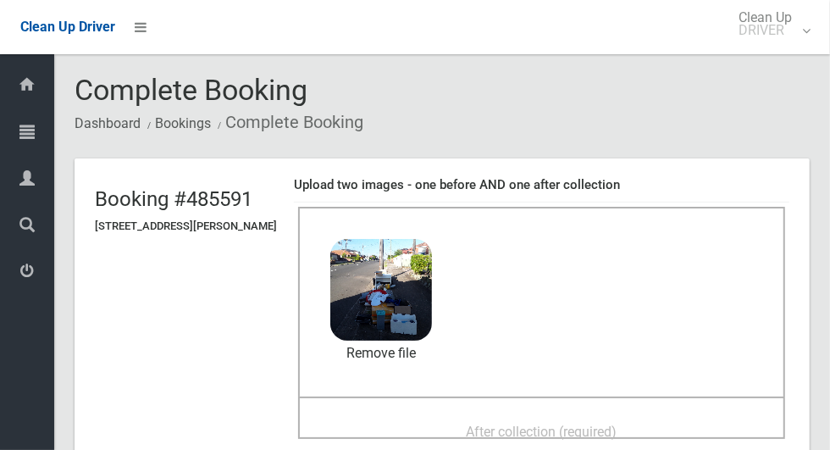
click at [480, 424] on span "After collection (required)" at bounding box center [542, 432] width 151 height 16
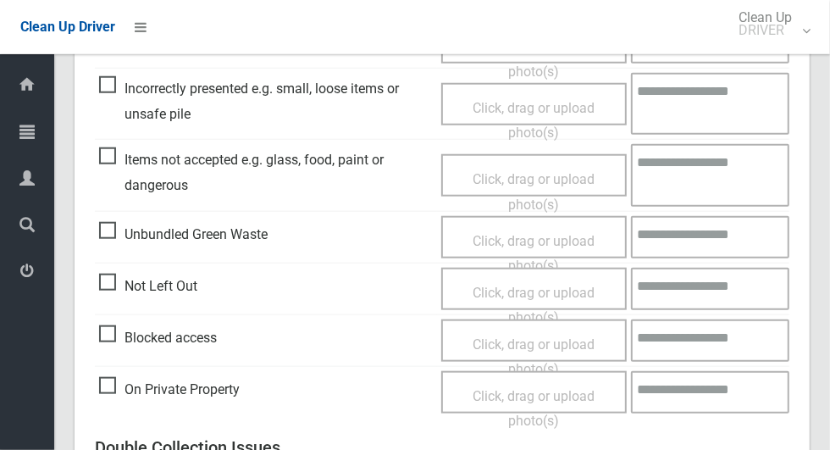
scroll to position [1386, 0]
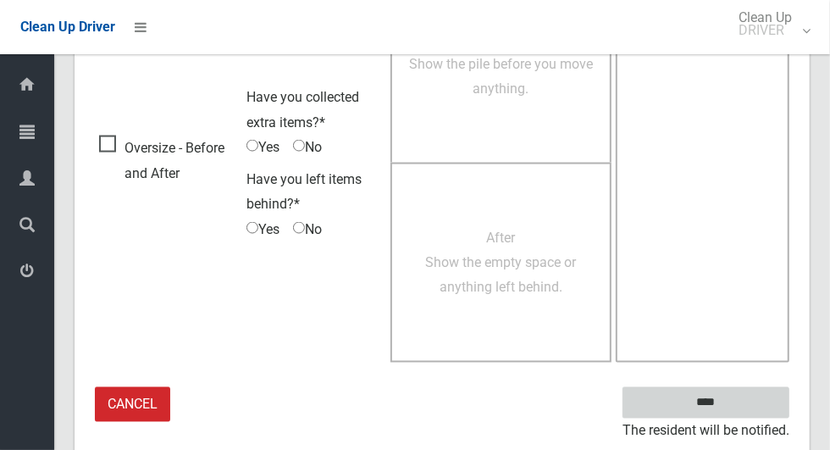
click at [739, 393] on input "****" at bounding box center [706, 402] width 167 height 31
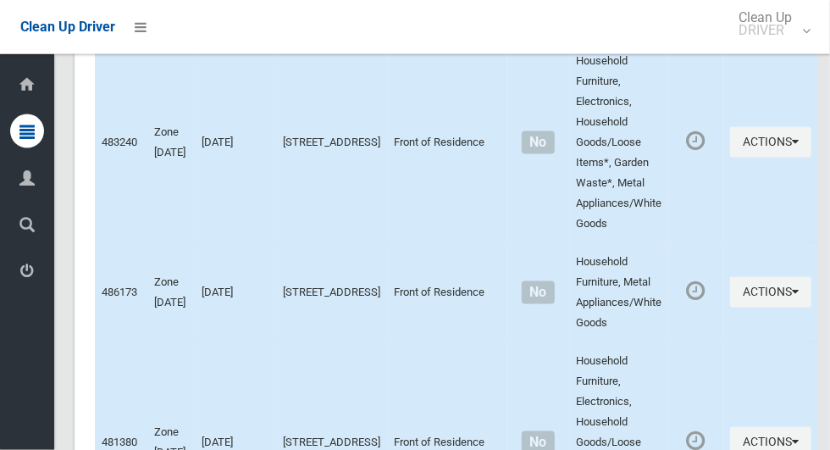
scroll to position [9349, 0]
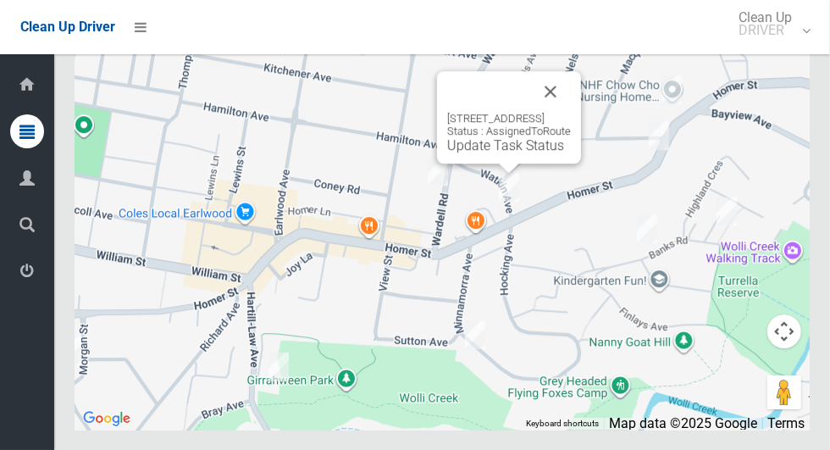
click at [571, 112] on button "Close" at bounding box center [550, 91] width 41 height 41
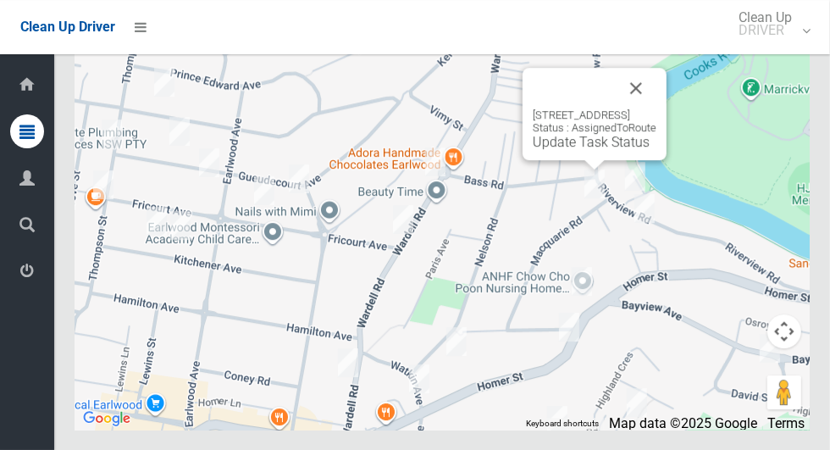
click at [657, 108] on button "Close" at bounding box center [636, 88] width 41 height 41
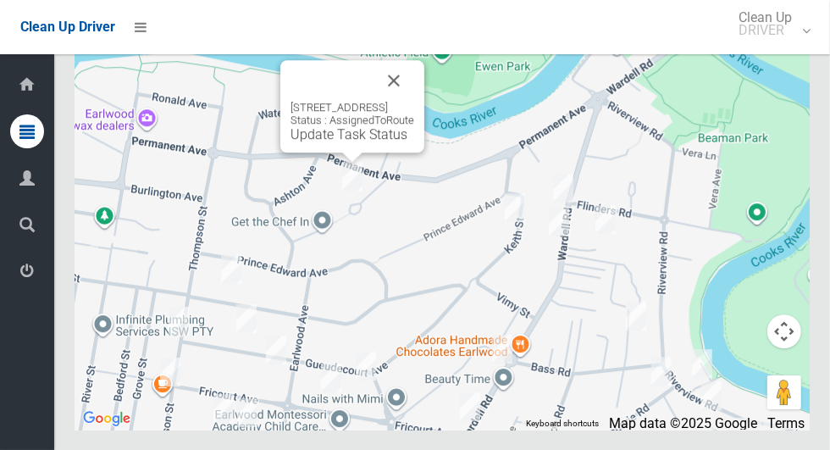
click at [414, 101] on button "Close" at bounding box center [394, 80] width 41 height 41
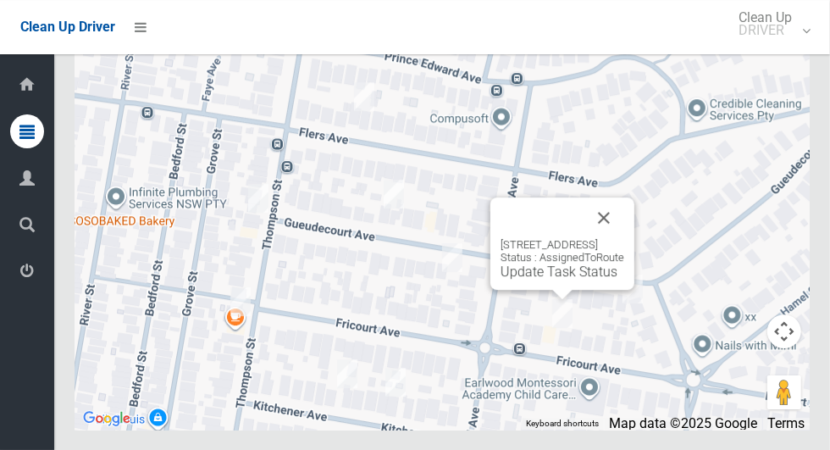
click at [584, 238] on div at bounding box center [542, 217] width 83 height 41
click at [624, 238] on button "Close" at bounding box center [604, 217] width 41 height 41
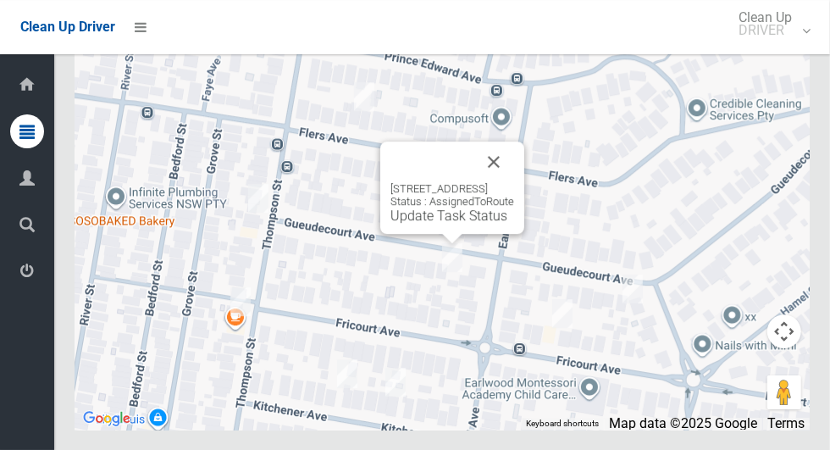
click at [514, 182] on button "Close" at bounding box center [494, 162] width 41 height 41
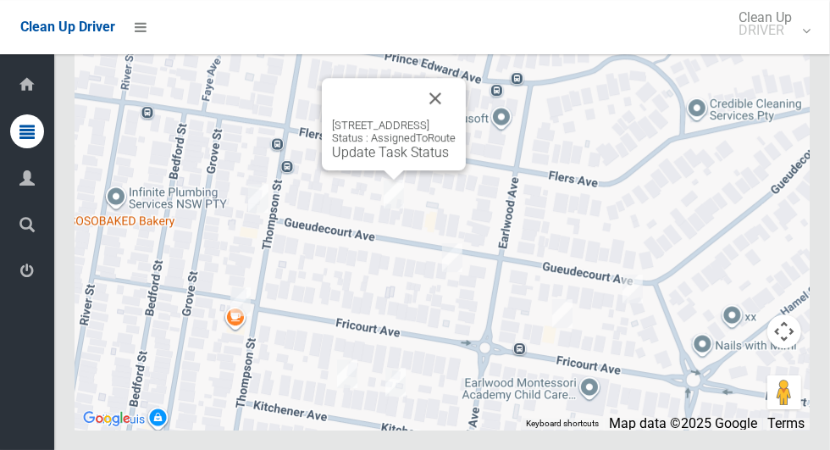
click at [456, 119] on button "Close" at bounding box center [435, 98] width 41 height 41
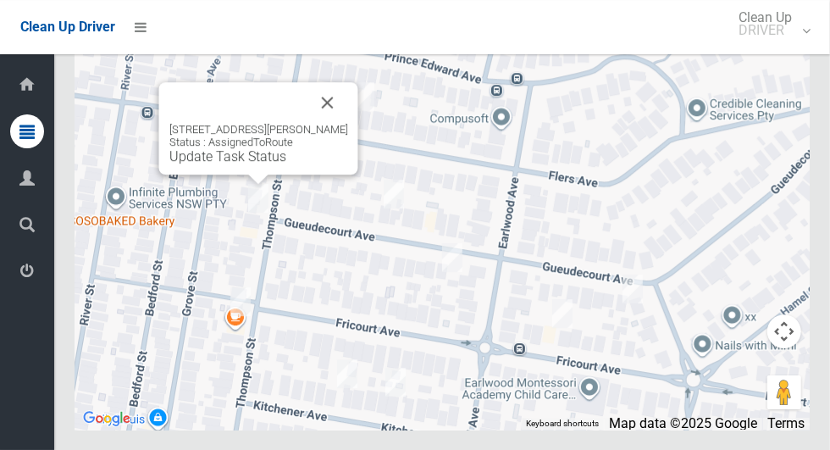
click at [347, 123] on button "Close" at bounding box center [328, 102] width 41 height 41
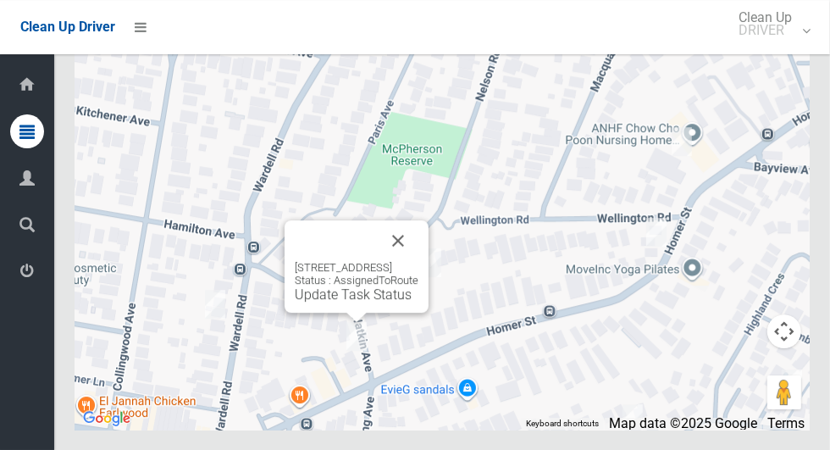
click at [419, 261] on button "Close" at bounding box center [398, 240] width 41 height 41
click at [347, 313] on div "2A Watkin Avenue, EARLWOOD NSW 2206 Status : AssignedToRoute Update Task Status" at bounding box center [357, 266] width 144 height 92
click at [314, 303] on div "2A Watkin Avenue, EARLWOOD NSW 2206 Status : AssignedToRoute Update Task Status" at bounding box center [357, 282] width 124 height 42
click at [325, 313] on div "2A Watkin Avenue, EARLWOOD NSW 2206 Status : AssignedToRoute Update Task Status" at bounding box center [357, 266] width 144 height 92
click at [345, 303] on div "2A Watkin Avenue, EARLWOOD NSW 2206 Status : AssignedToRoute Update Task Status" at bounding box center [357, 282] width 124 height 42
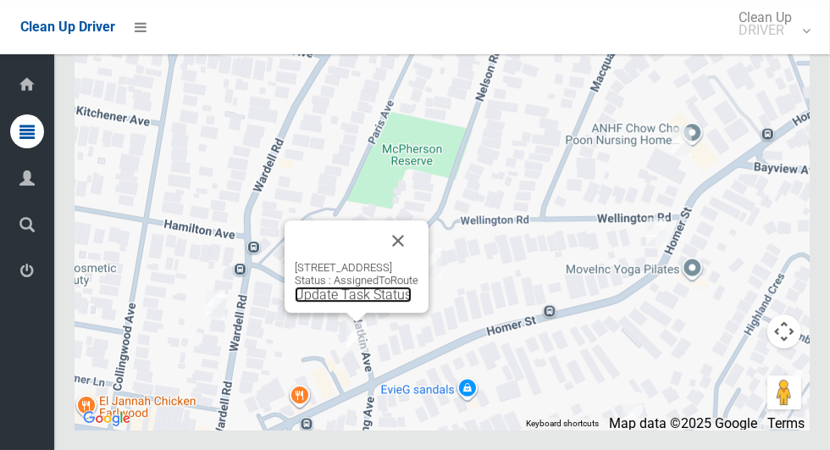
click at [340, 303] on link "Update Task Status" at bounding box center [353, 294] width 117 height 16
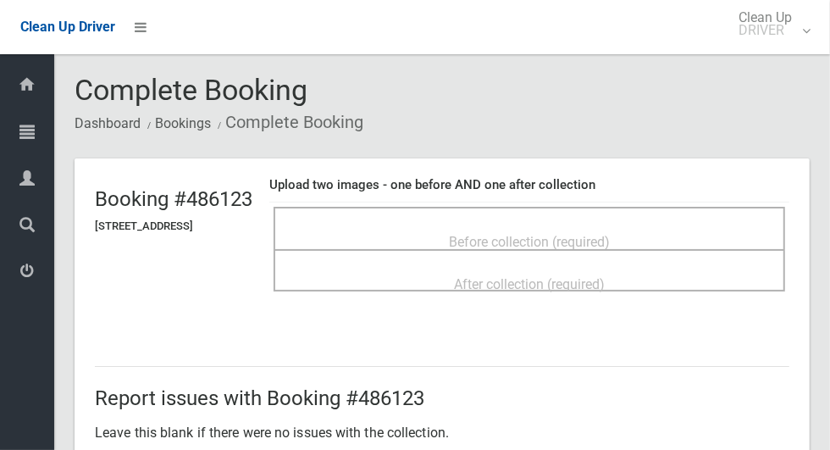
click at [544, 225] on div "Before collection (required)" at bounding box center [529, 240] width 475 height 31
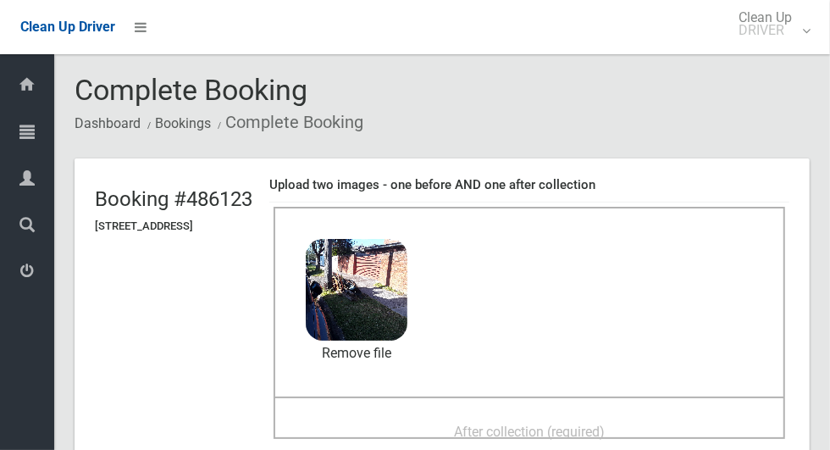
click at [512, 424] on span "After collection (required)" at bounding box center [529, 432] width 151 height 16
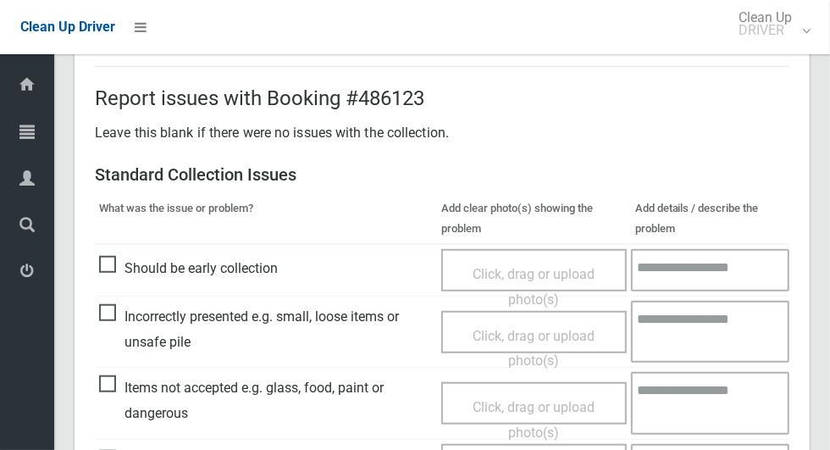
scroll to position [1386, 0]
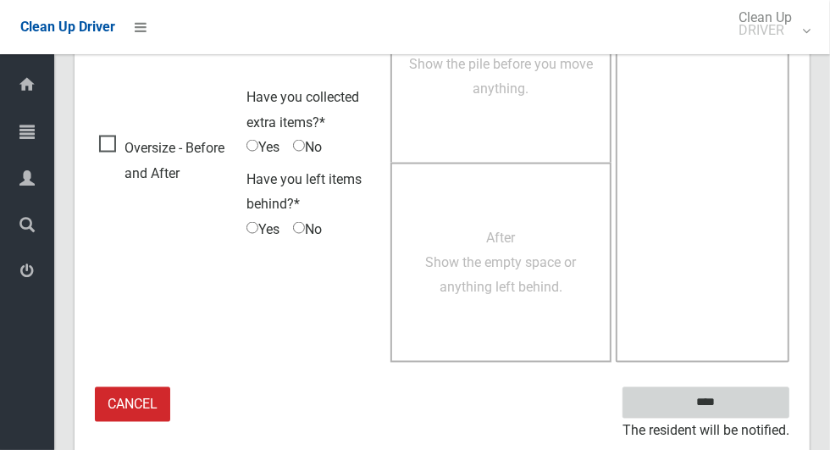
click at [744, 390] on input "****" at bounding box center [706, 402] width 167 height 31
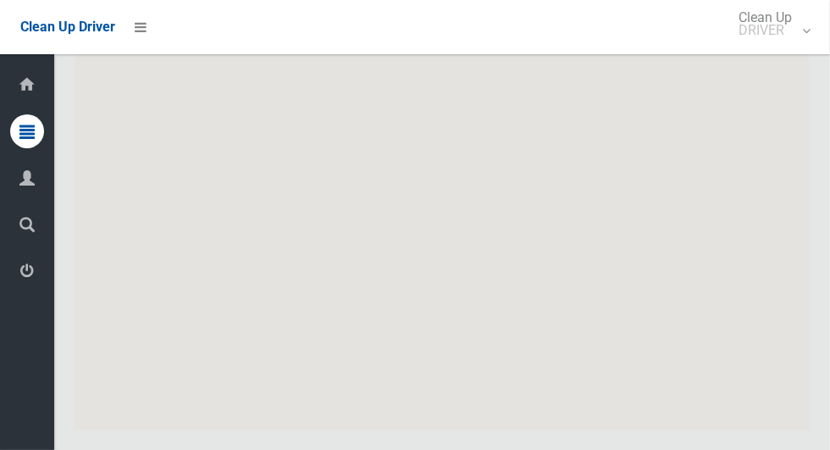
scroll to position [9349, 0]
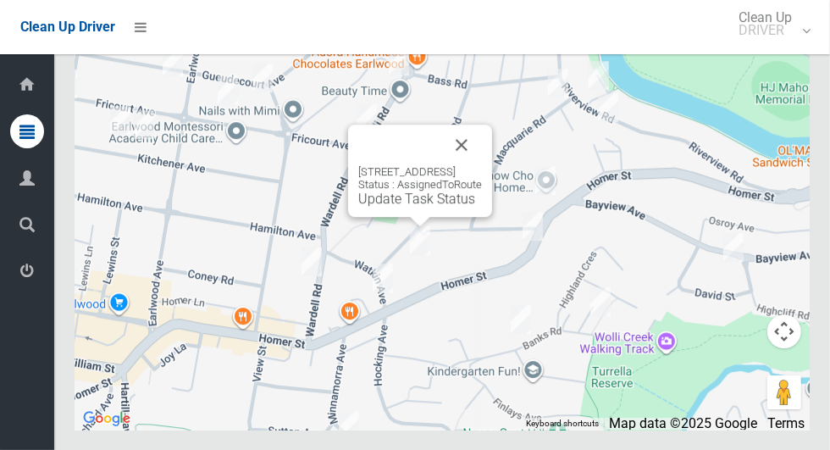
click at [401, 207] on link "Update Task Status" at bounding box center [416, 199] width 117 height 16
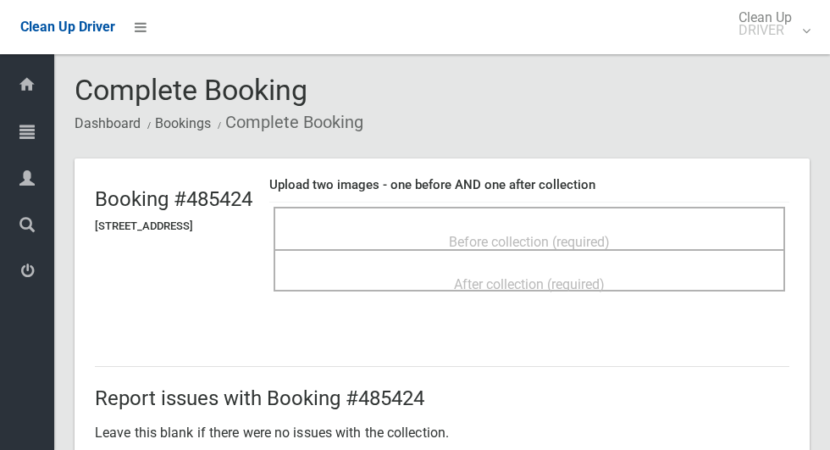
click at [560, 239] on span "Before collection (required)" at bounding box center [529, 242] width 161 height 16
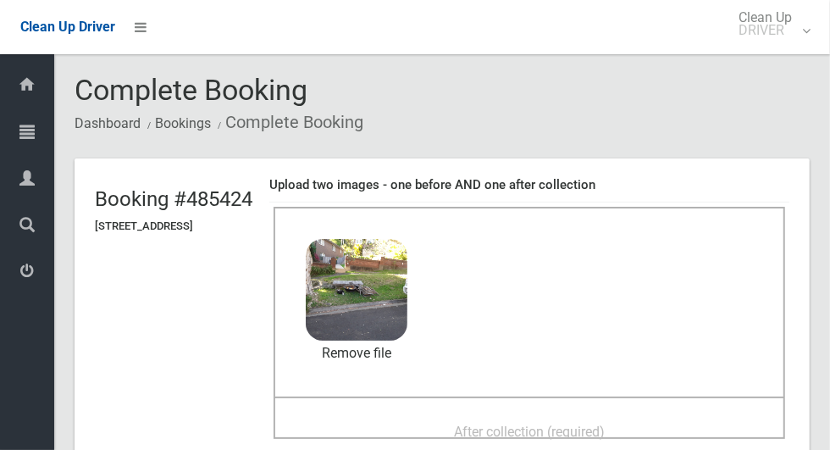
click at [495, 424] on span "After collection (required)" at bounding box center [529, 432] width 151 height 16
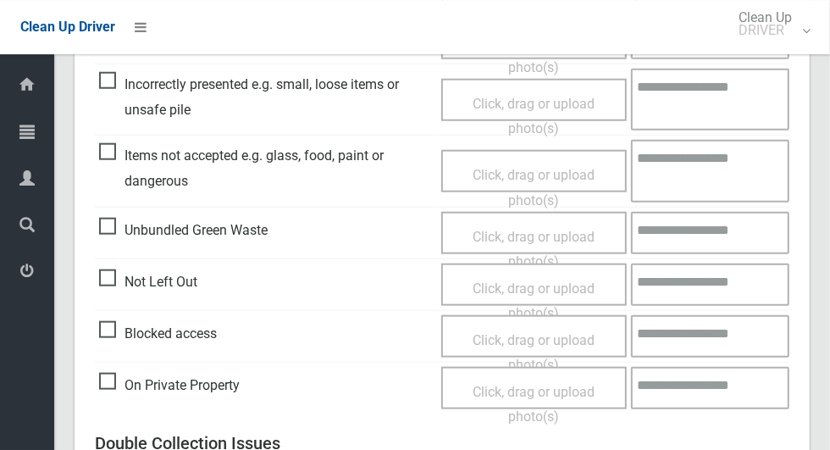
scroll to position [1386, 0]
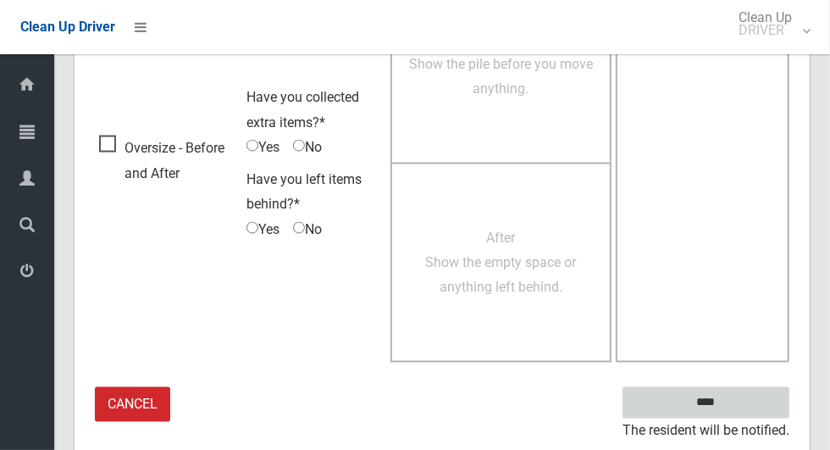
click at [735, 403] on input "****" at bounding box center [706, 402] width 167 height 31
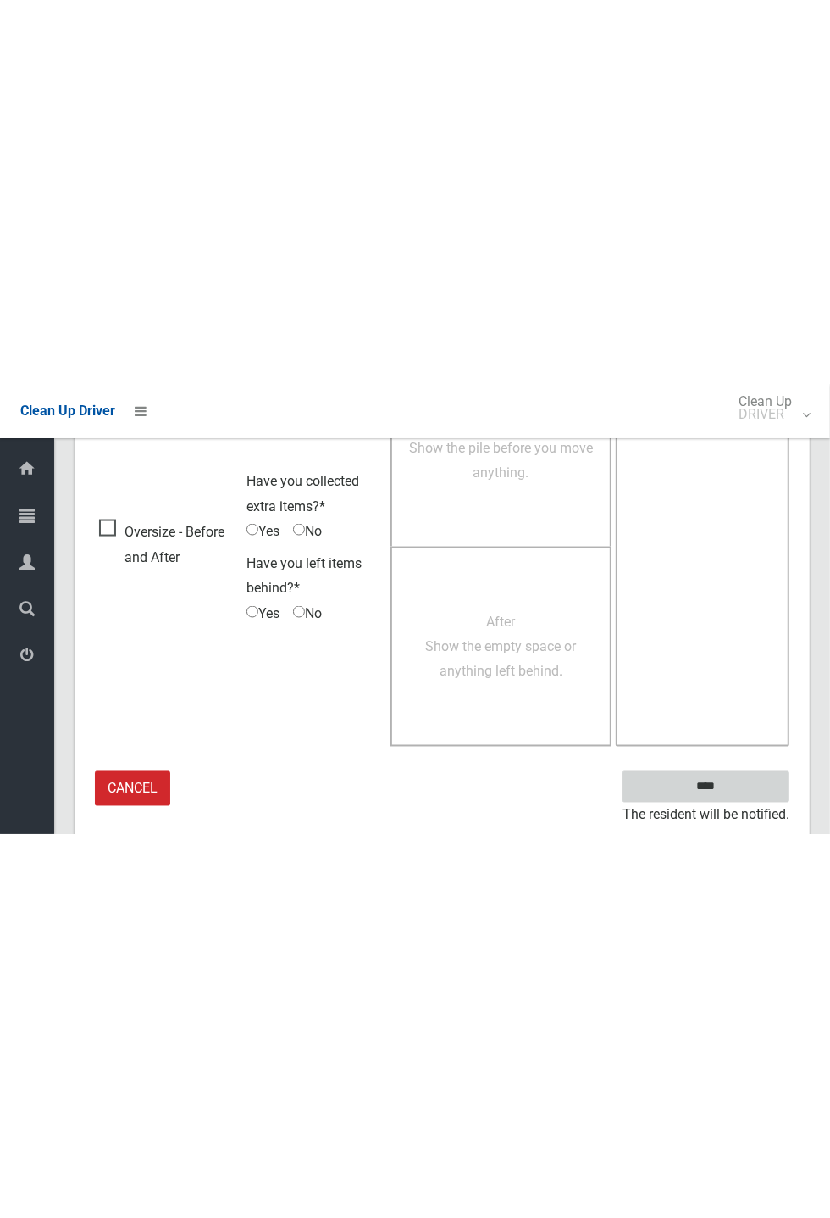
scroll to position [667, 0]
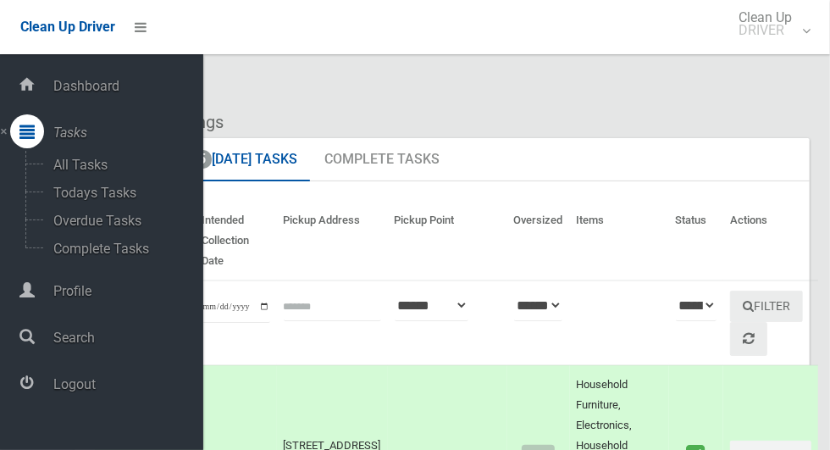
click at [637, 107] on ol "Dashboard Bookings" at bounding box center [442, 122] width 735 height 31
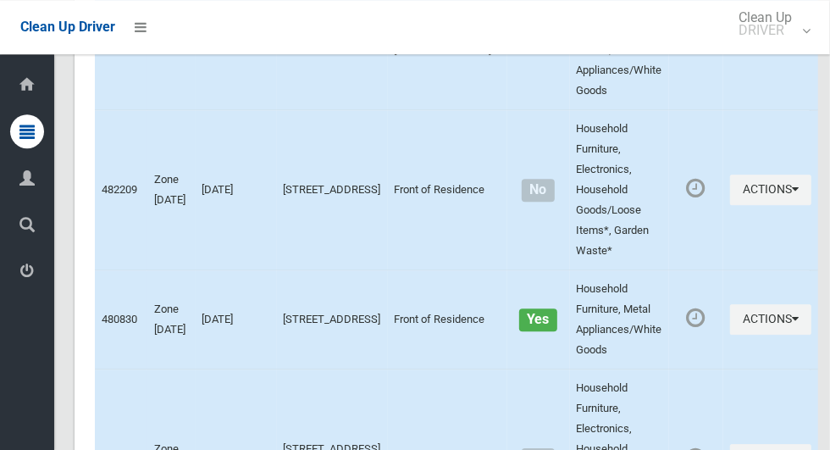
scroll to position [9349, 0]
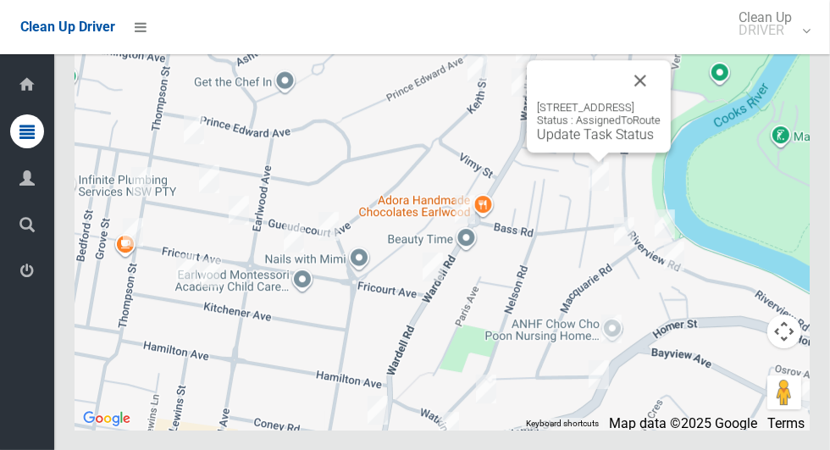
click at [661, 101] on button "Close" at bounding box center [640, 80] width 41 height 41
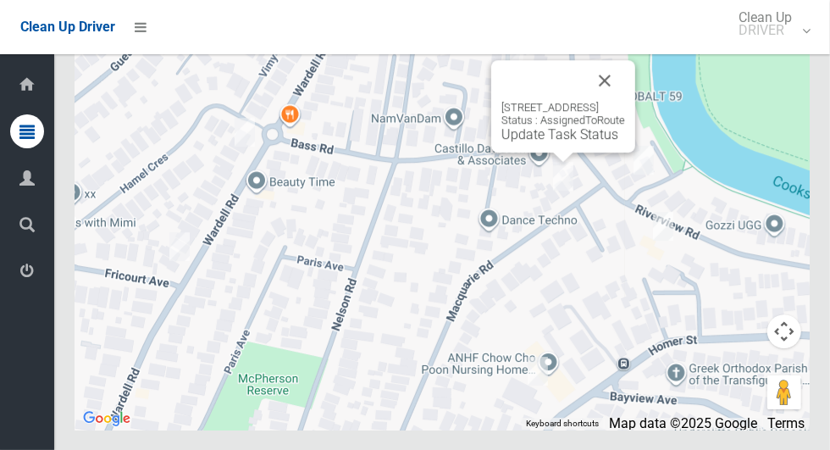
click at [625, 101] on button "Close" at bounding box center [605, 80] width 41 height 41
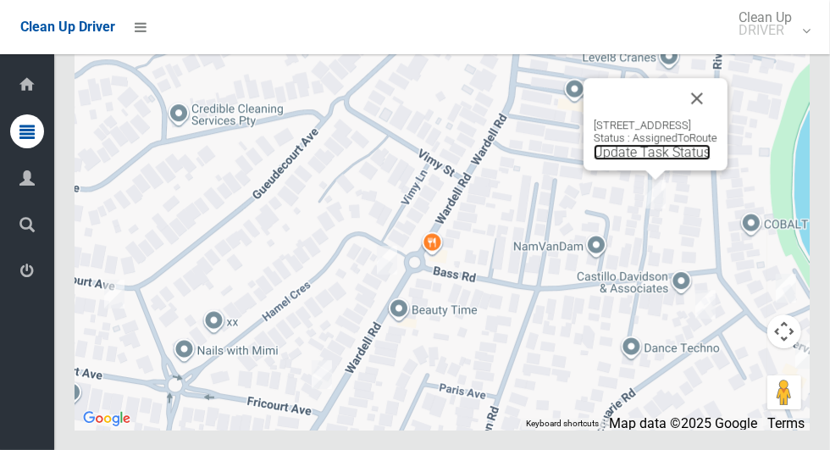
click at [628, 160] on link "Update Task Status" at bounding box center [652, 152] width 117 height 16
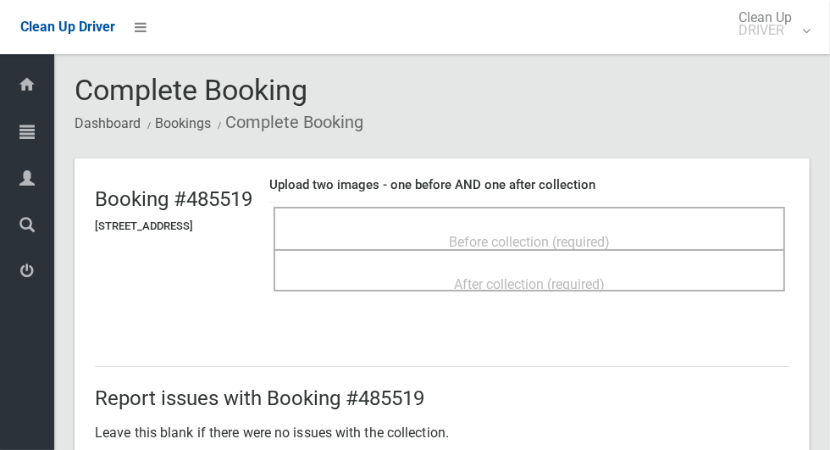
click at [566, 225] on div "Before collection (required)" at bounding box center [529, 240] width 475 height 31
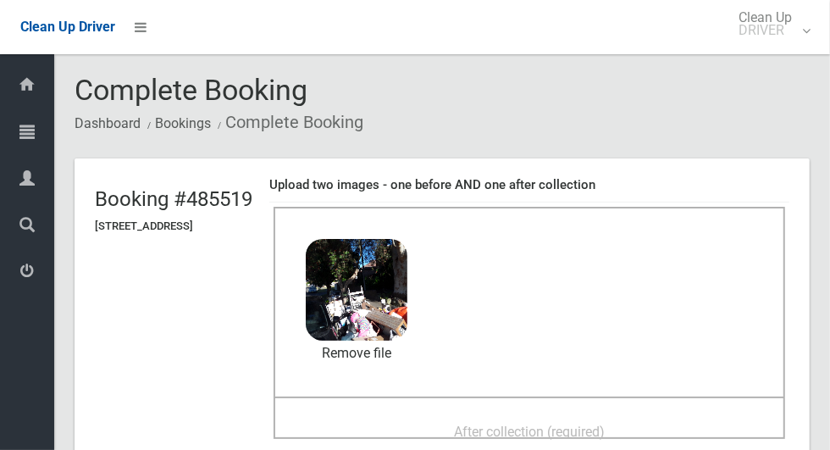
click at [484, 424] on span "After collection (required)" at bounding box center [529, 432] width 151 height 16
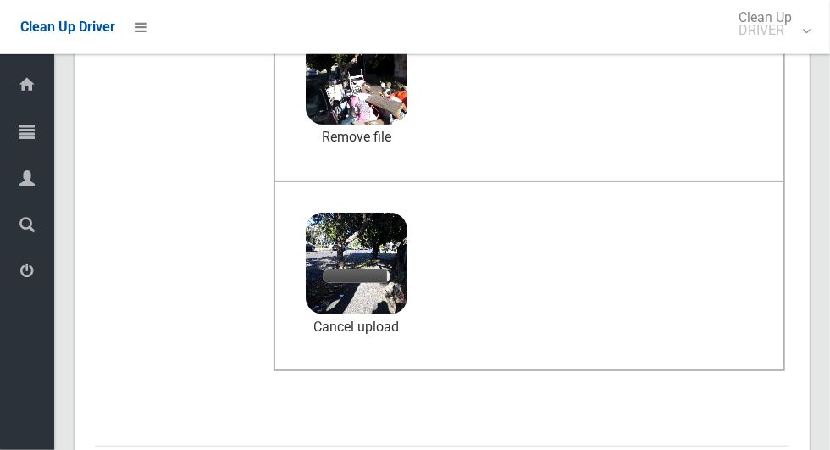
scroll to position [265, 0]
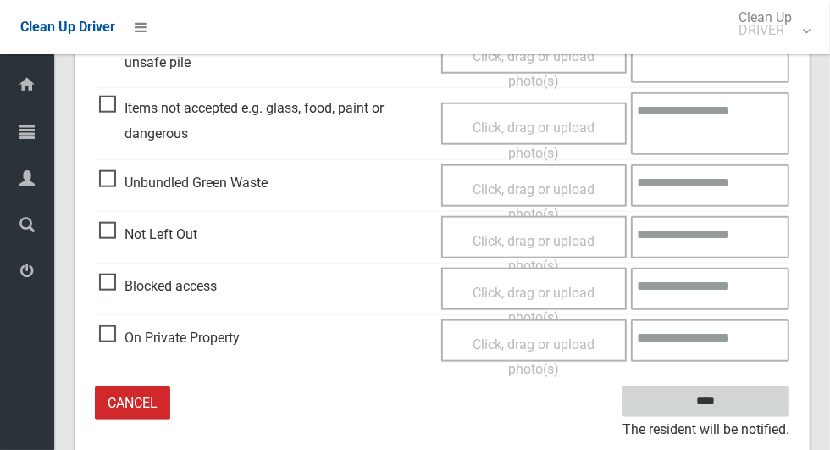
click at [735, 397] on input "****" at bounding box center [706, 401] width 167 height 31
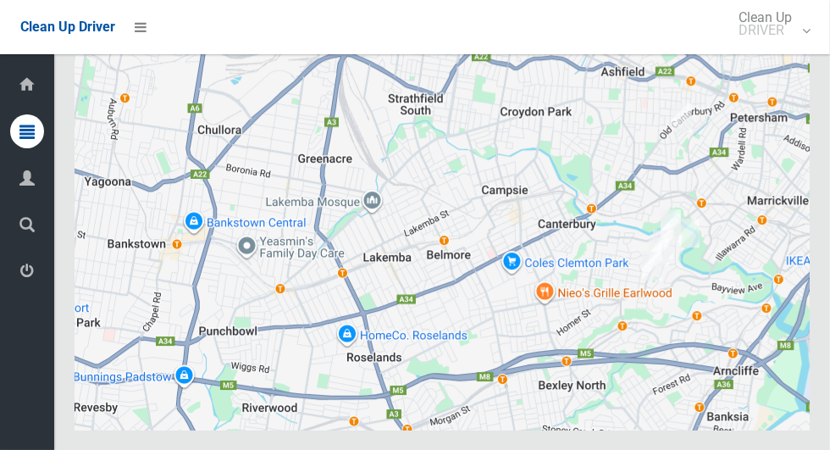
scroll to position [9349, 0]
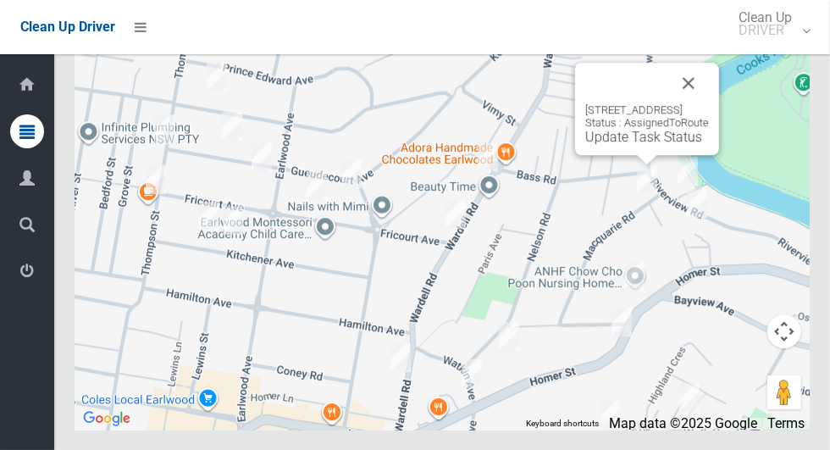
click at [709, 103] on button "Close" at bounding box center [689, 83] width 41 height 41
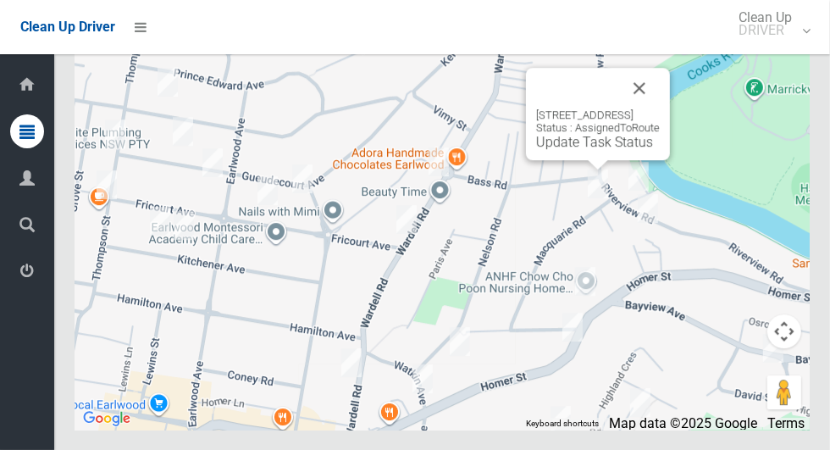
click at [660, 108] on button "Close" at bounding box center [639, 88] width 41 height 41
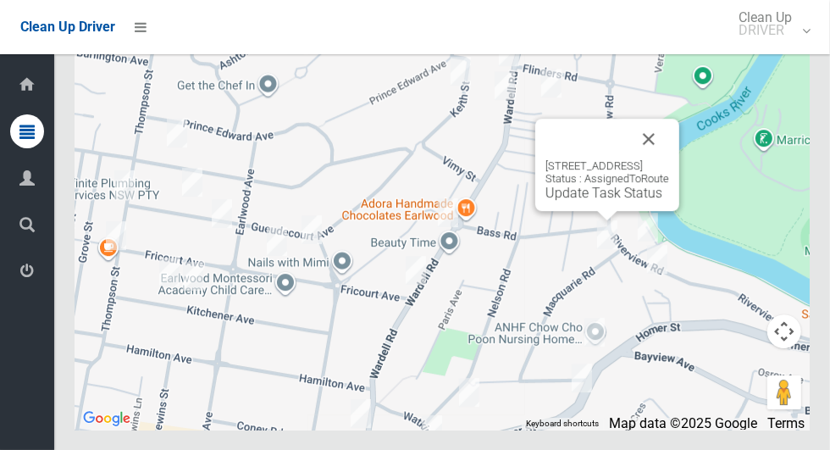
click at [577, 201] on link "Update Task Status" at bounding box center [604, 193] width 117 height 16
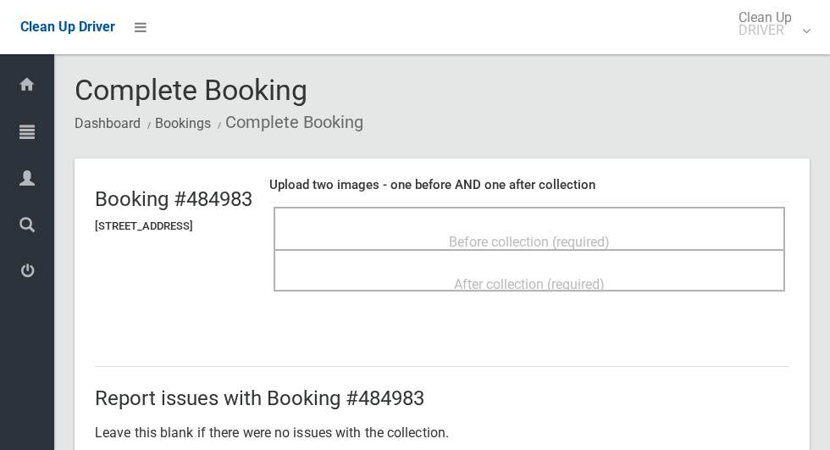
click at [519, 225] on div "Before collection (required)" at bounding box center [529, 240] width 475 height 31
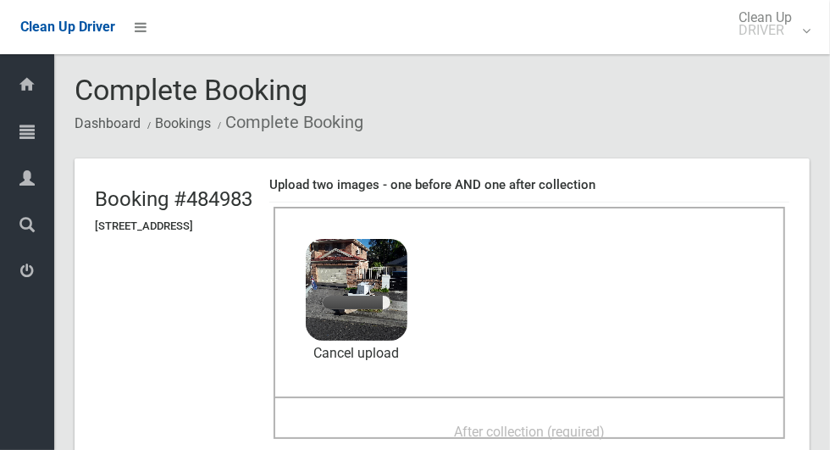
click at [478, 428] on span "After collection (required)" at bounding box center [529, 432] width 151 height 16
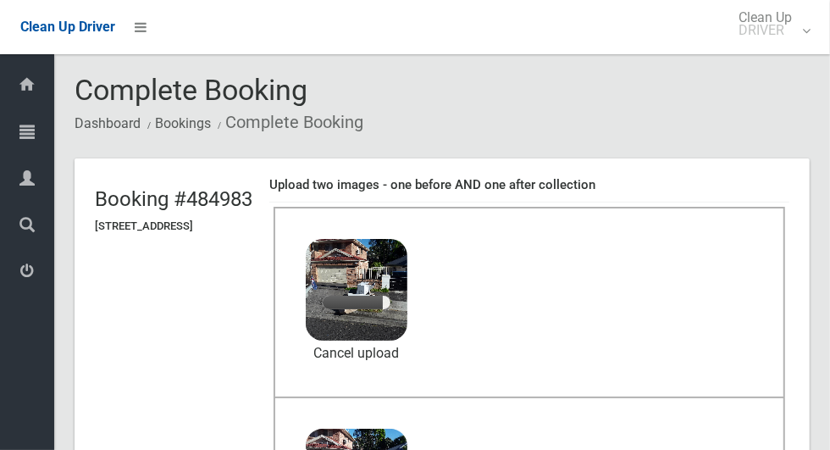
scroll to position [190, 0]
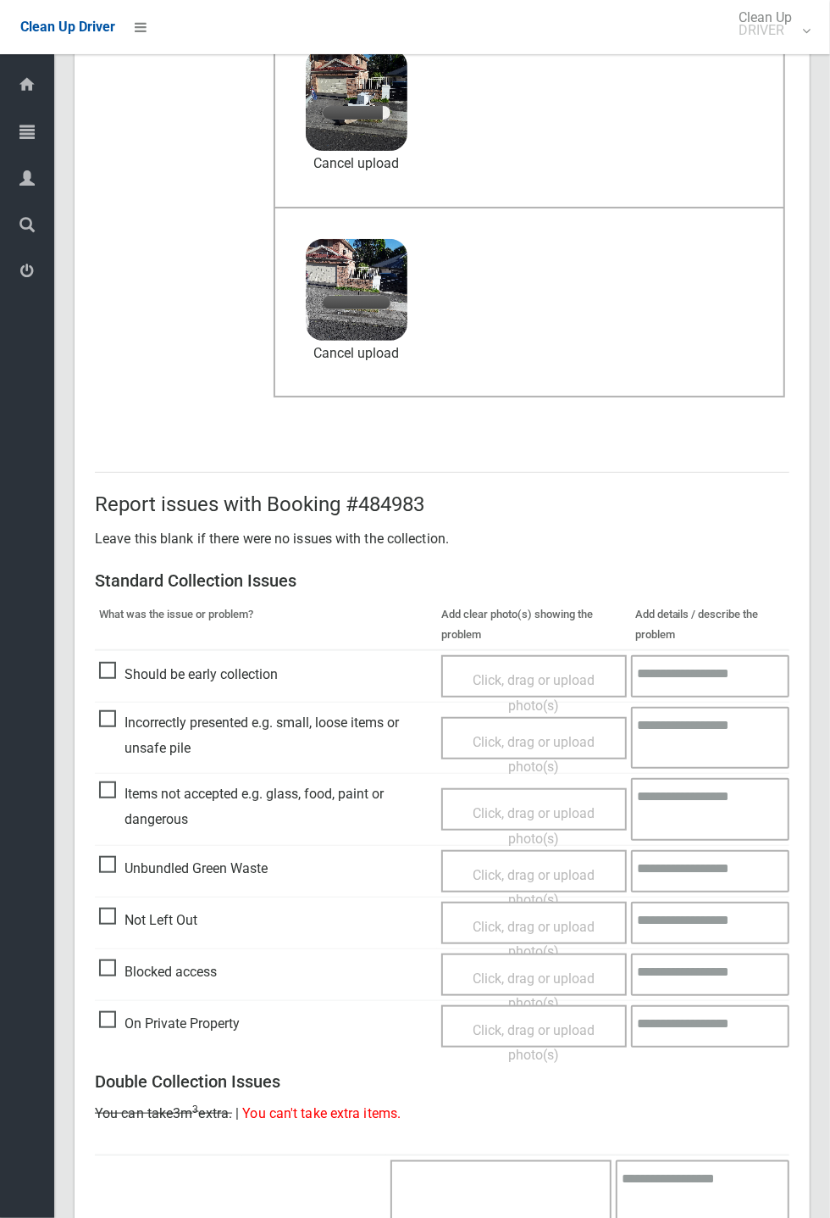
click at [8, 449] on div "Dashboard Tasks All Tasks Todays Tasks Overdue Tasks Complete Tasks Profile Sea…" at bounding box center [27, 635] width 54 height 1163
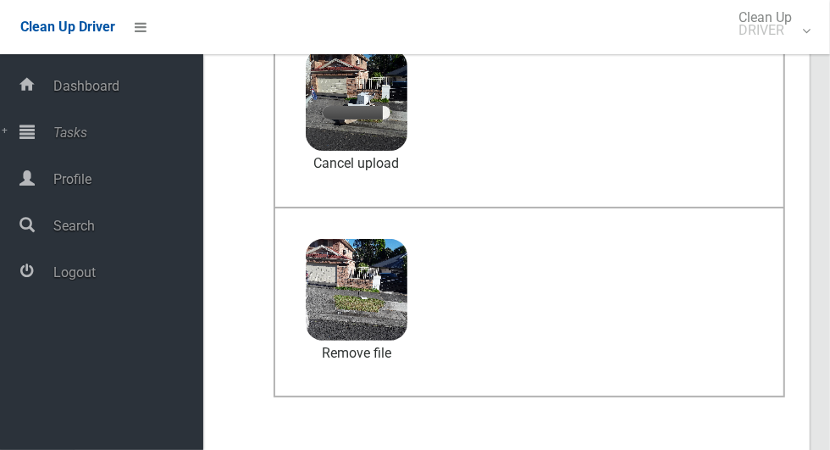
click at [597, 215] on div "After collection (required) 4.6 MB 2025-10-1008.34.297190527348662751770.jpg Ch…" at bounding box center [530, 302] width 512 height 191
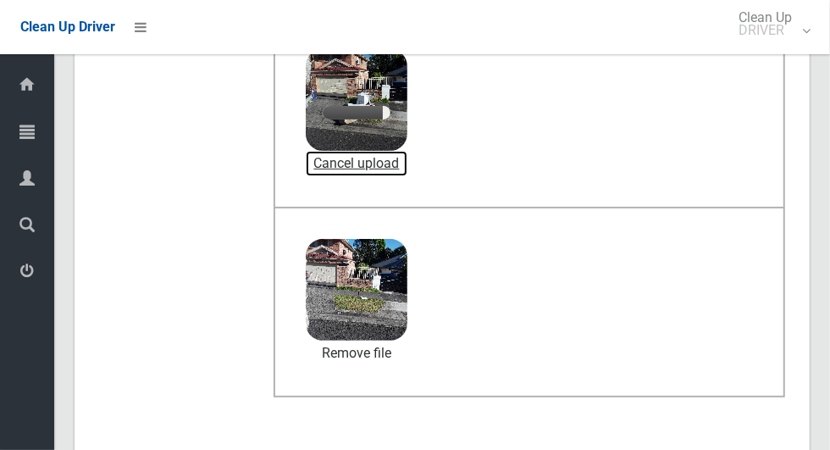
click at [408, 161] on link "Cancel upload" at bounding box center [357, 163] width 102 height 25
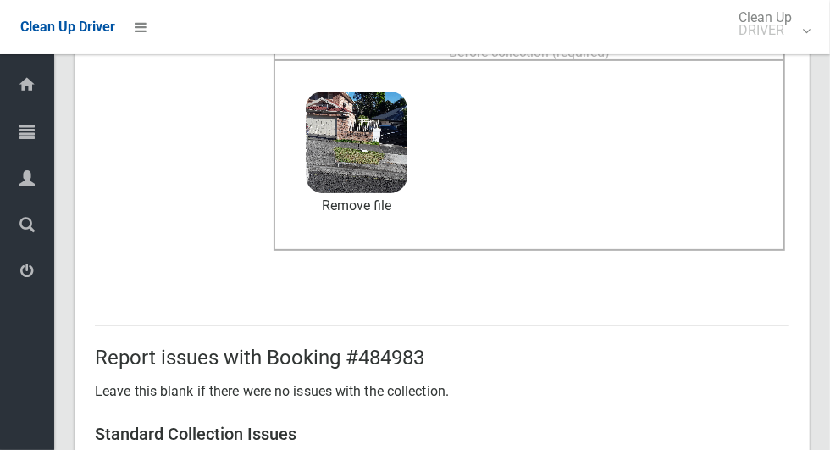
scroll to position [6, 0]
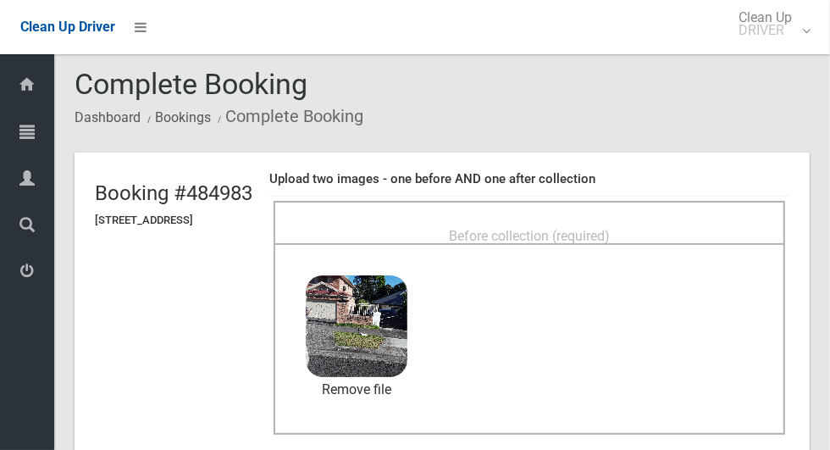
click at [550, 228] on span "Before collection (required)" at bounding box center [529, 236] width 161 height 16
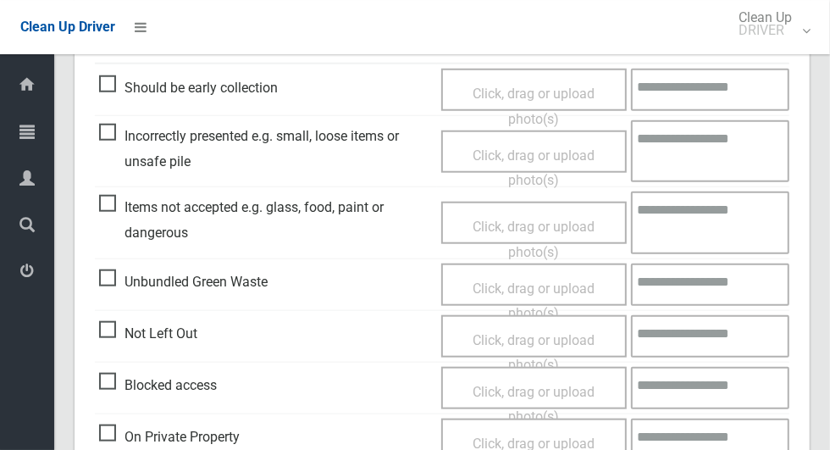
scroll to position [1386, 0]
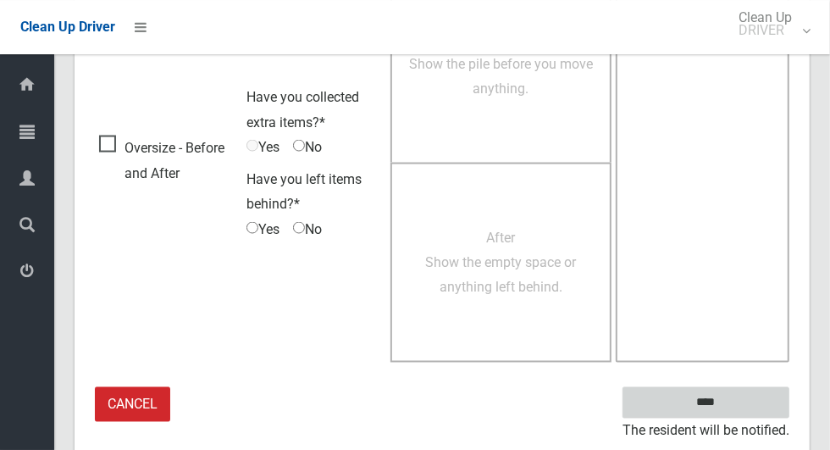
click at [735, 399] on input "****" at bounding box center [706, 402] width 167 height 31
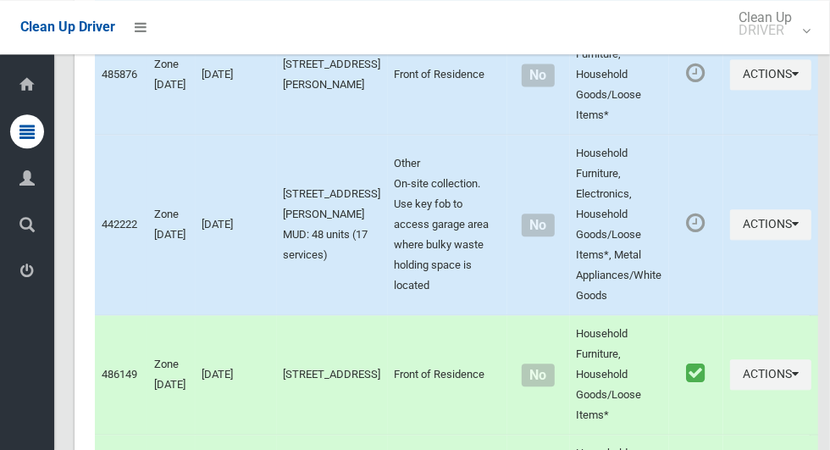
scroll to position [9349, 0]
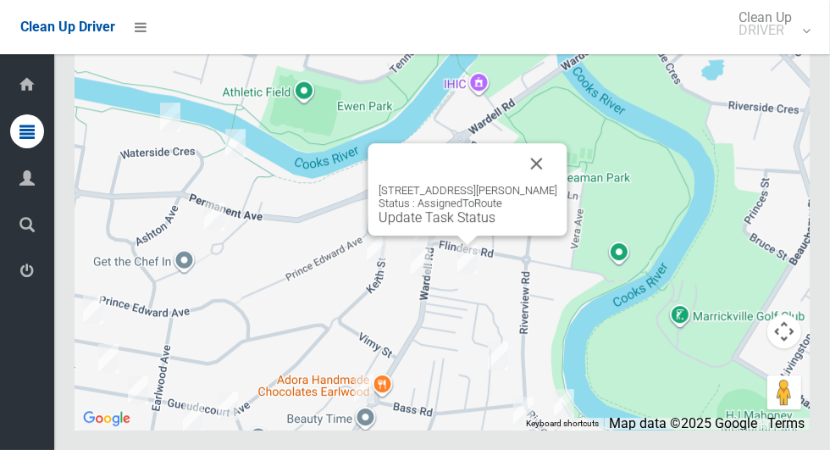
click at [547, 184] on button "Close" at bounding box center [537, 163] width 41 height 41
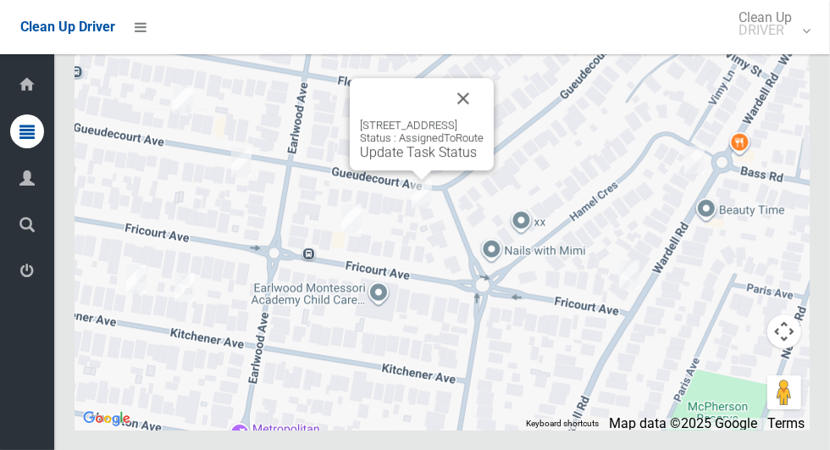
click at [484, 119] on button "Close" at bounding box center [463, 98] width 41 height 41
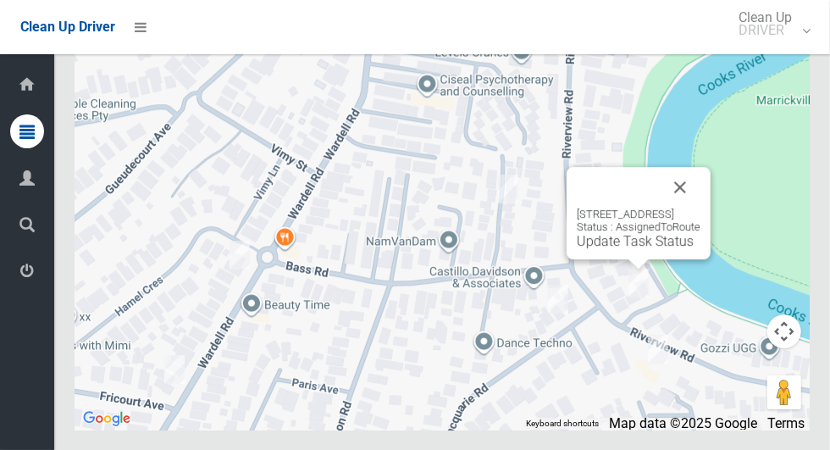
click at [588, 249] on link "Update Task Status" at bounding box center [635, 241] width 117 height 16
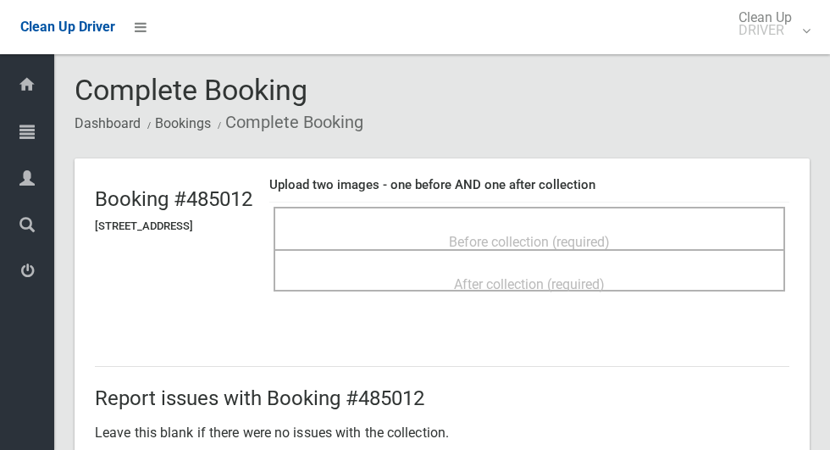
click at [492, 234] on span "Before collection (required)" at bounding box center [529, 242] width 161 height 16
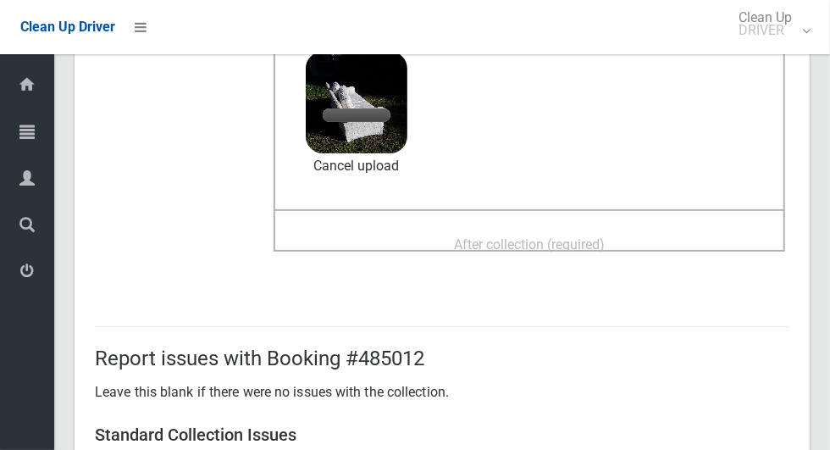
scroll to position [175, 0]
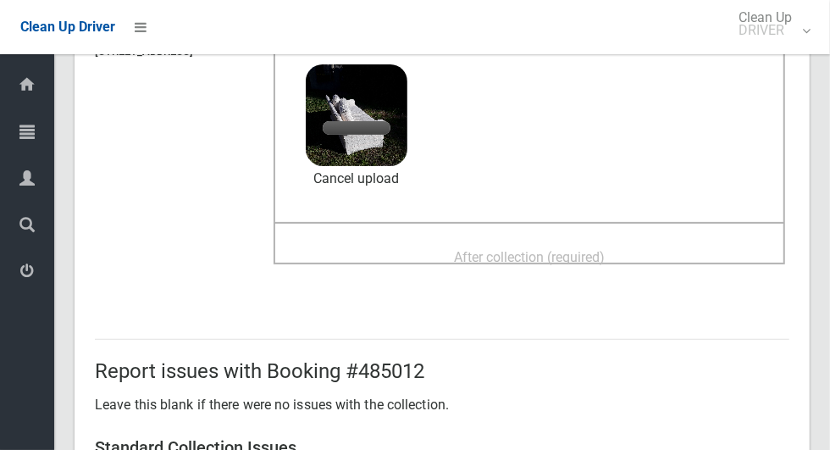
click at [519, 226] on div "After collection (required)" at bounding box center [530, 243] width 512 height 42
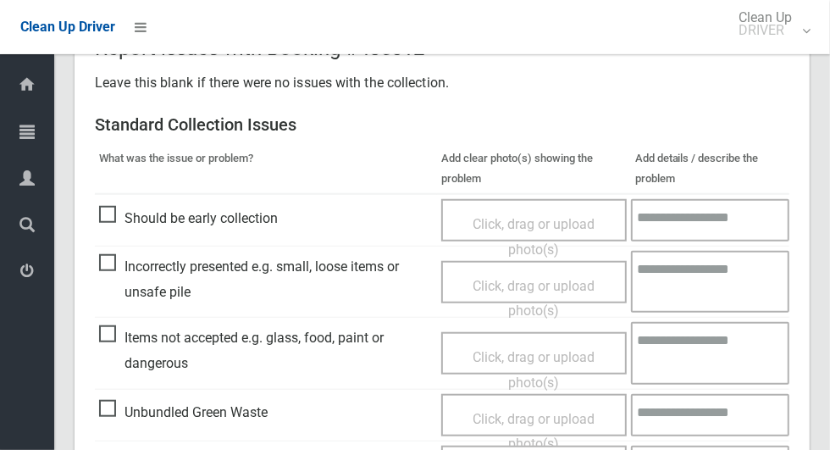
scroll to position [1386, 0]
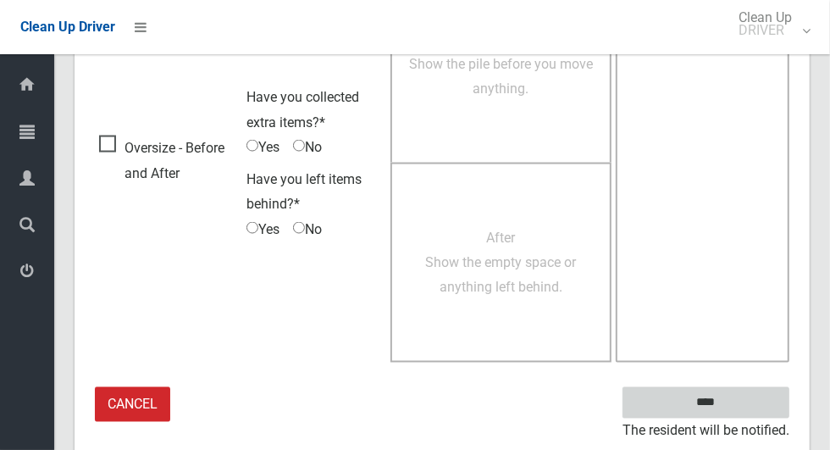
click at [741, 403] on input "****" at bounding box center [706, 402] width 167 height 31
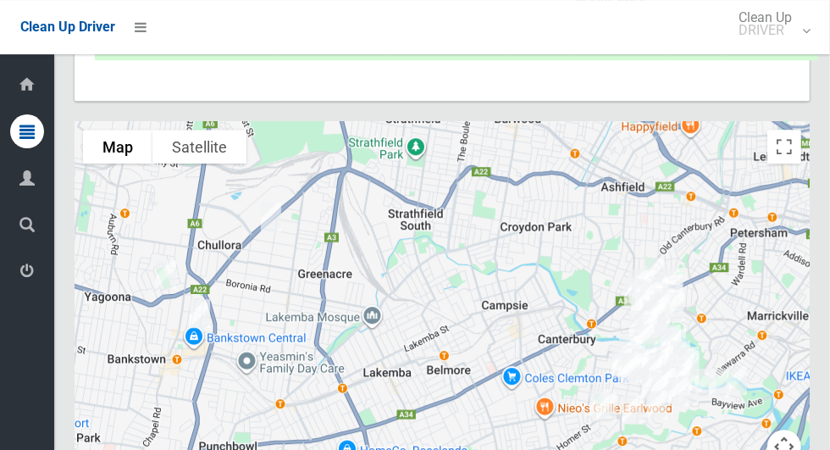
scroll to position [9349, 0]
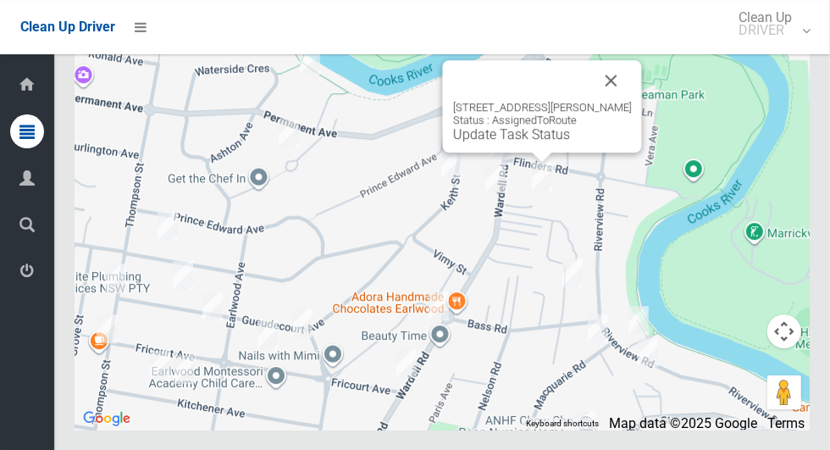
click at [629, 101] on button "Close" at bounding box center [611, 80] width 41 height 41
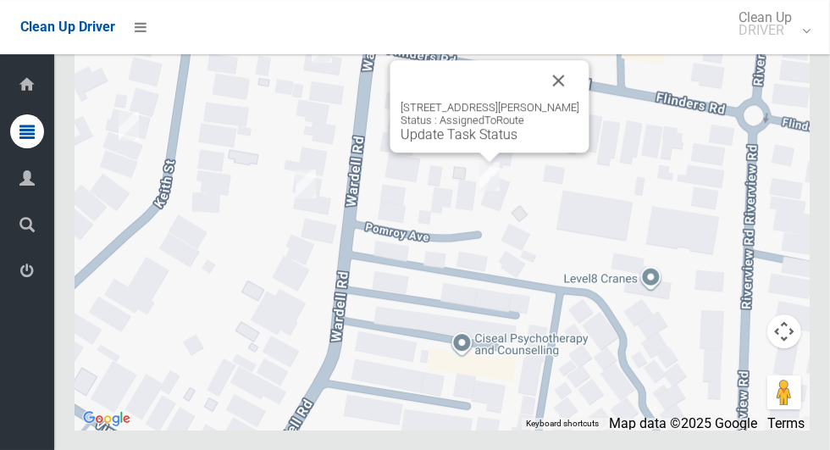
click at [485, 142] on link "Update Task Status" at bounding box center [459, 134] width 117 height 16
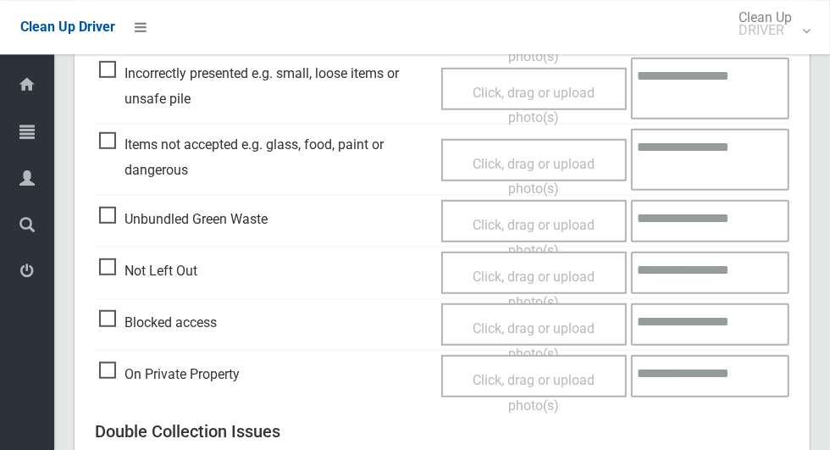
scroll to position [544, 0]
click at [119, 319] on span "Blocked access" at bounding box center [158, 321] width 118 height 25
click at [522, 319] on span "Click, drag or upload photo(s)" at bounding box center [534, 340] width 122 height 42
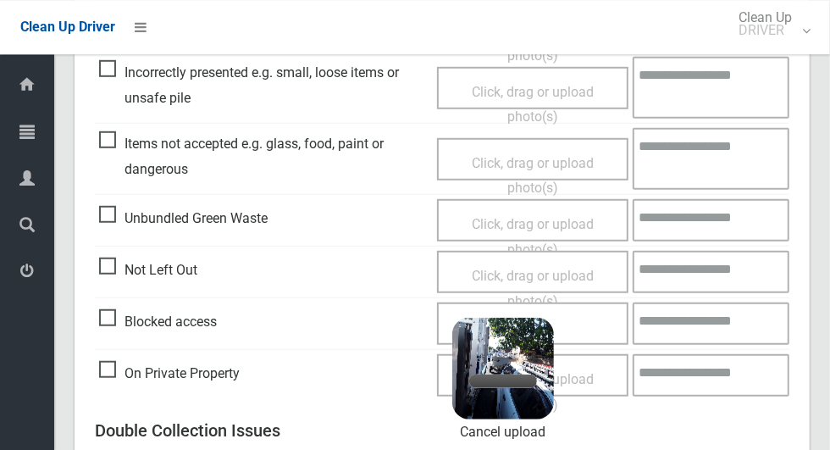
click at [576, 319] on div "Click, drag or upload photo(s) 3.2 MB 2025-10-1008.43.487222783492606649138.jpg…" at bounding box center [532, 324] width 191 height 42
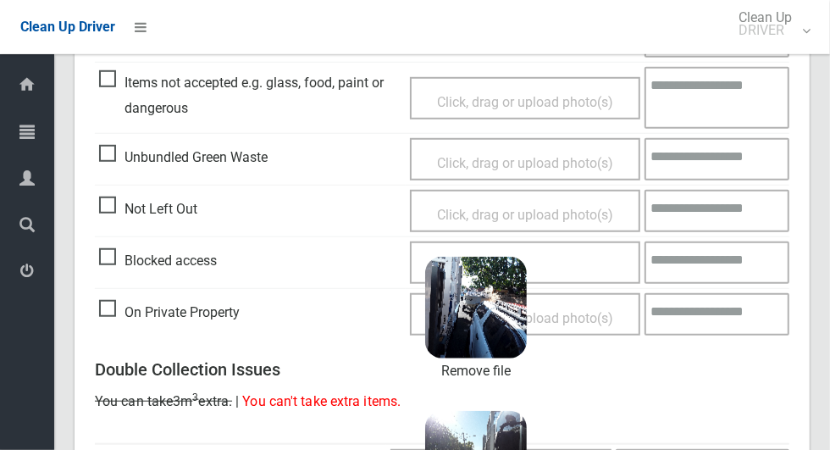
scroll to position [617, 0]
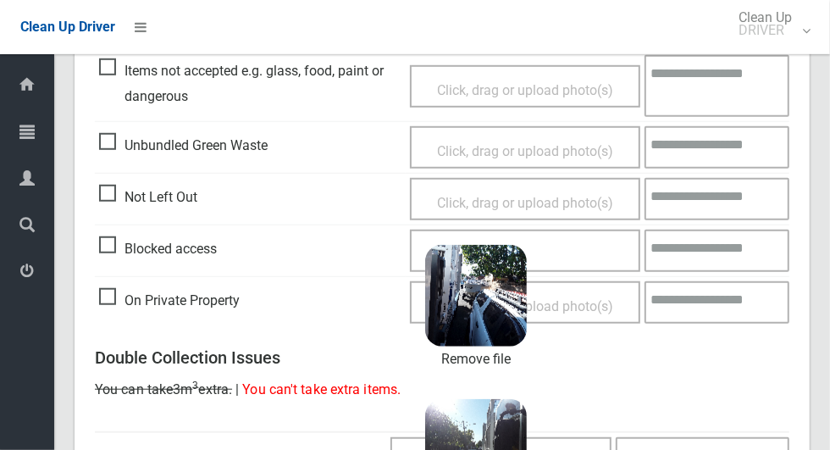
click at [721, 243] on textarea at bounding box center [717, 251] width 145 height 42
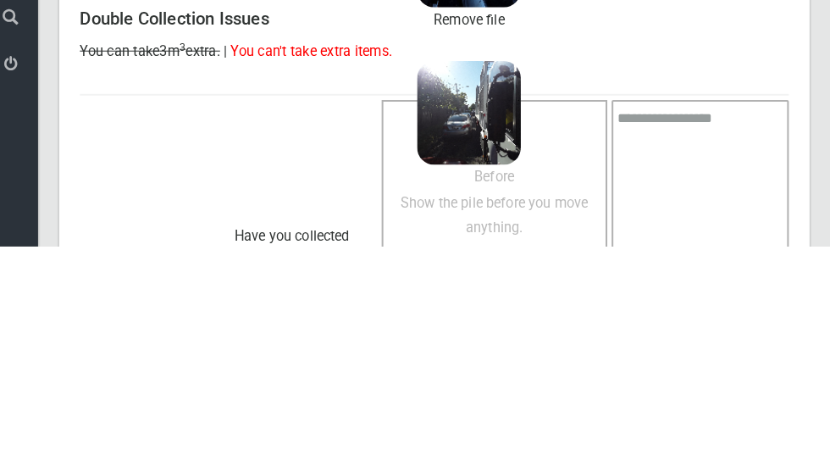
scroll to position [1141, 0]
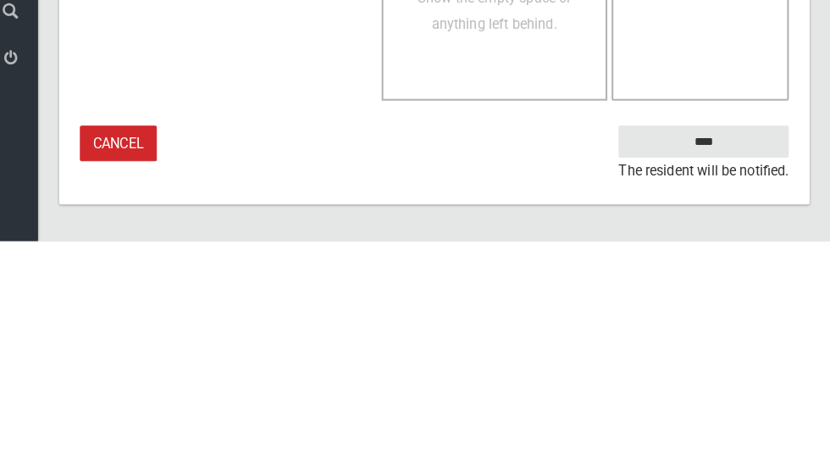
type textarea "**********"
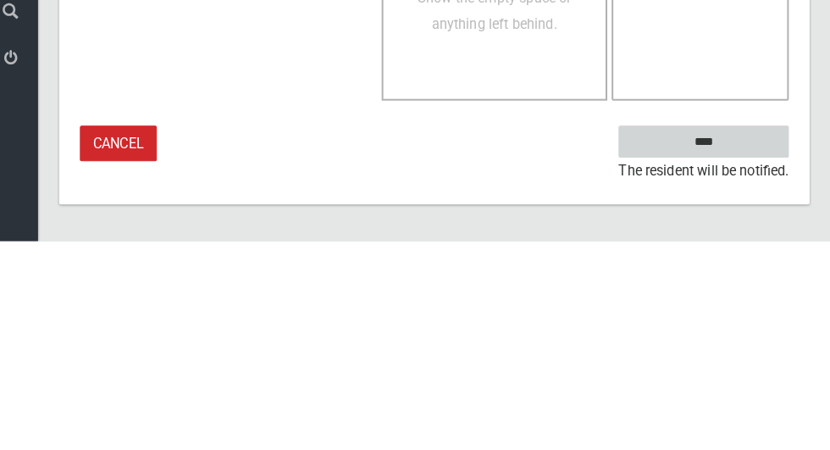
click at [743, 343] on input "****" at bounding box center [706, 352] width 167 height 31
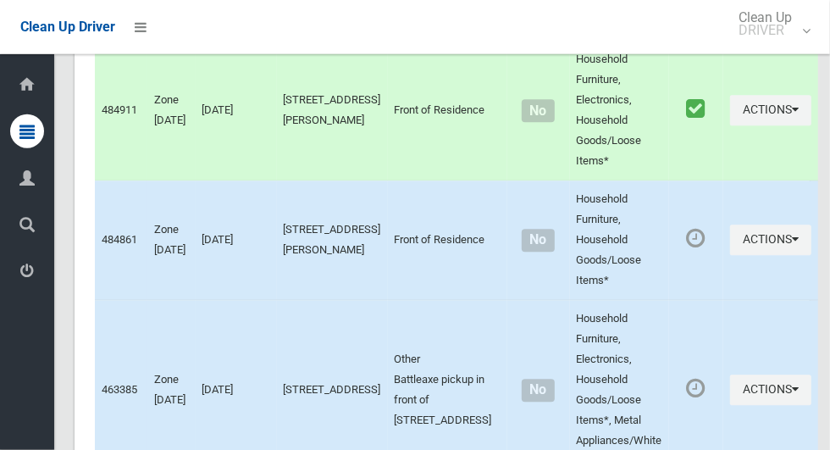
scroll to position [9349, 0]
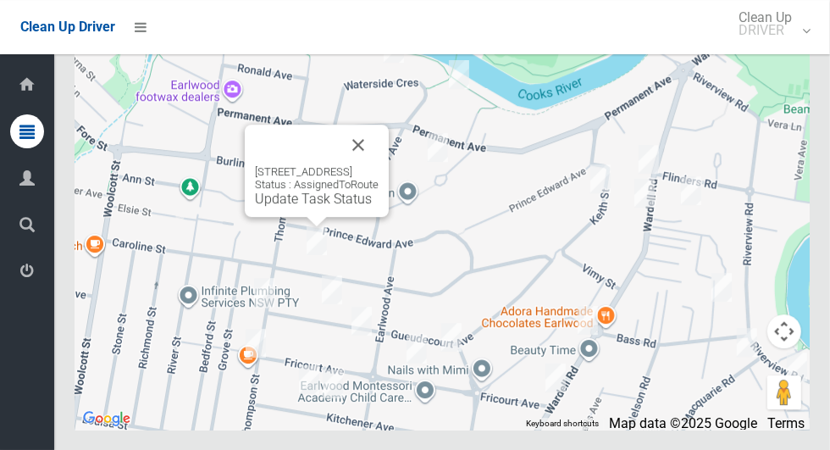
click at [379, 165] on button "Close" at bounding box center [358, 145] width 41 height 41
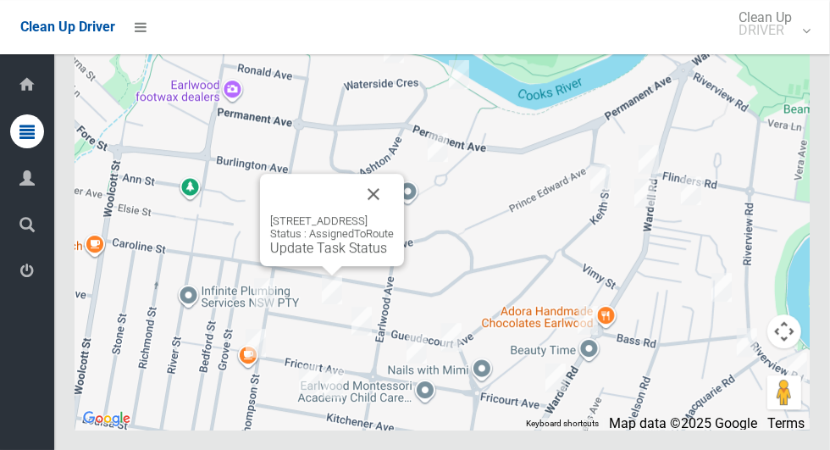
click at [394, 214] on button "Close" at bounding box center [373, 194] width 41 height 41
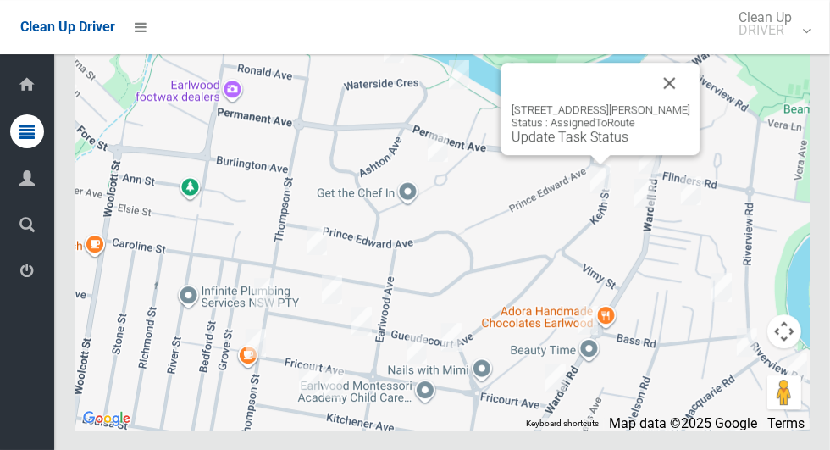
click at [597, 145] on link "Update Task Status" at bounding box center [570, 137] width 117 height 16
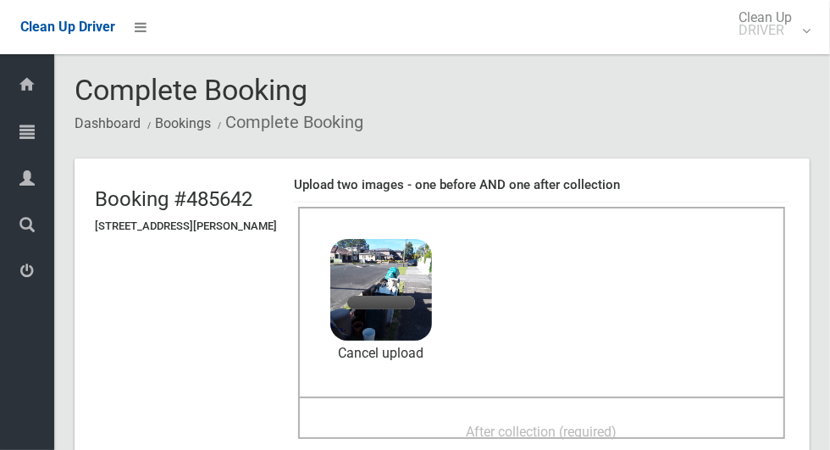
click at [497, 424] on span "After collection (required)" at bounding box center [542, 432] width 151 height 16
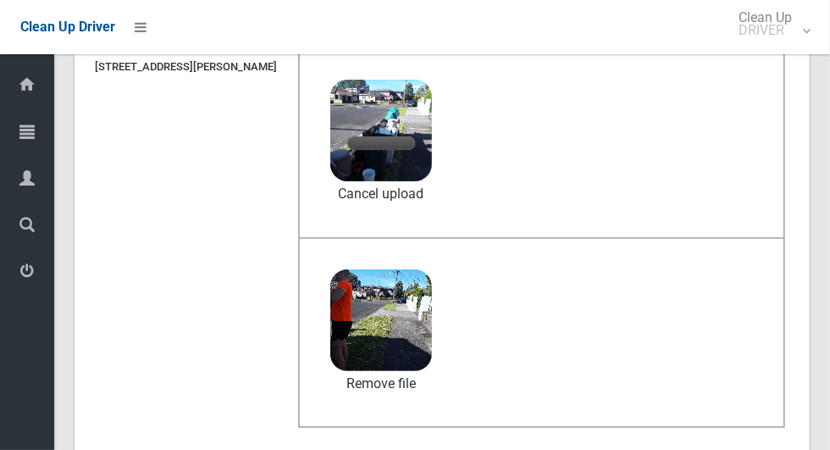
scroll to position [136, 0]
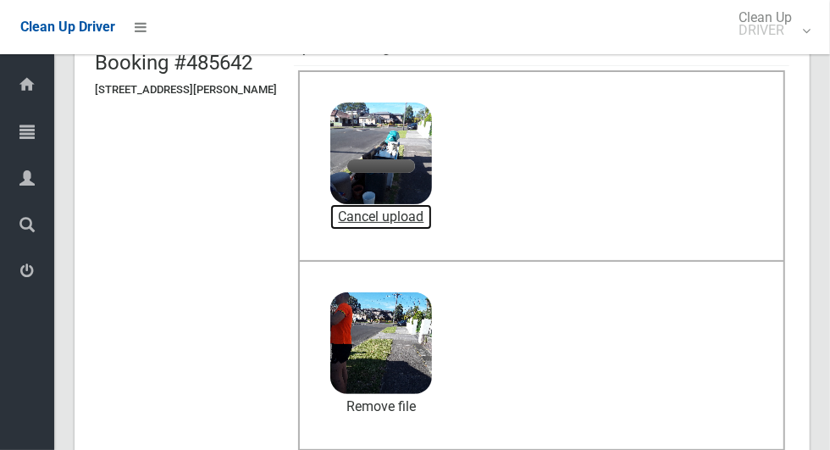
click at [398, 208] on link "Cancel upload" at bounding box center [381, 216] width 102 height 25
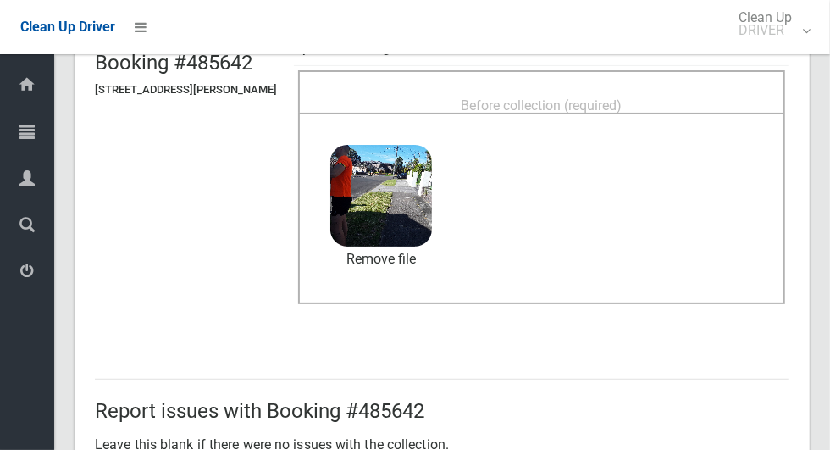
click at [553, 102] on span "Before collection (required)" at bounding box center [542, 105] width 161 height 16
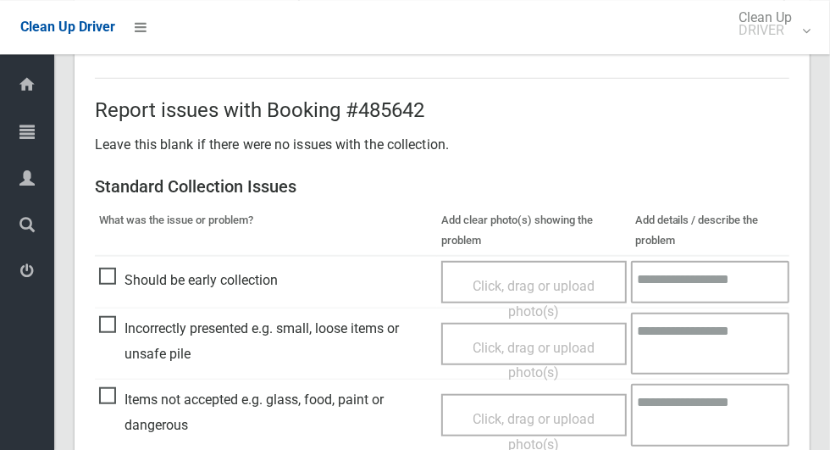
scroll to position [1386, 0]
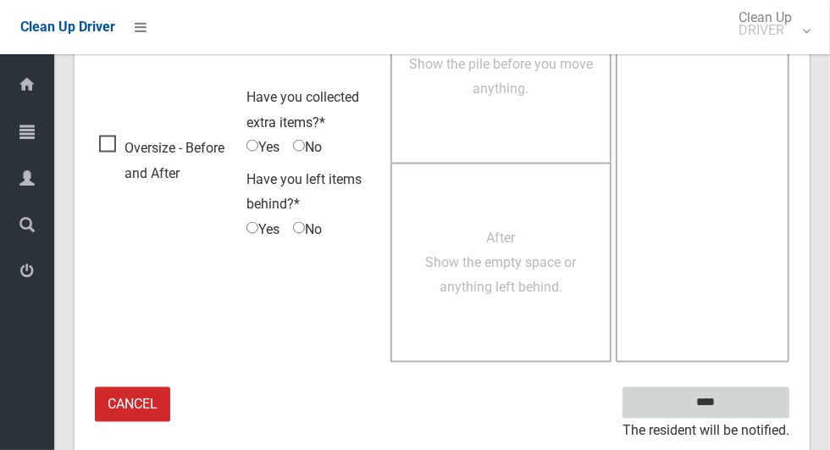
click at [735, 397] on input "****" at bounding box center [706, 402] width 167 height 31
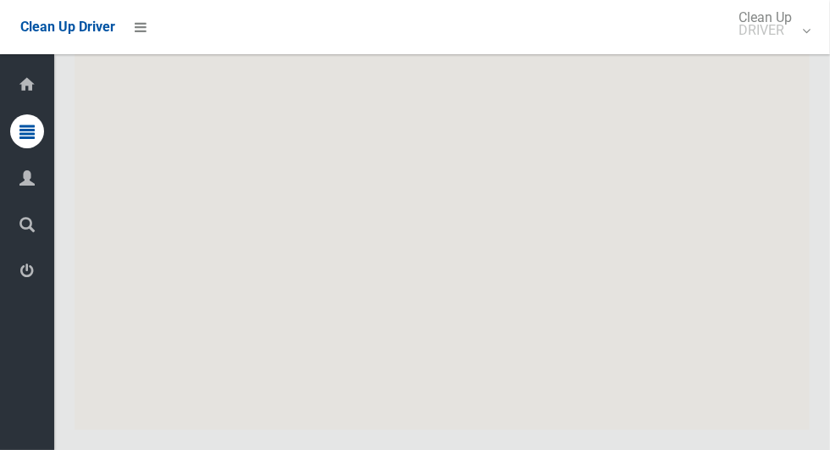
scroll to position [9349, 0]
